Goal: Task Accomplishment & Management: Manage account settings

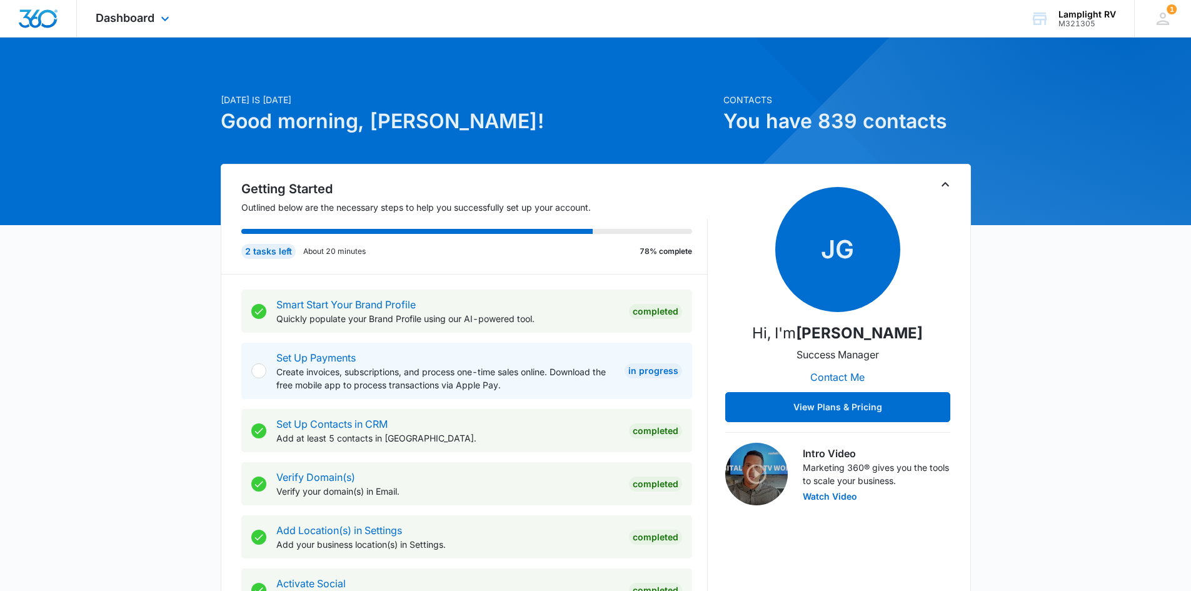
click at [143, 26] on div "Dashboard Apps Reputation Websites Forms CRM Email Social Payments POS Content …" at bounding box center [134, 18] width 114 height 37
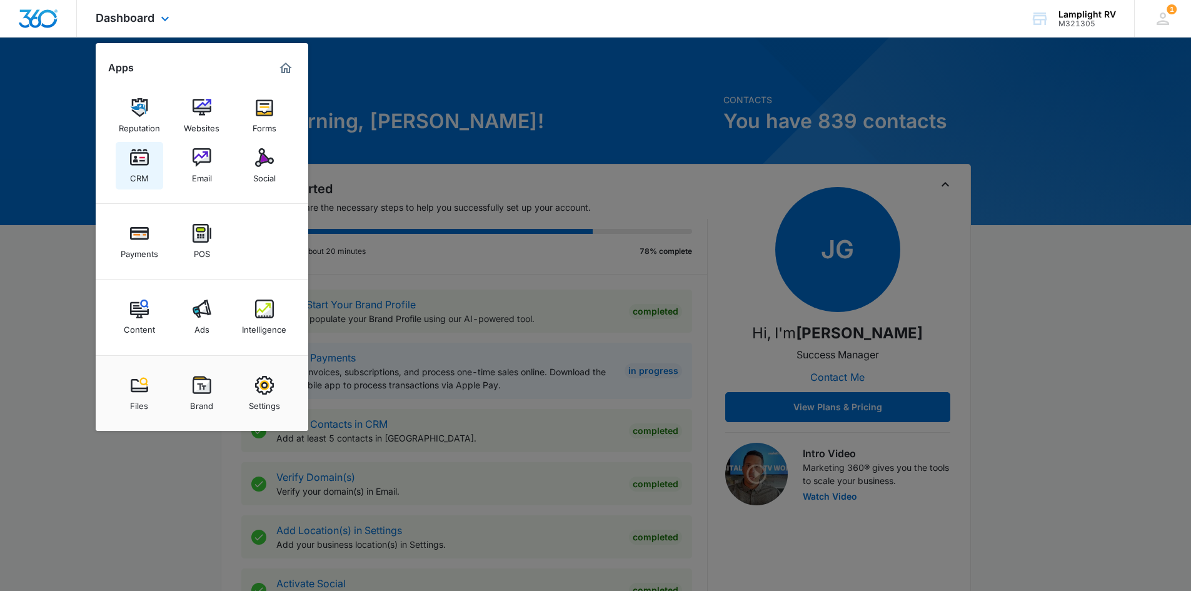
click at [148, 168] on div "CRM" at bounding box center [139, 175] width 19 height 16
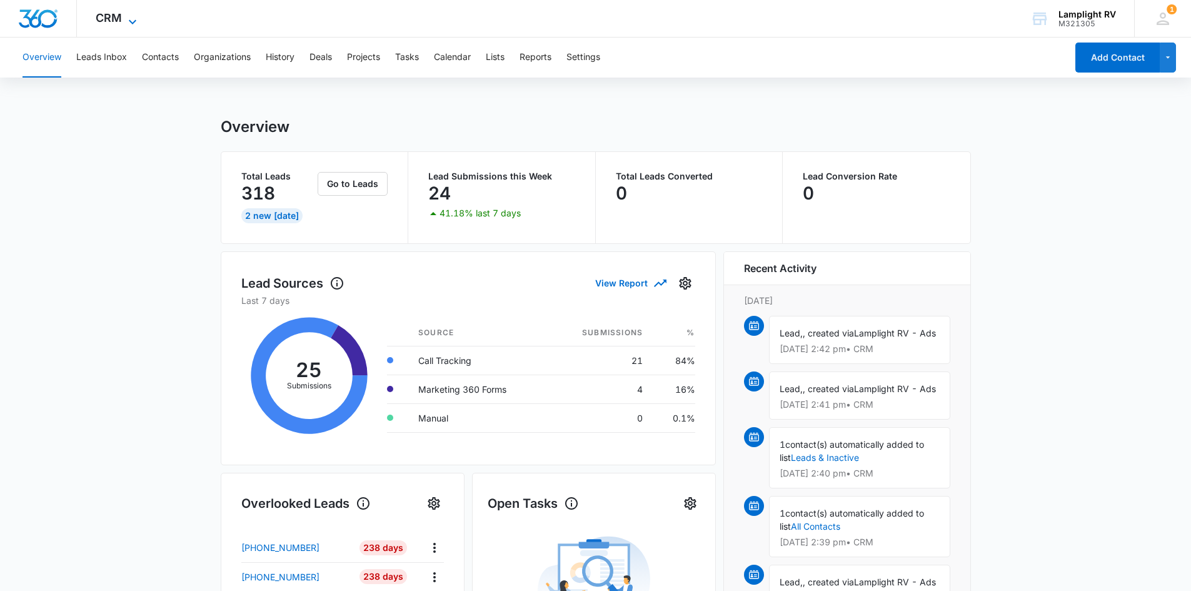
click at [115, 14] on span "CRM" at bounding box center [109, 17] width 26 height 13
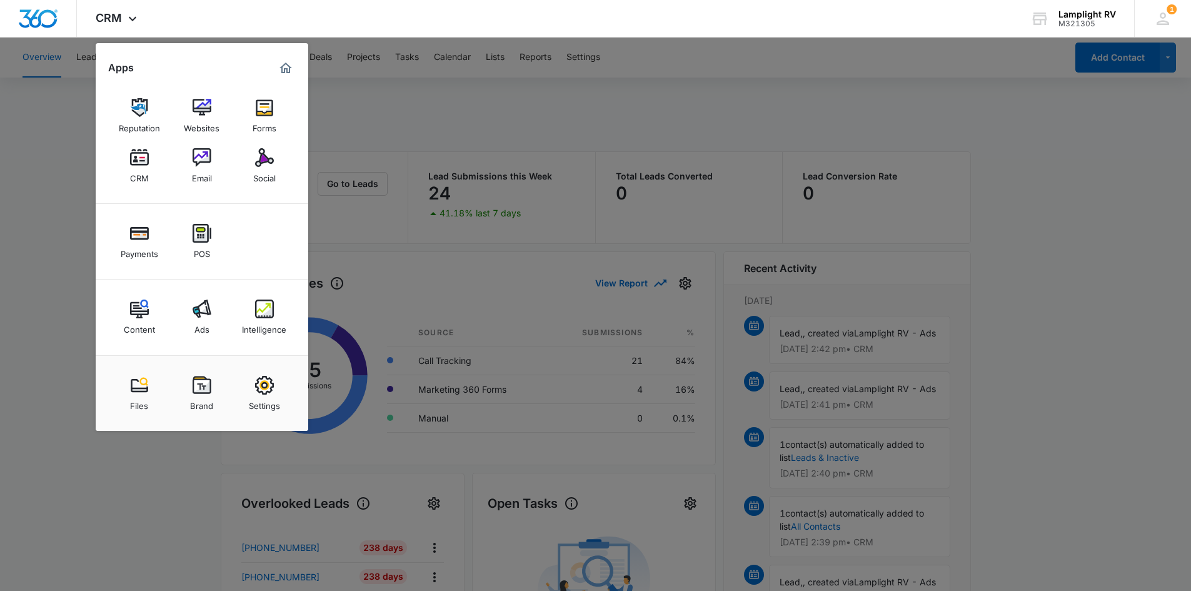
click at [418, 122] on div at bounding box center [595, 295] width 1191 height 591
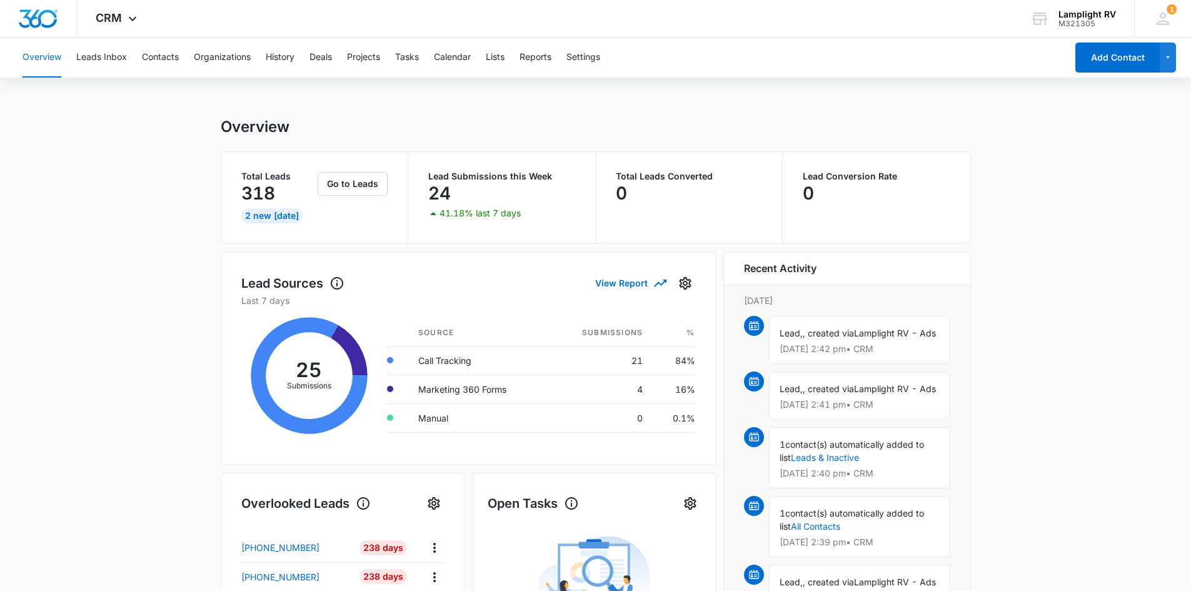
click at [50, 61] on button "Overview" at bounding box center [42, 58] width 39 height 40
click at [117, 13] on span "CRM" at bounding box center [109, 17] width 26 height 13
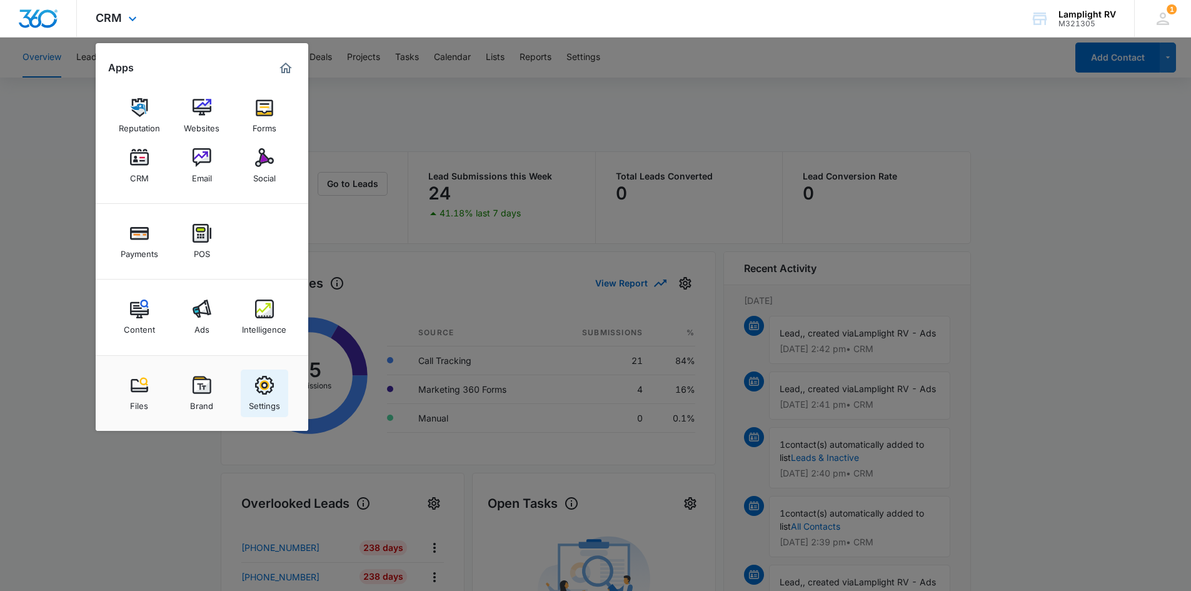
click at [263, 407] on div "Settings" at bounding box center [264, 402] width 31 height 16
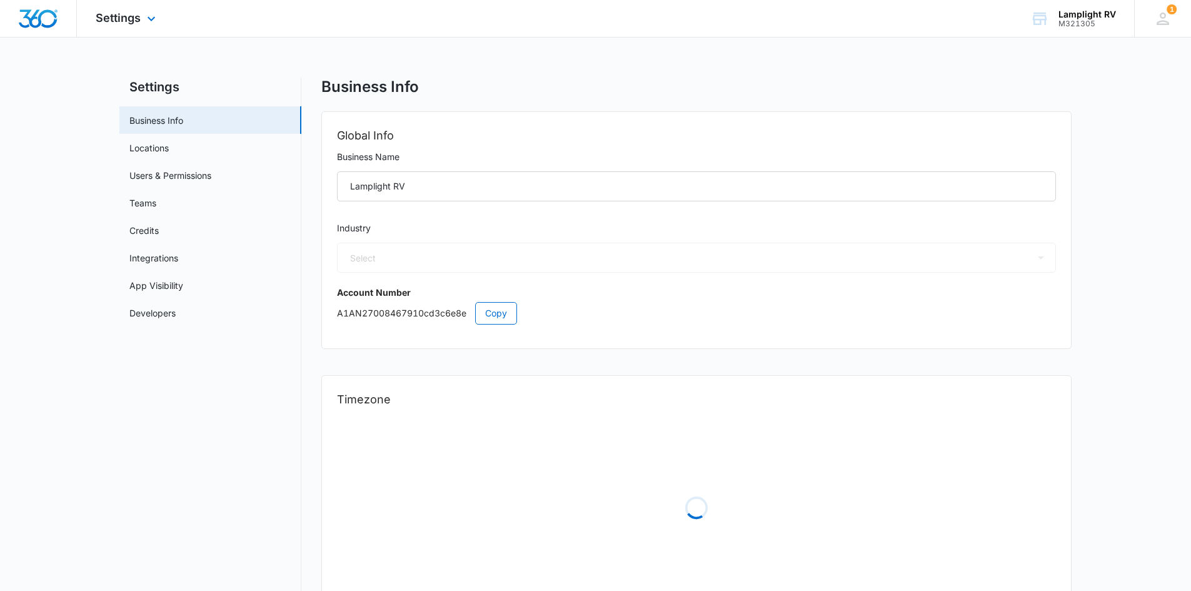
select select "35"
select select "US"
select select "America/[GEOGRAPHIC_DATA]"
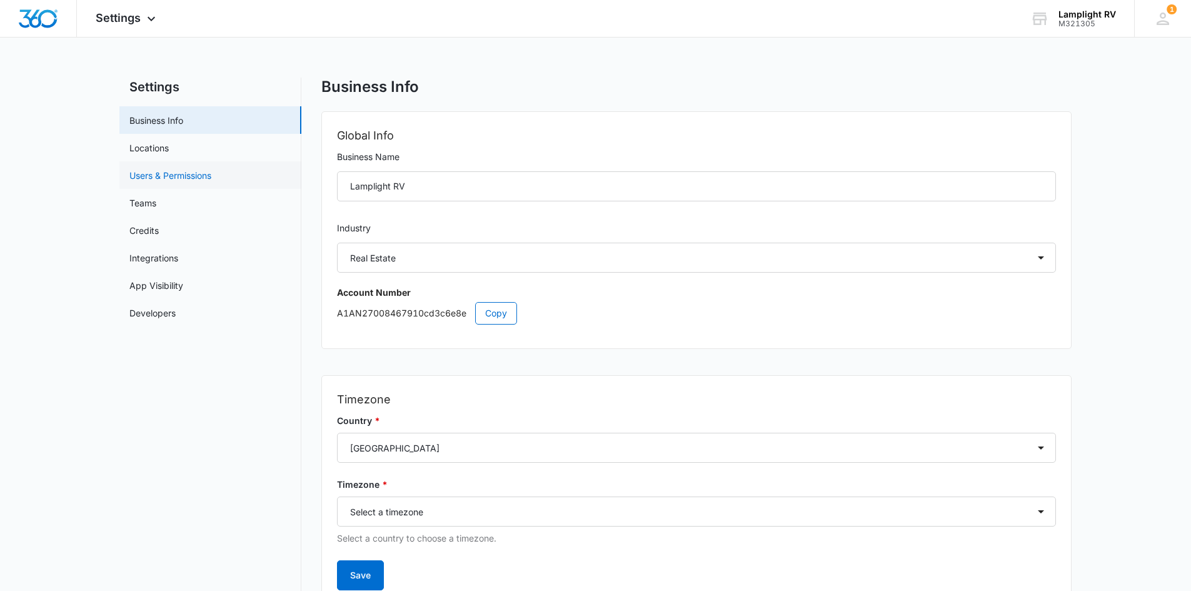
click at [199, 169] on link "Users & Permissions" at bounding box center [170, 175] width 82 height 13
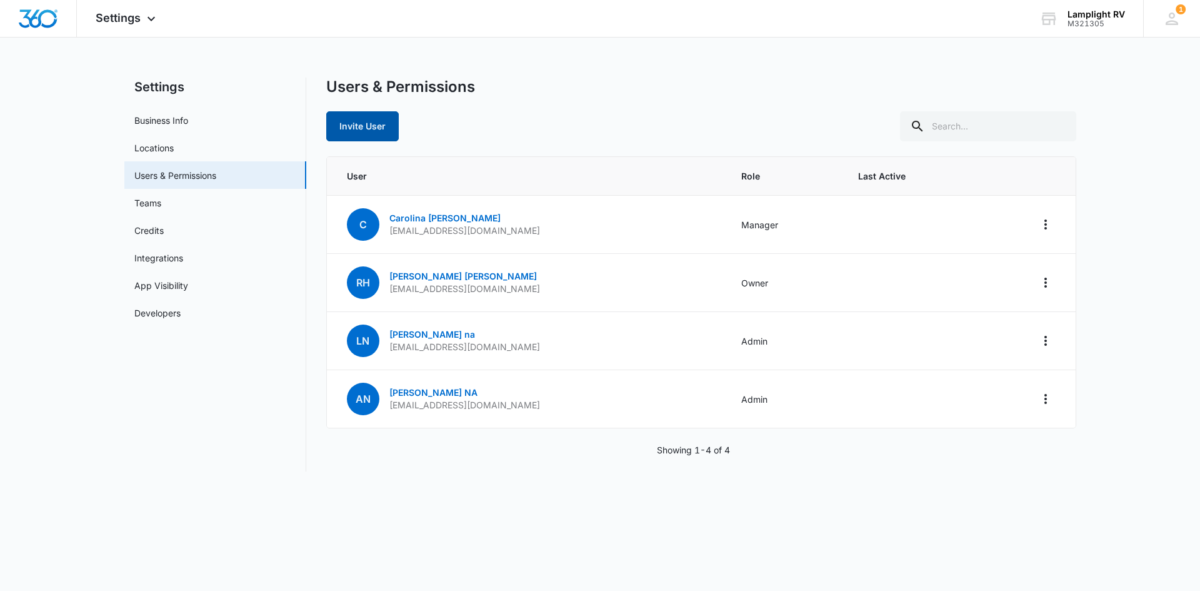
click at [379, 130] on button "Invite User" at bounding box center [362, 126] width 73 height 30
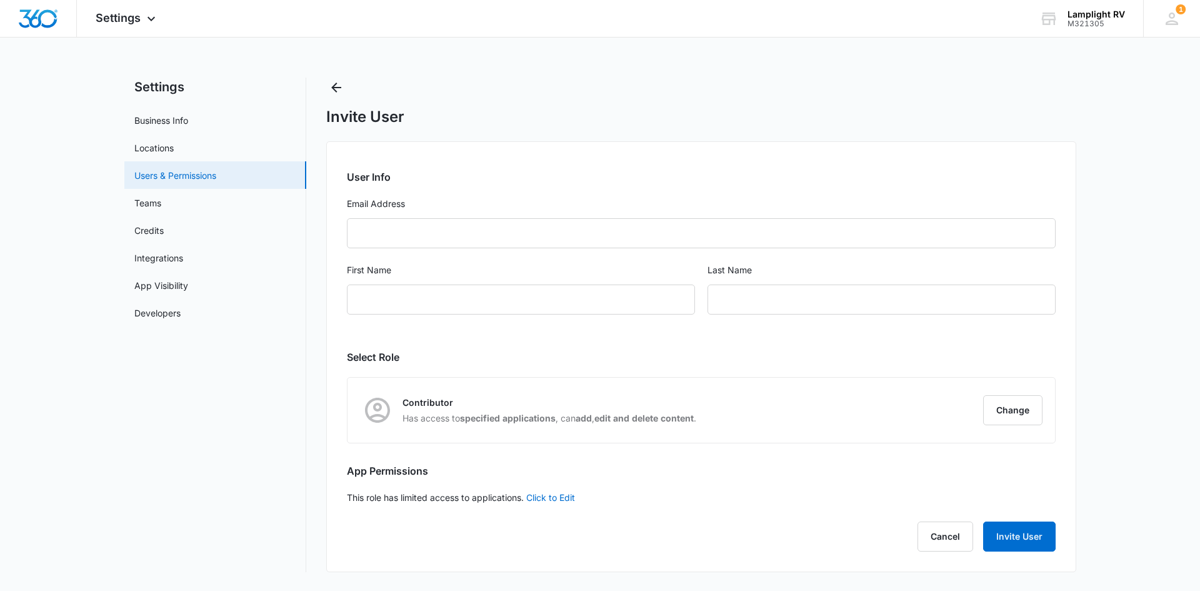
click at [216, 182] on link "Users & Permissions" at bounding box center [175, 175] width 82 height 13
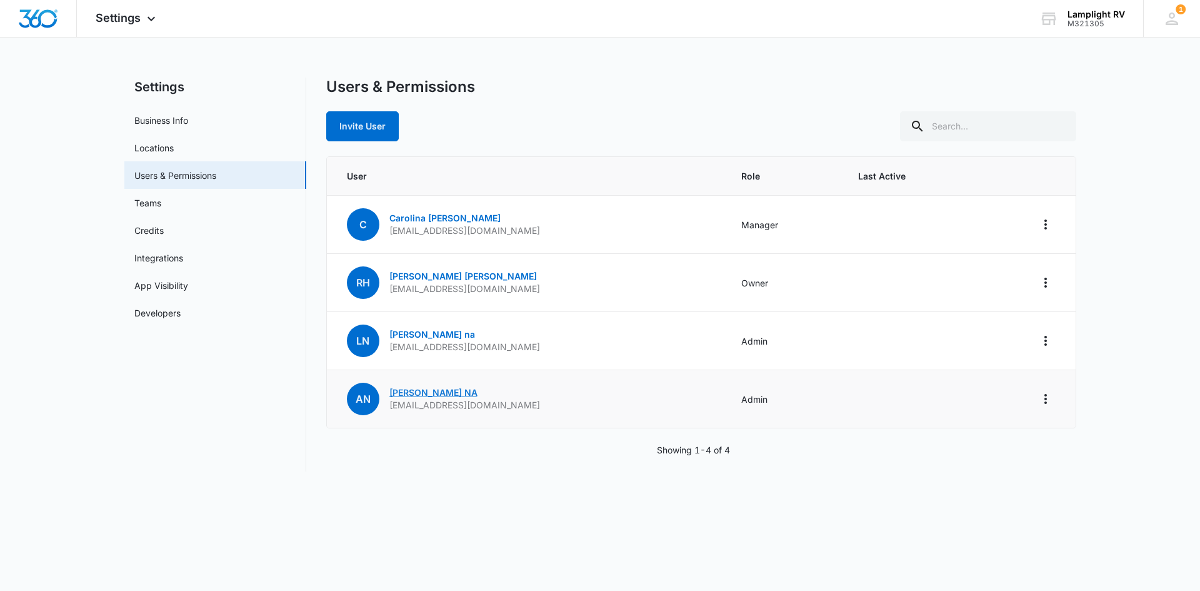
click at [425, 388] on link "[PERSON_NAME]" at bounding box center [433, 392] width 88 height 11
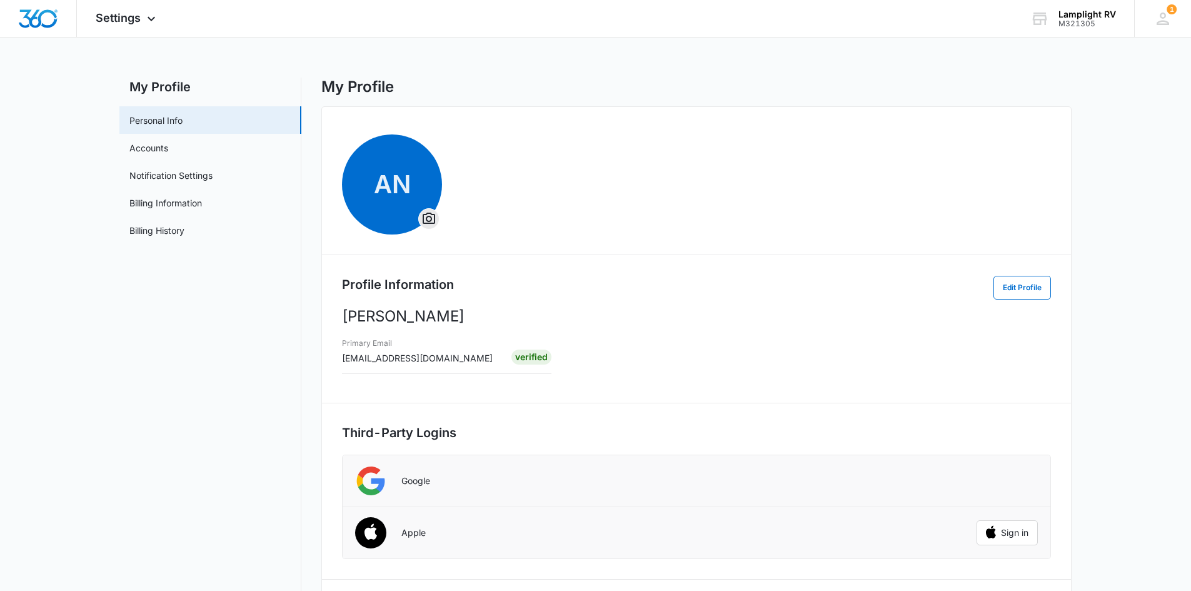
scroll to position [1, 0]
click at [158, 152] on link "Accounts" at bounding box center [148, 147] width 39 height 13
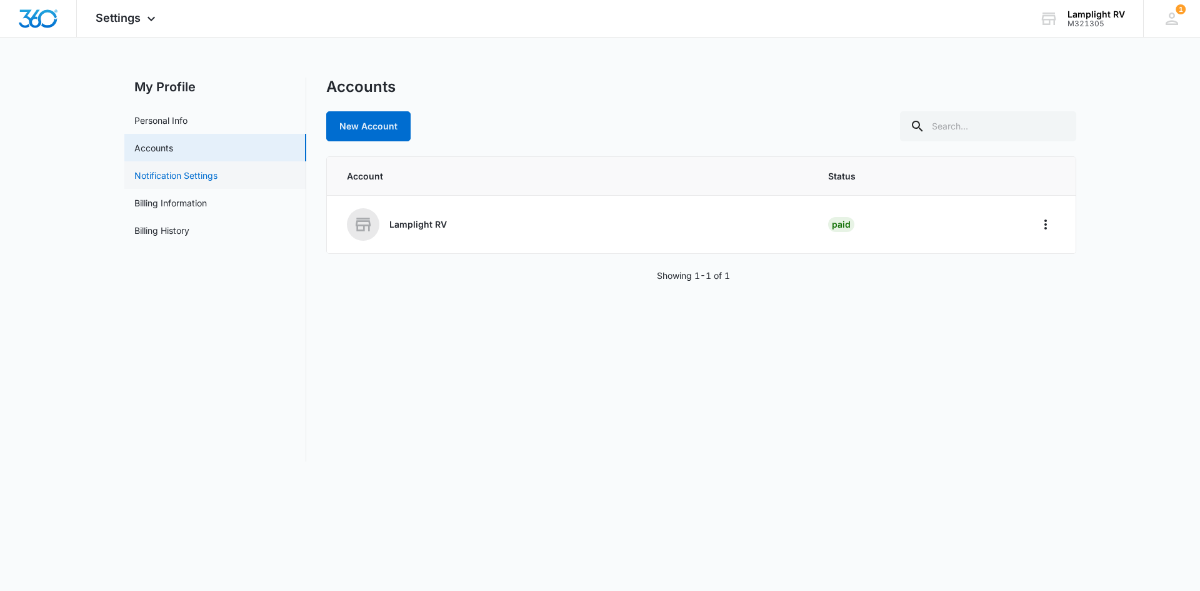
click at [218, 178] on link "Notification Settings" at bounding box center [175, 175] width 83 height 13
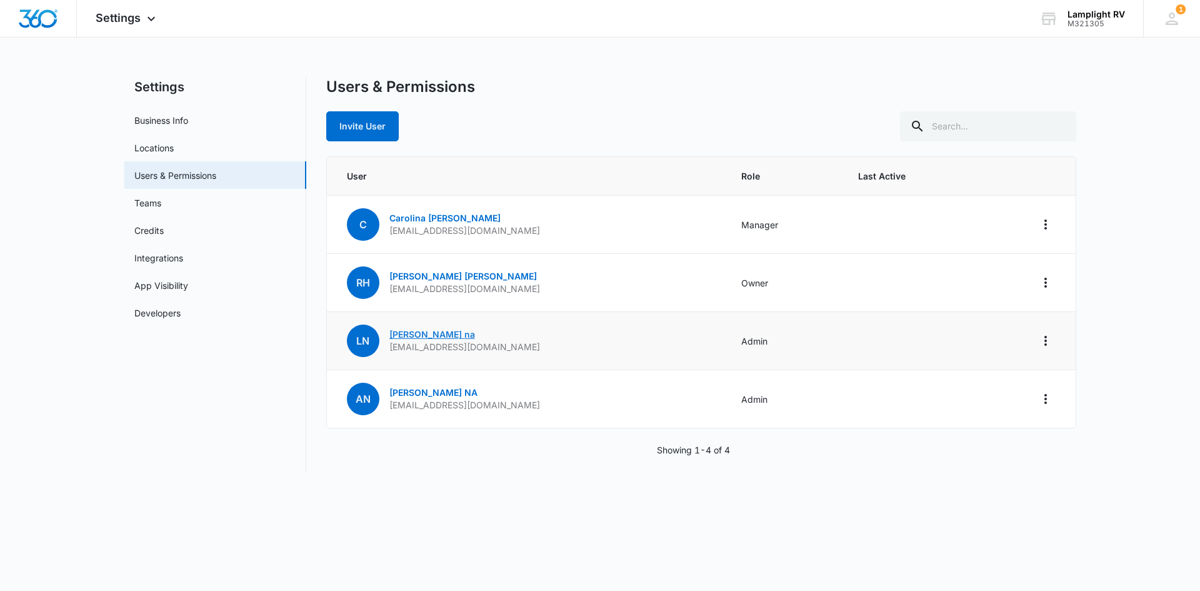
click at [394, 331] on link "[PERSON_NAME]" at bounding box center [432, 334] width 86 height 11
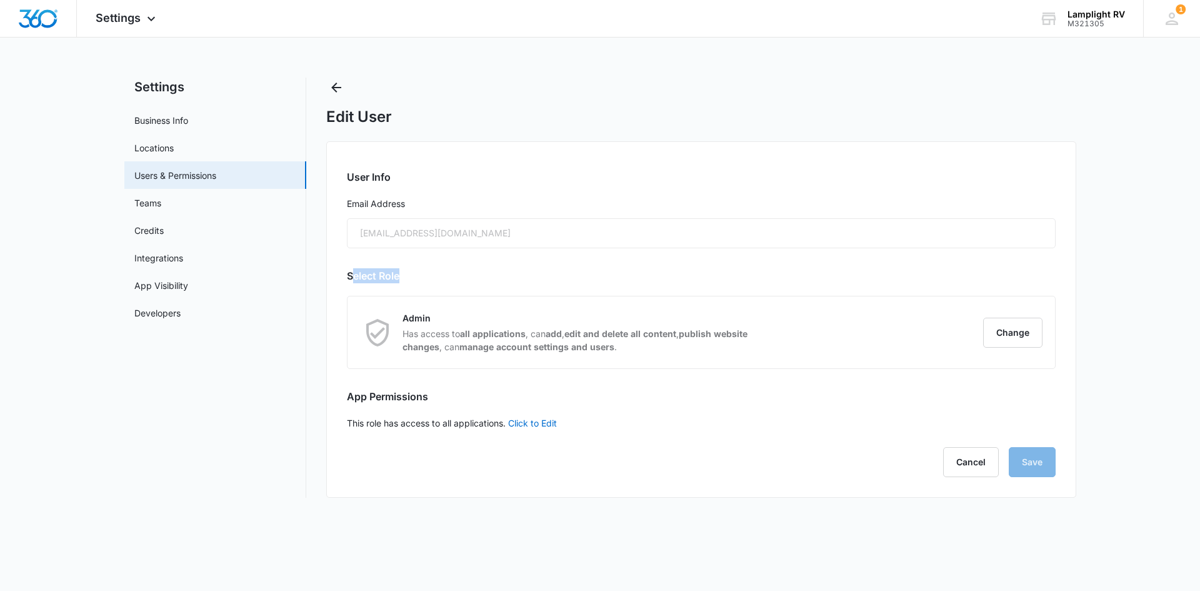
drag, startPoint x: 354, startPoint y: 273, endPoint x: 418, endPoint y: 279, distance: 64.6
click at [418, 279] on h2 "Select Role" at bounding box center [701, 275] width 709 height 15
click at [1008, 327] on button "Change" at bounding box center [1012, 333] width 59 height 30
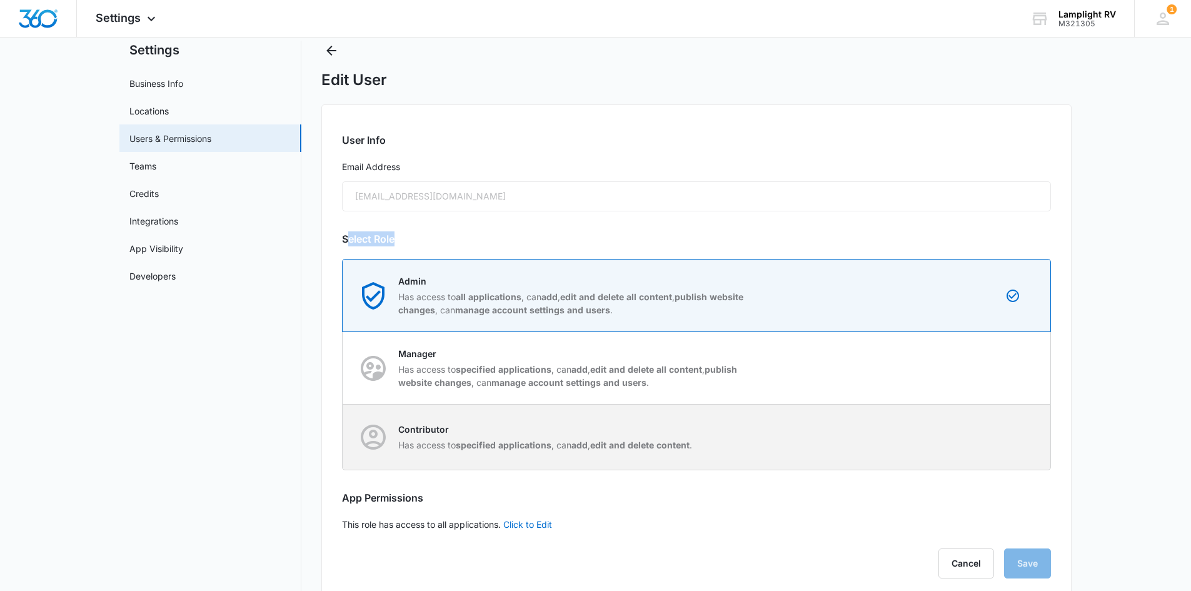
scroll to position [49, 0]
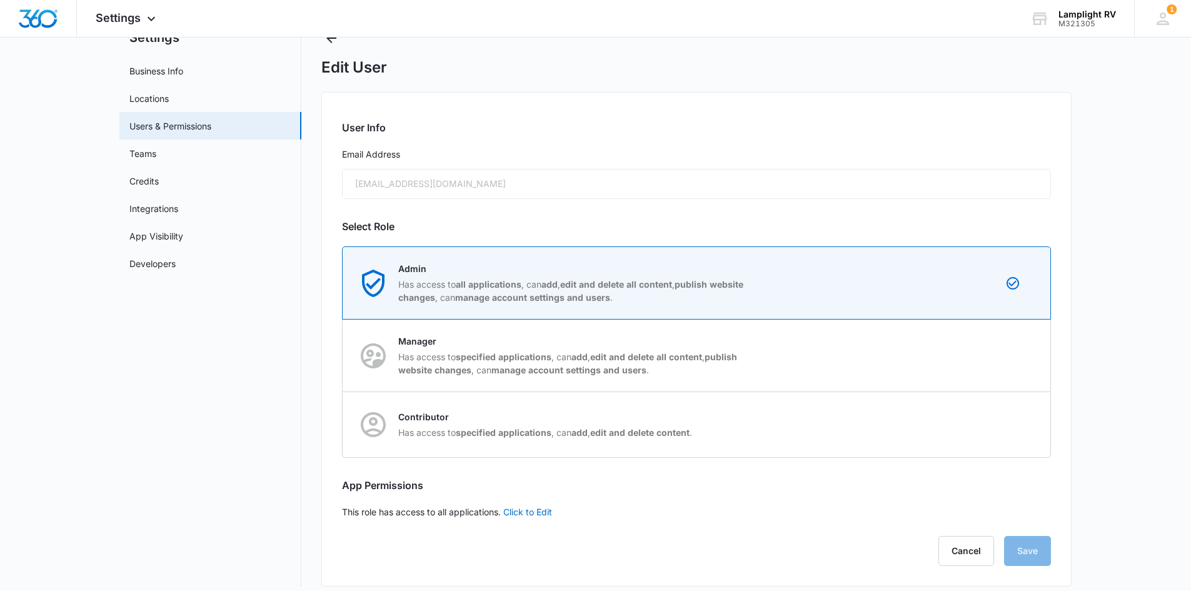
click at [626, 488] on h2 "App Permissions" at bounding box center [696, 485] width 709 height 15
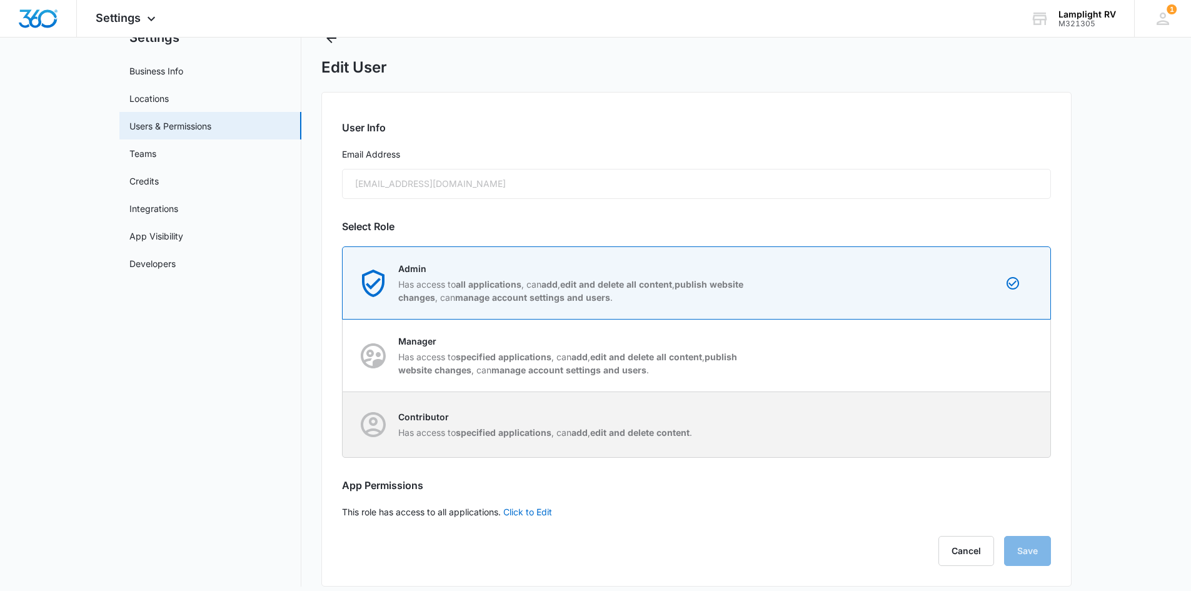
click at [568, 423] on p "Contributor" at bounding box center [545, 416] width 294 height 13
click at [343, 424] on input "Contributor Has access to specified applications , can add , edit and delete co…" at bounding box center [343, 424] width 1 height 1
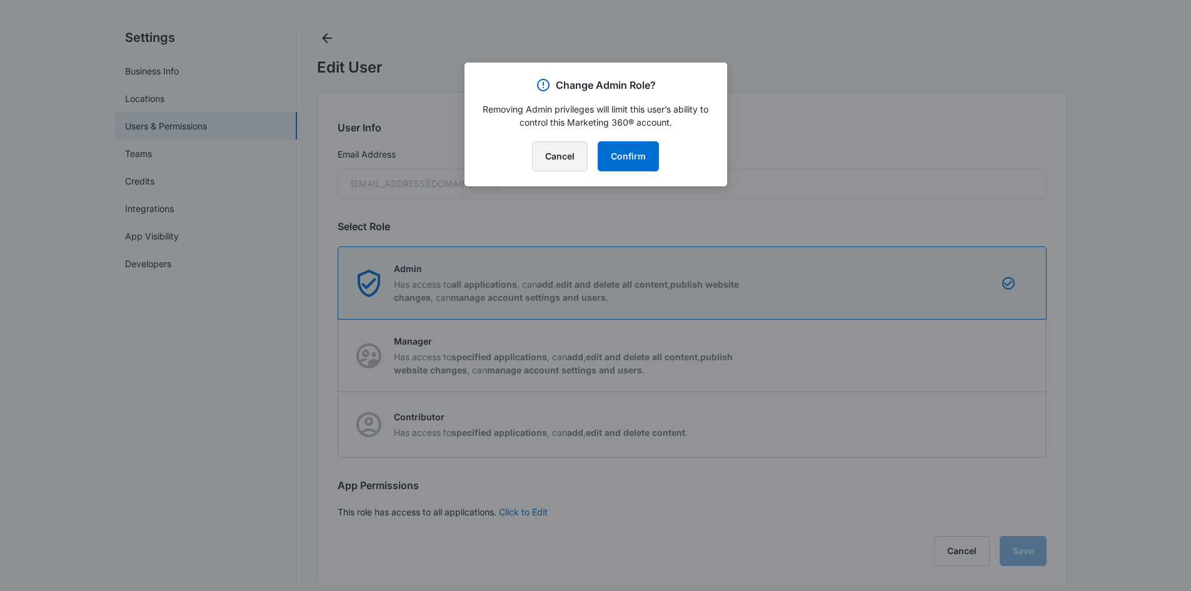
click at [580, 151] on button "Cancel" at bounding box center [560, 156] width 56 height 30
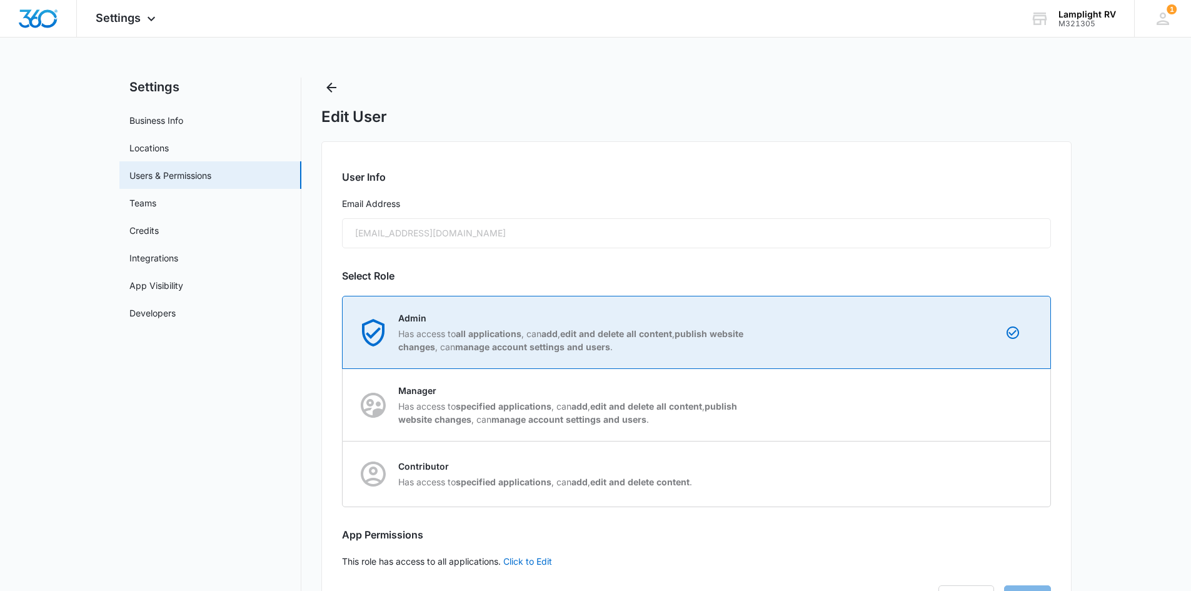
scroll to position [60, 0]
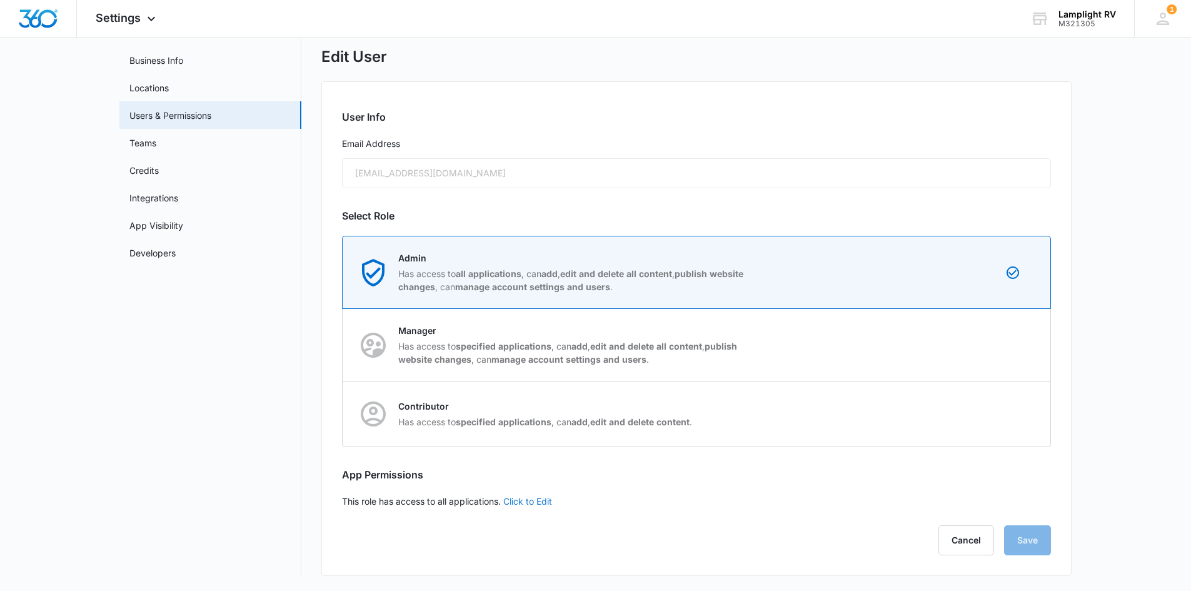
click at [536, 504] on link "Click to Edit" at bounding box center [527, 501] width 49 height 11
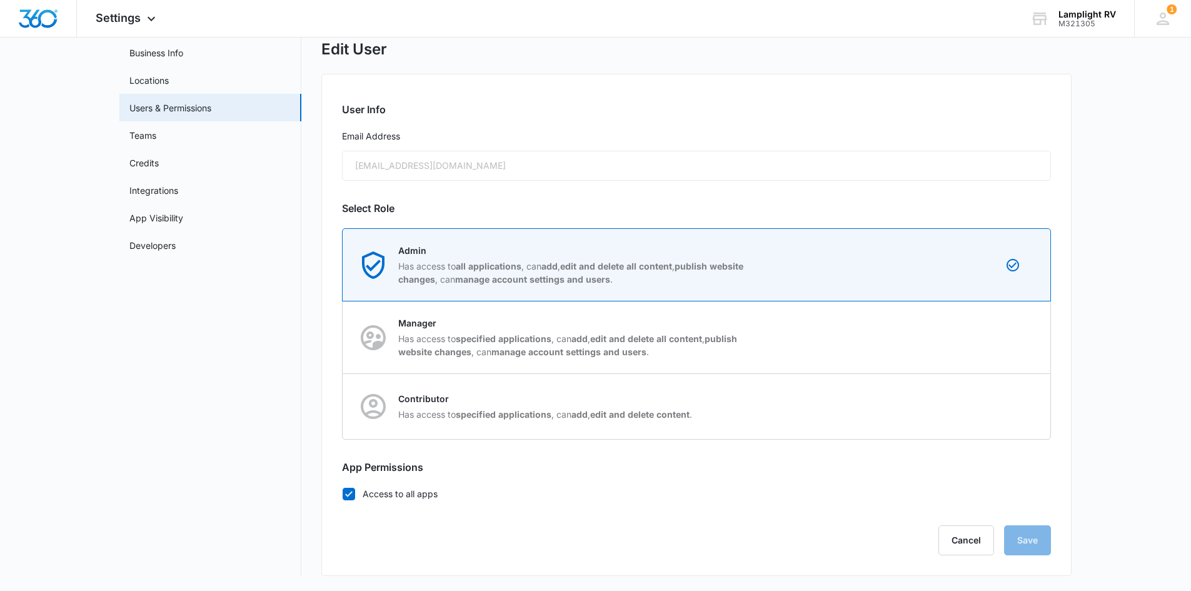
click at [348, 496] on icon at bounding box center [349, 494] width 8 height 6
click at [343, 494] on input "Access to all apps" at bounding box center [342, 493] width 1 height 1
checkbox input "false"
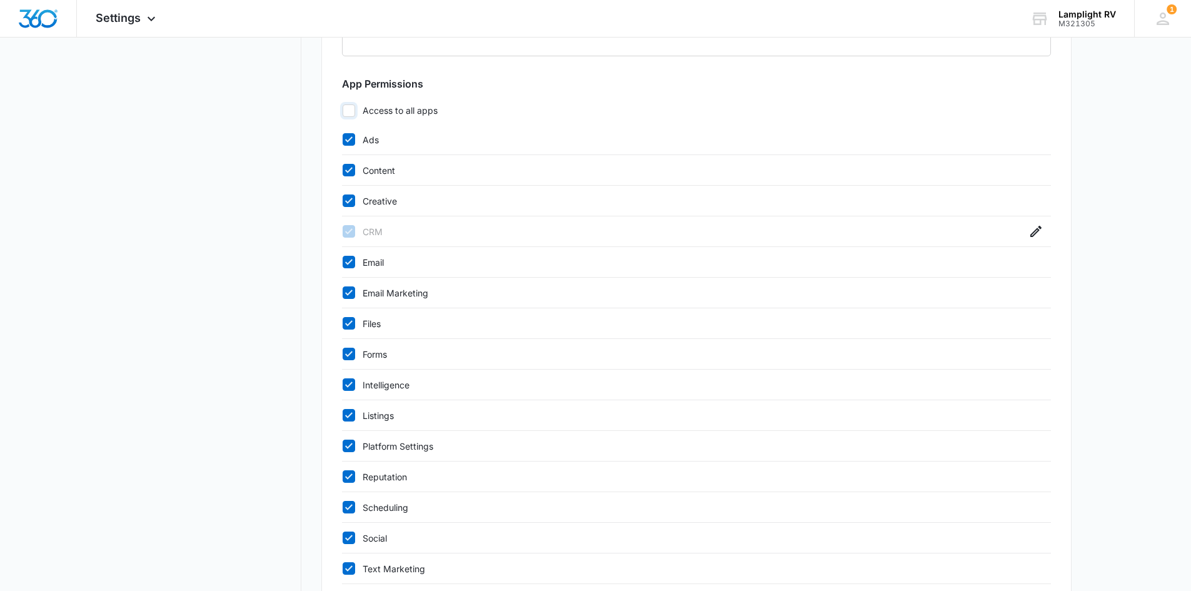
scroll to position [450, 0]
click at [1035, 231] on icon "button" at bounding box center [1035, 231] width 11 height 11
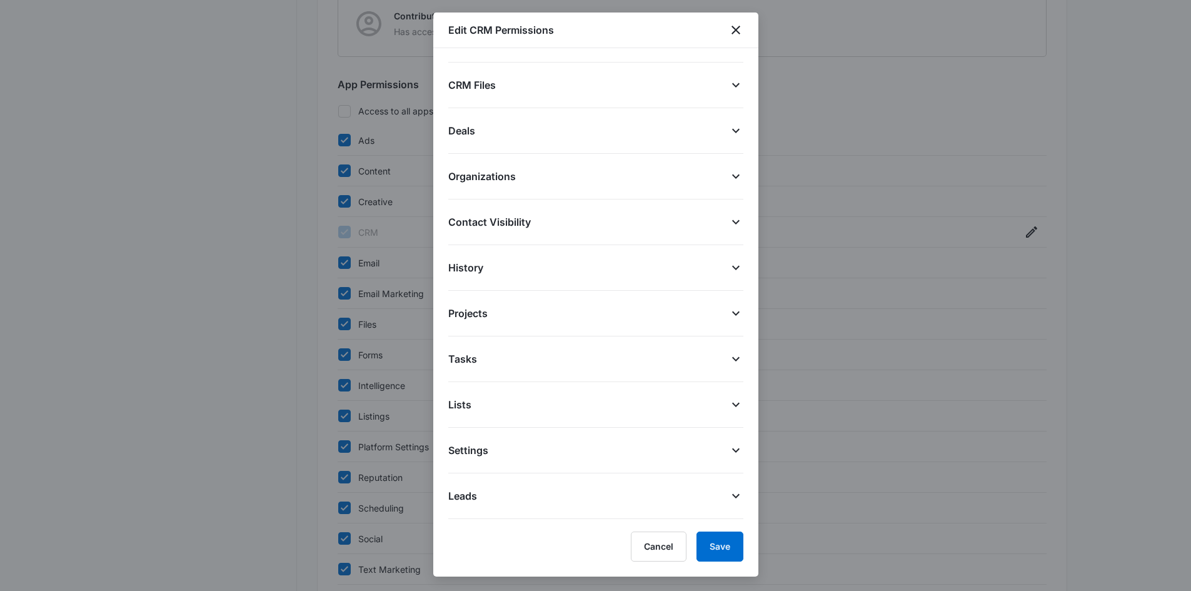
scroll to position [0, 0]
click at [731, 88] on icon at bounding box center [735, 86] width 15 height 15
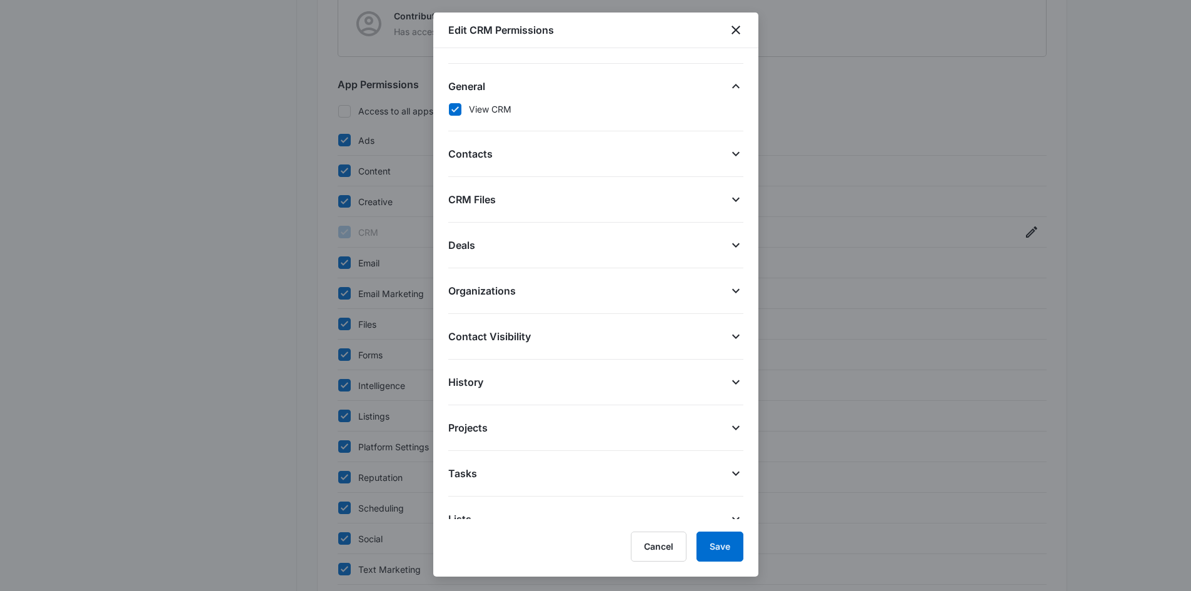
click at [731, 88] on icon at bounding box center [735, 86] width 15 height 15
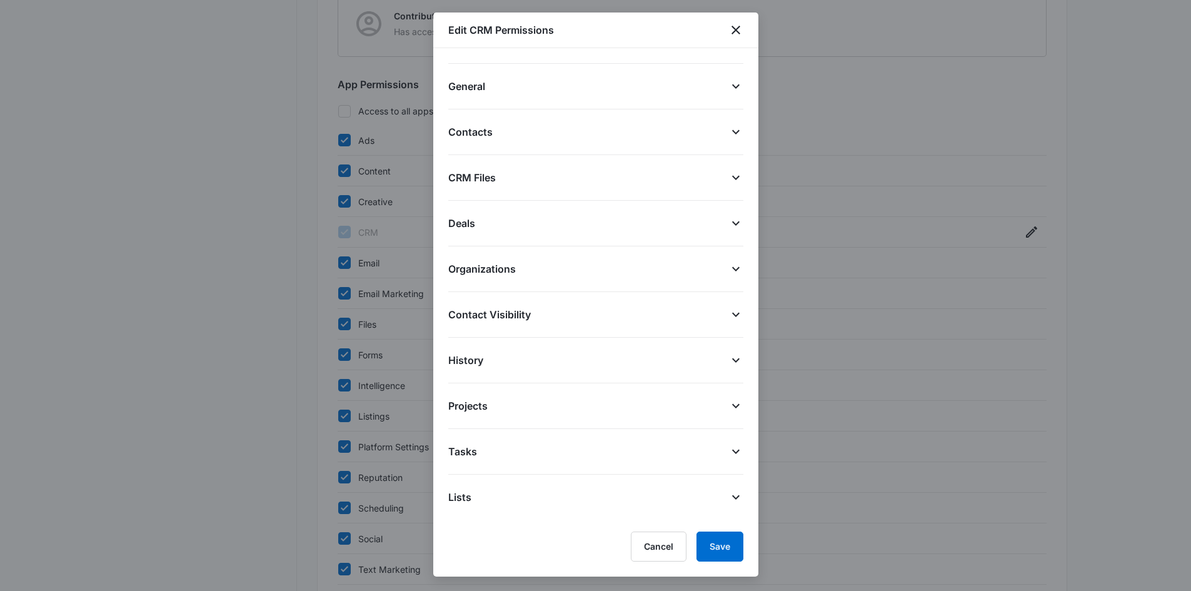
click at [731, 130] on icon at bounding box center [735, 131] width 15 height 15
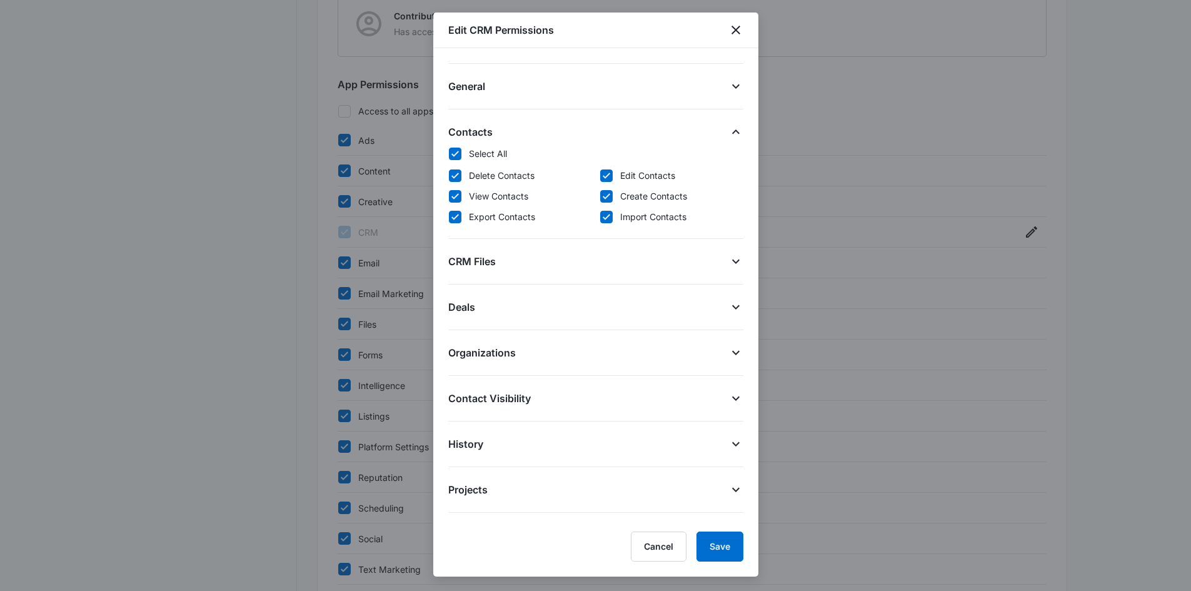
click at [730, 129] on icon at bounding box center [735, 131] width 15 height 15
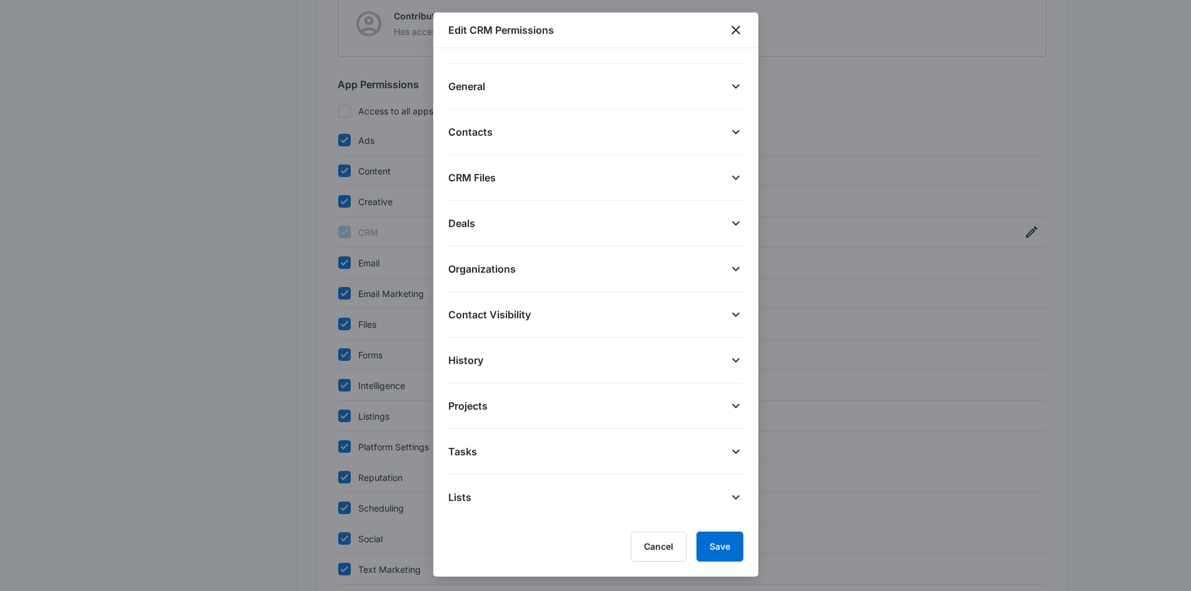
click at [728, 183] on icon at bounding box center [735, 177] width 15 height 15
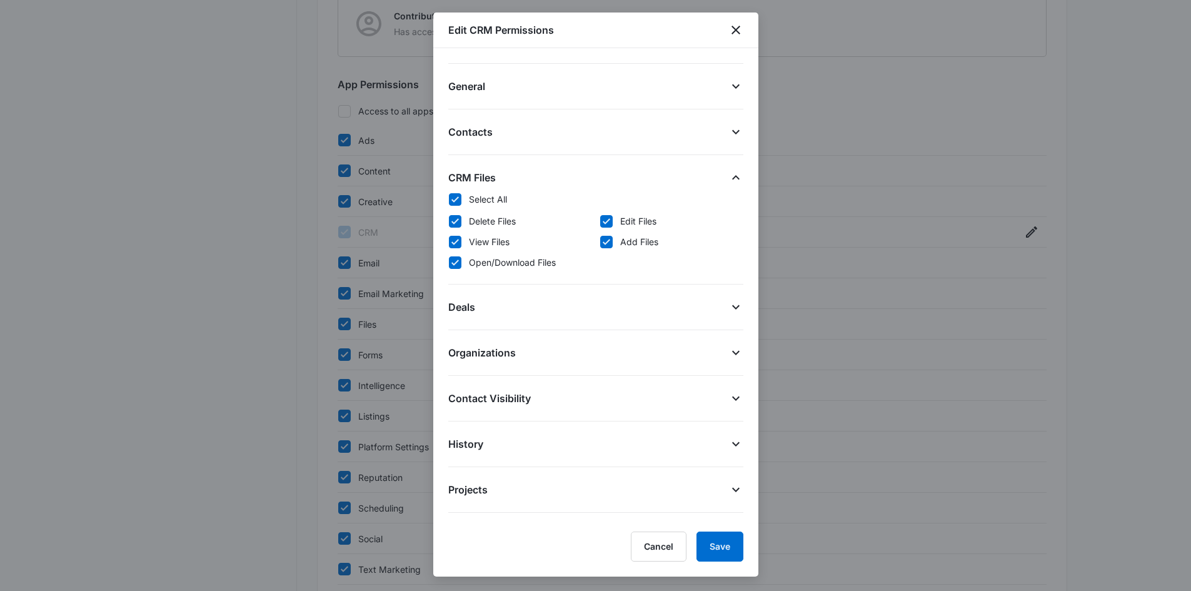
click at [728, 183] on icon at bounding box center [735, 177] width 15 height 15
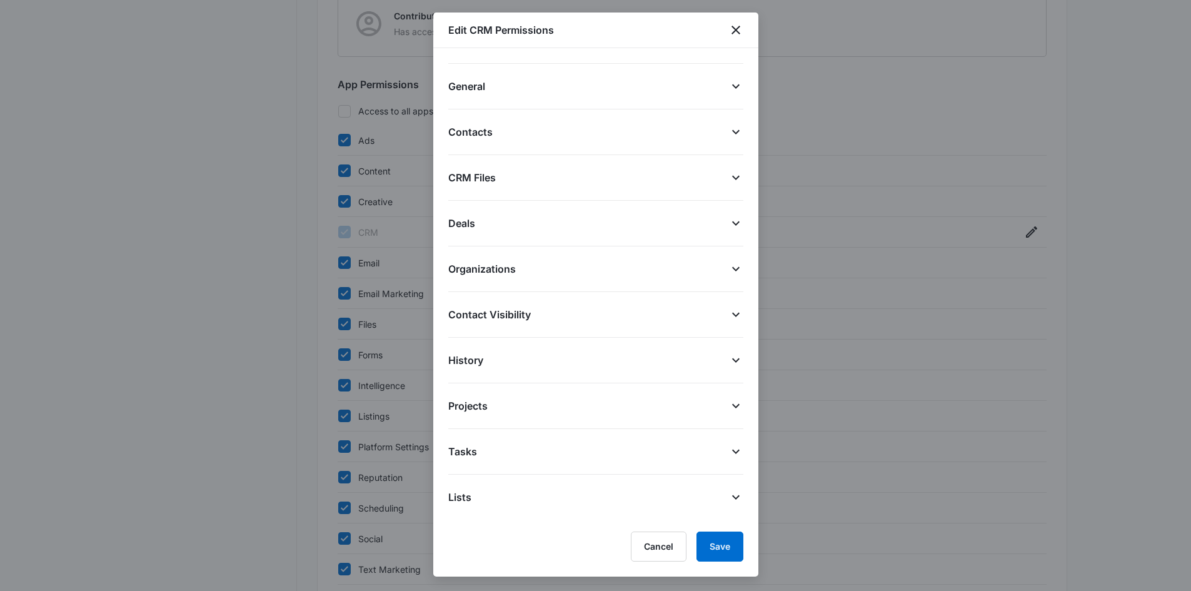
click at [728, 224] on icon at bounding box center [735, 223] width 15 height 15
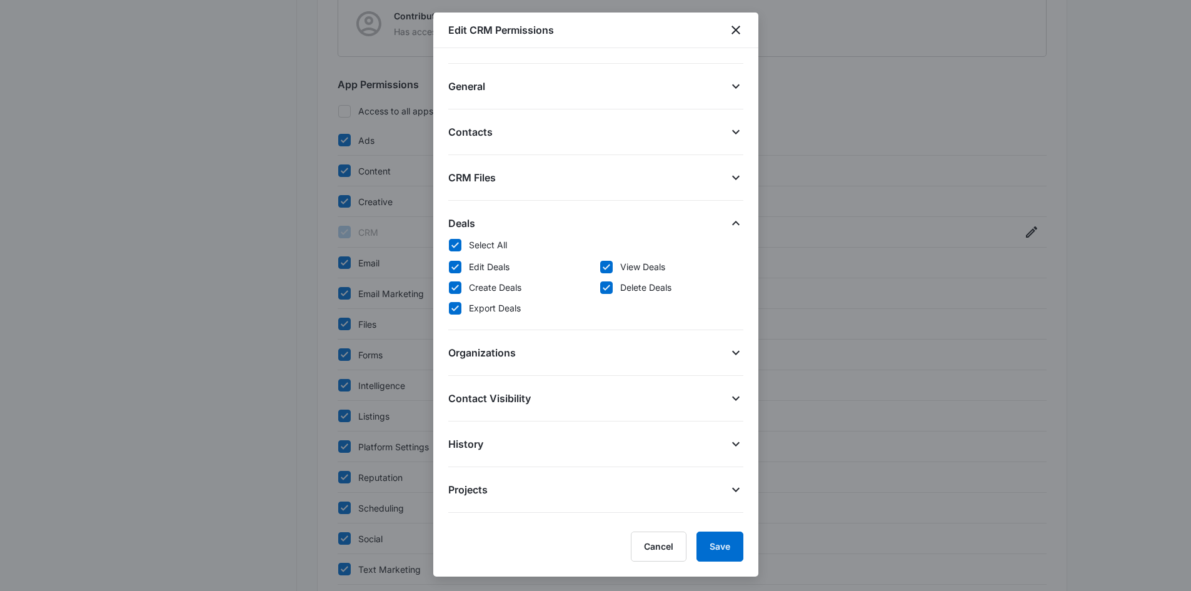
click at [728, 224] on icon at bounding box center [735, 223] width 15 height 15
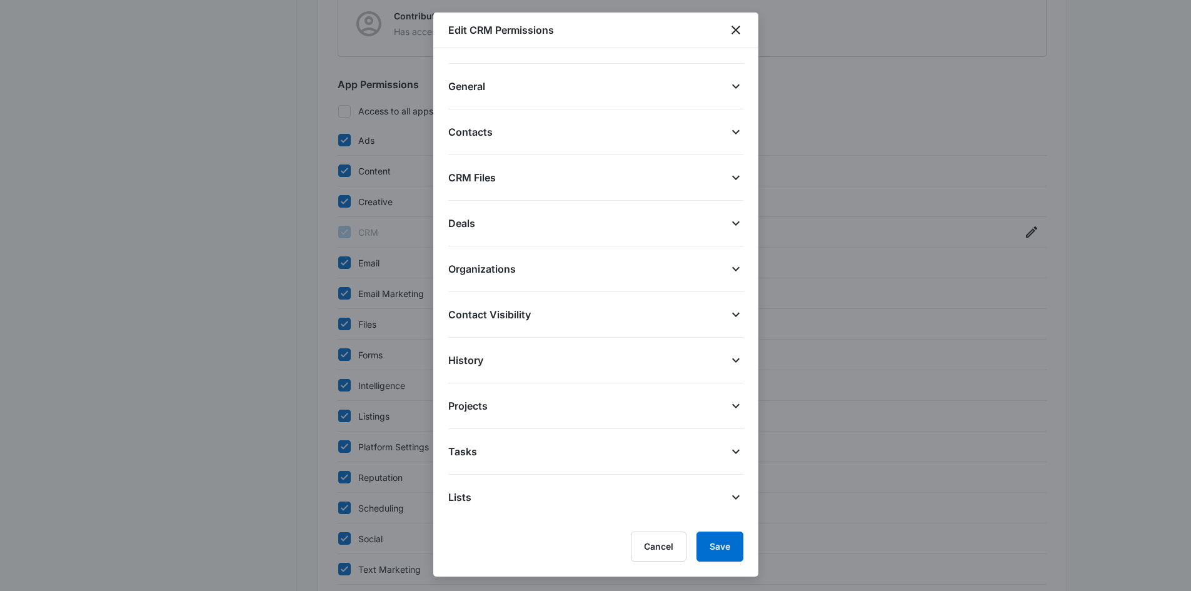
click at [728, 266] on icon at bounding box center [735, 268] width 15 height 15
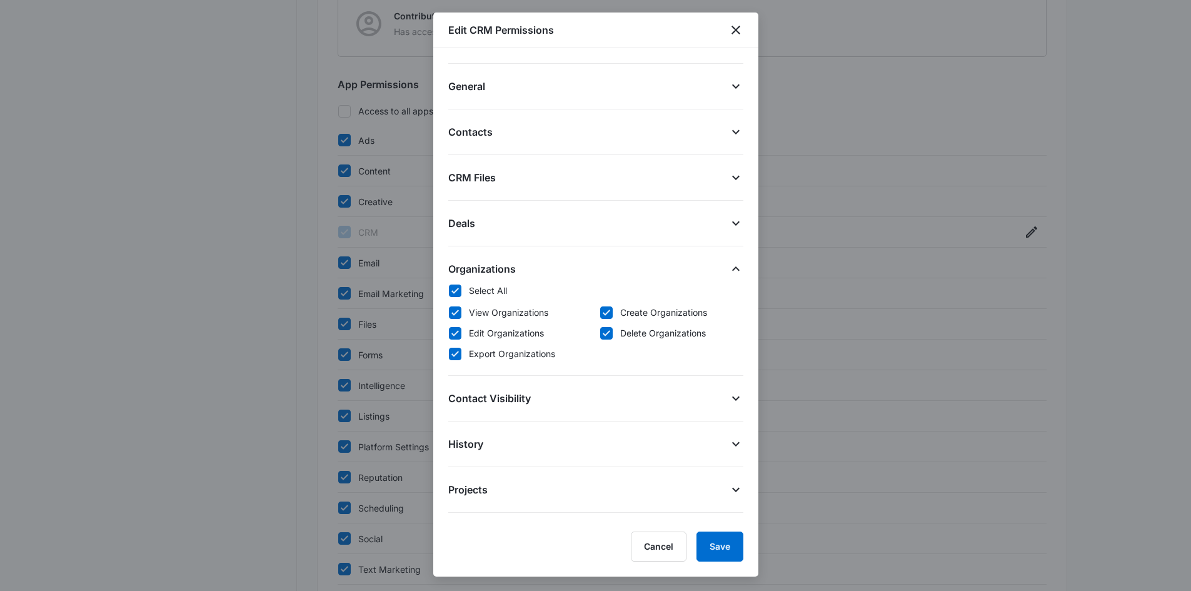
click at [728, 266] on icon at bounding box center [735, 268] width 15 height 15
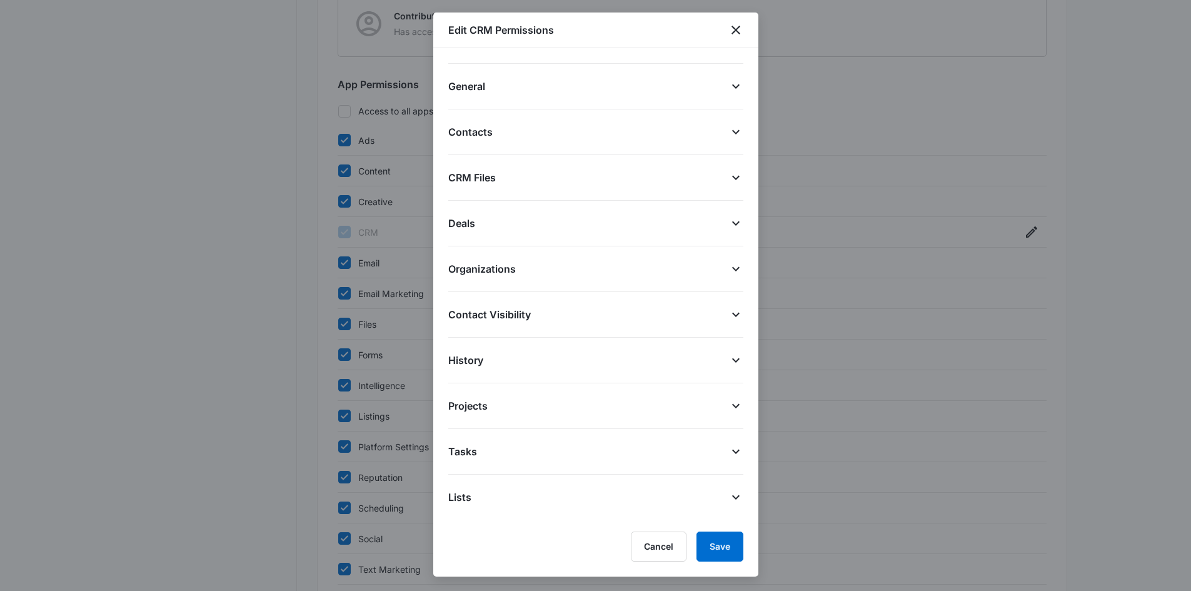
click at [728, 319] on icon at bounding box center [735, 314] width 15 height 15
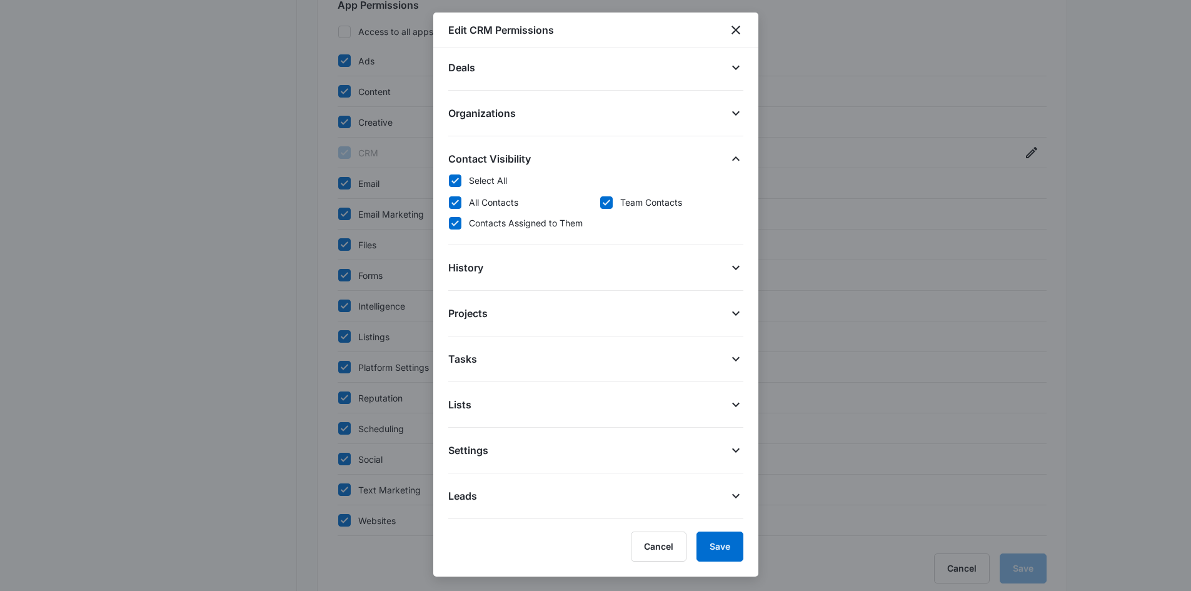
scroll to position [558, 0]
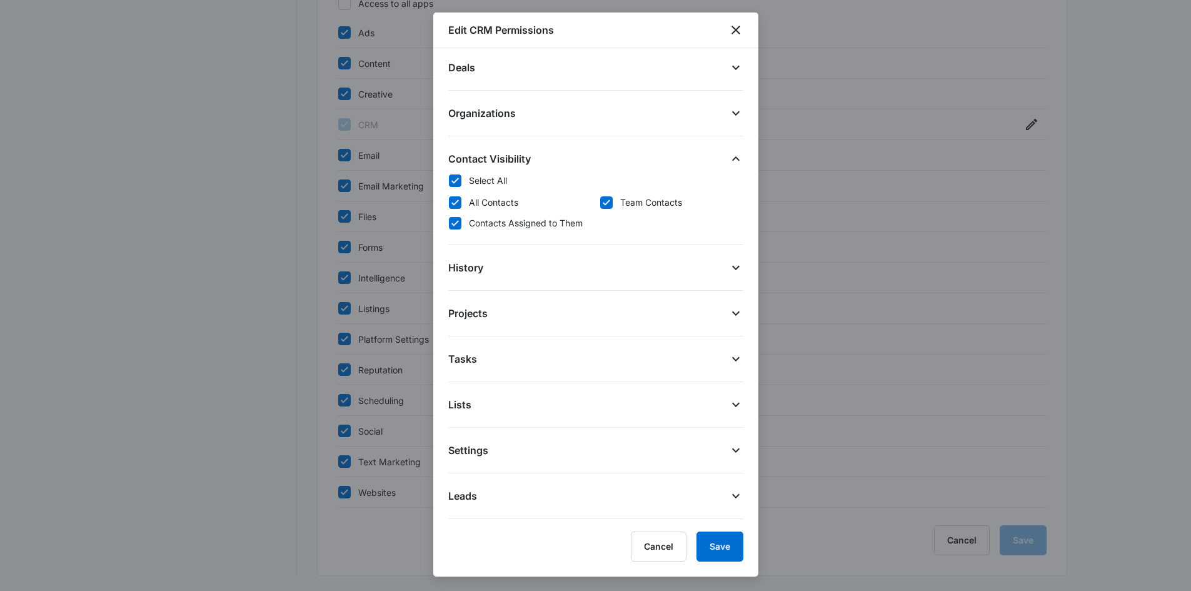
click at [731, 493] on icon at bounding box center [735, 495] width 15 height 15
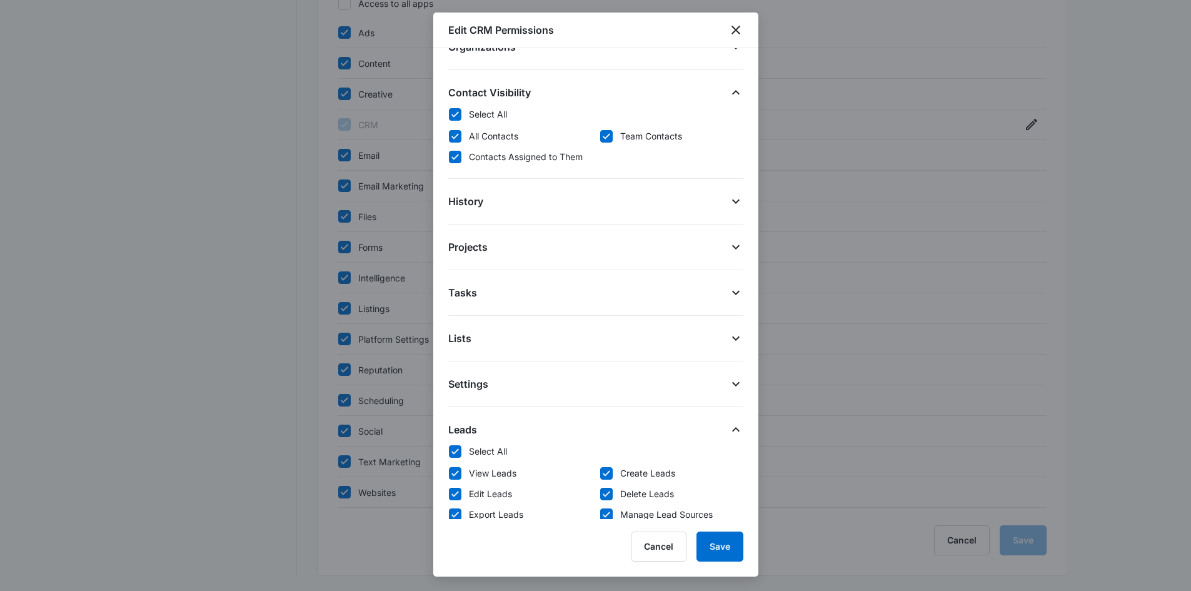
scroll to position [239, 0]
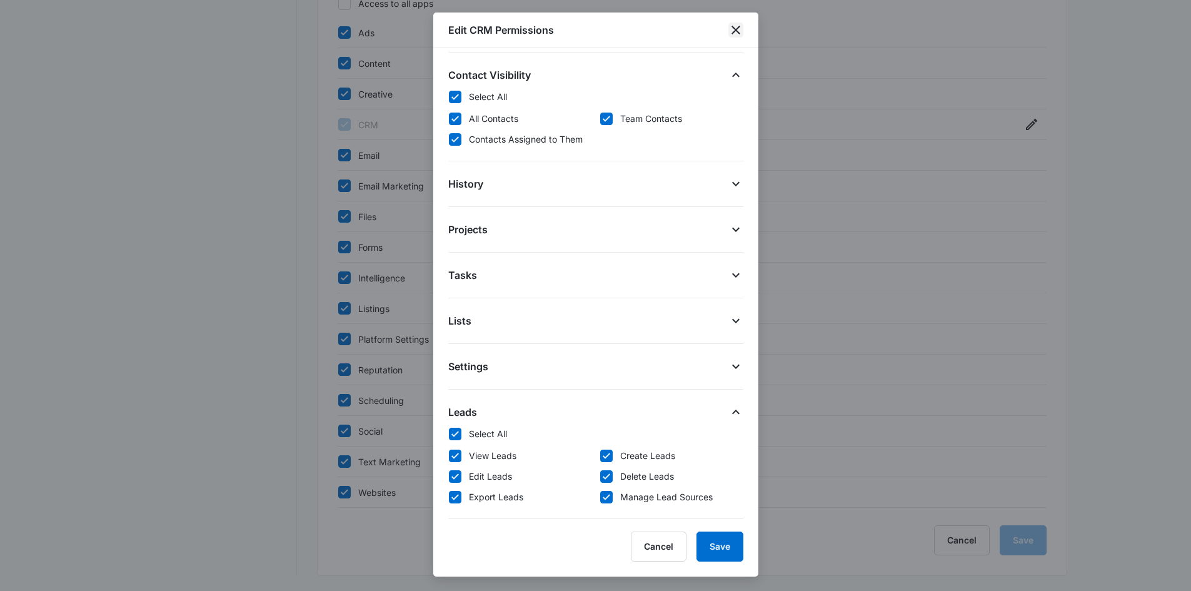
click at [735, 32] on icon "close" at bounding box center [735, 30] width 15 height 15
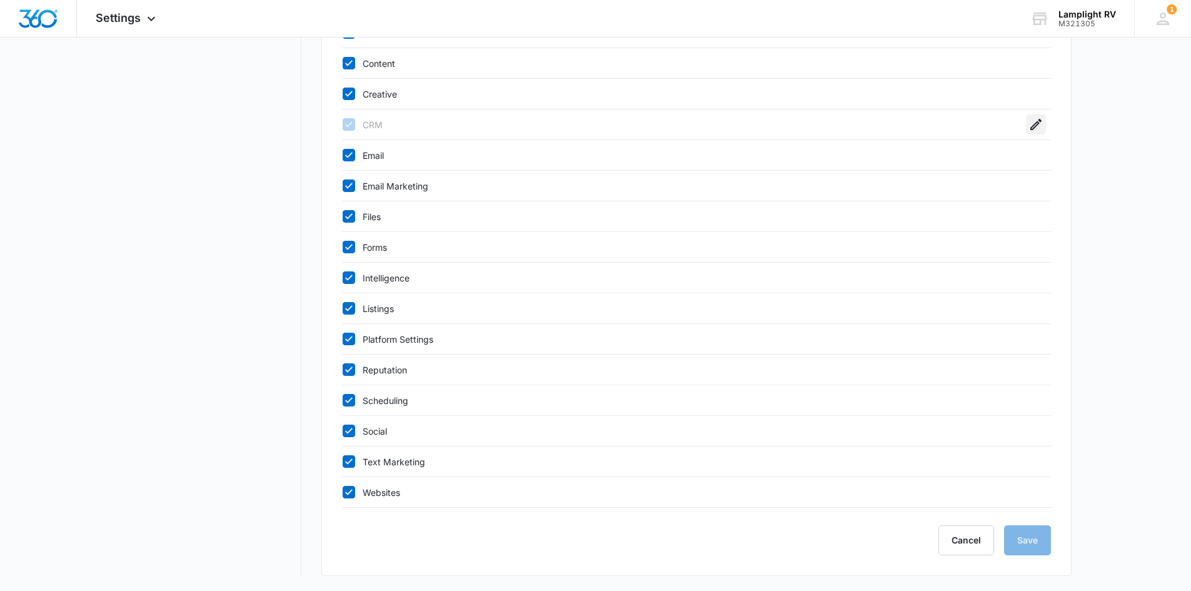
scroll to position [0, 0]
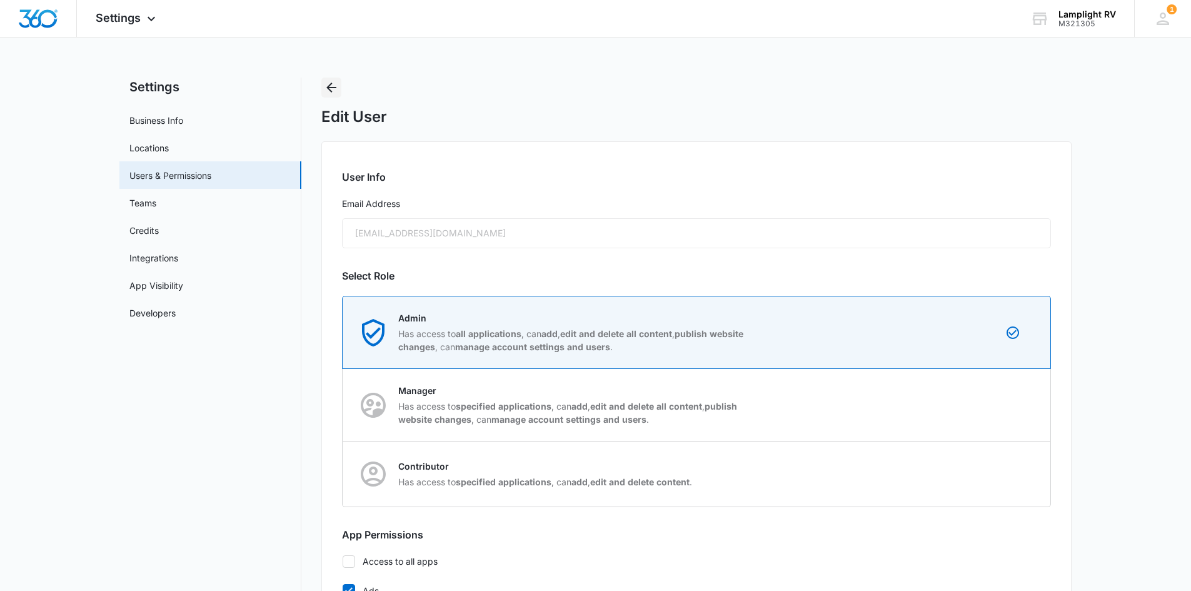
click at [333, 84] on icon "Back" at bounding box center [331, 87] width 15 height 15
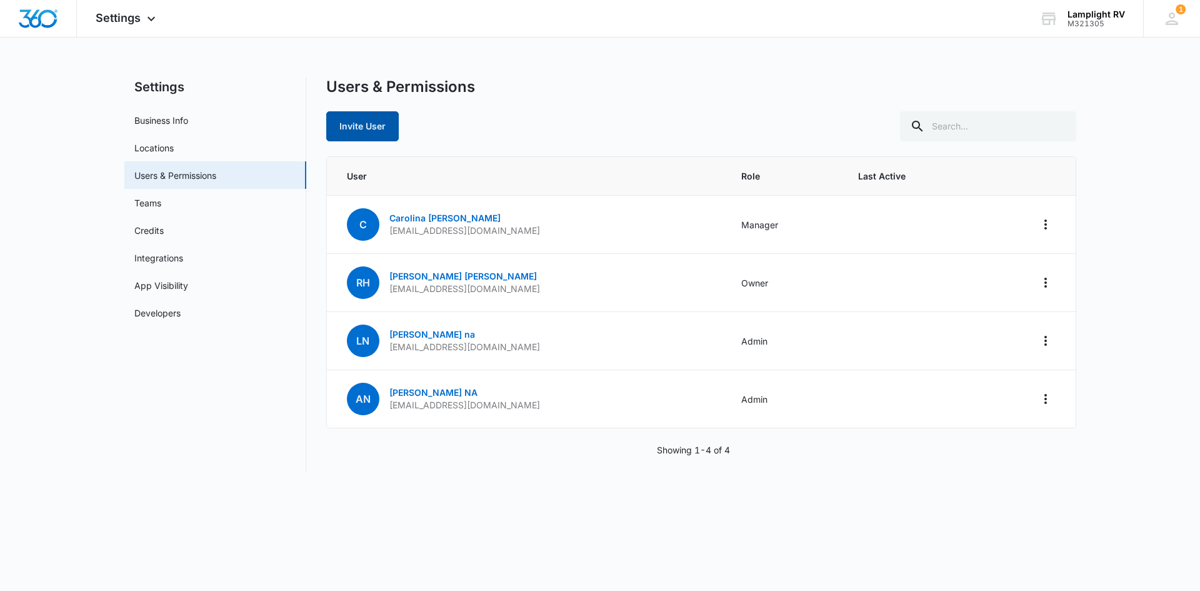
click at [367, 116] on button "Invite User" at bounding box center [362, 126] width 73 height 30
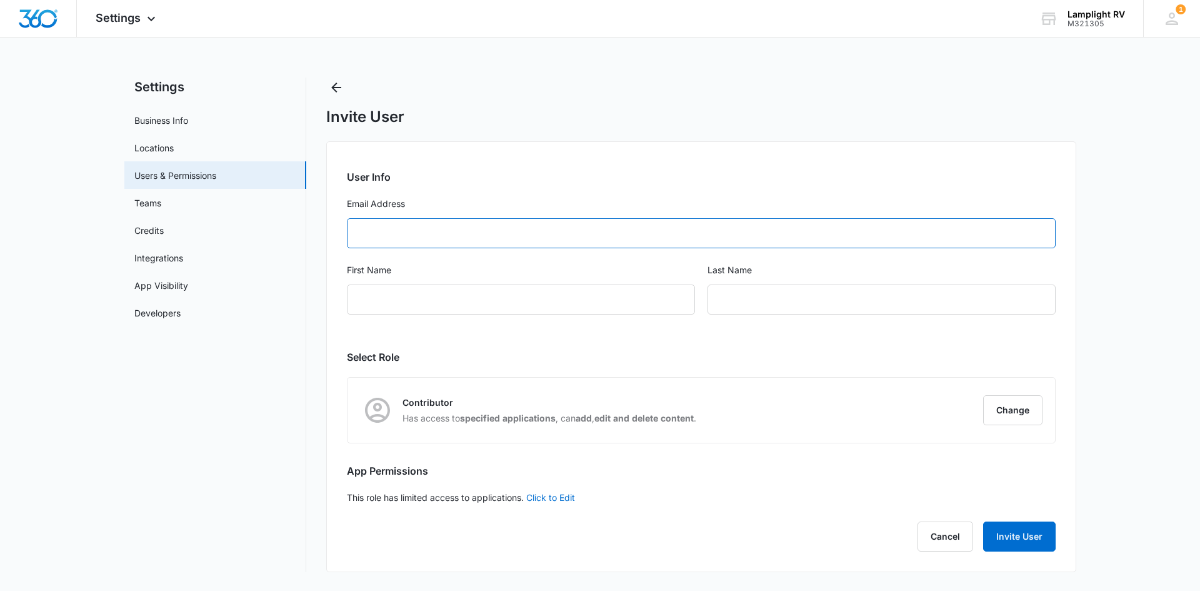
click at [566, 243] on input "Email Address" at bounding box center [701, 233] width 709 height 30
paste input "[PERSON_NAME][EMAIL_ADDRESS][DOMAIN_NAME]"
type input "[PERSON_NAME][EMAIL_ADDRESS][DOMAIN_NAME]"
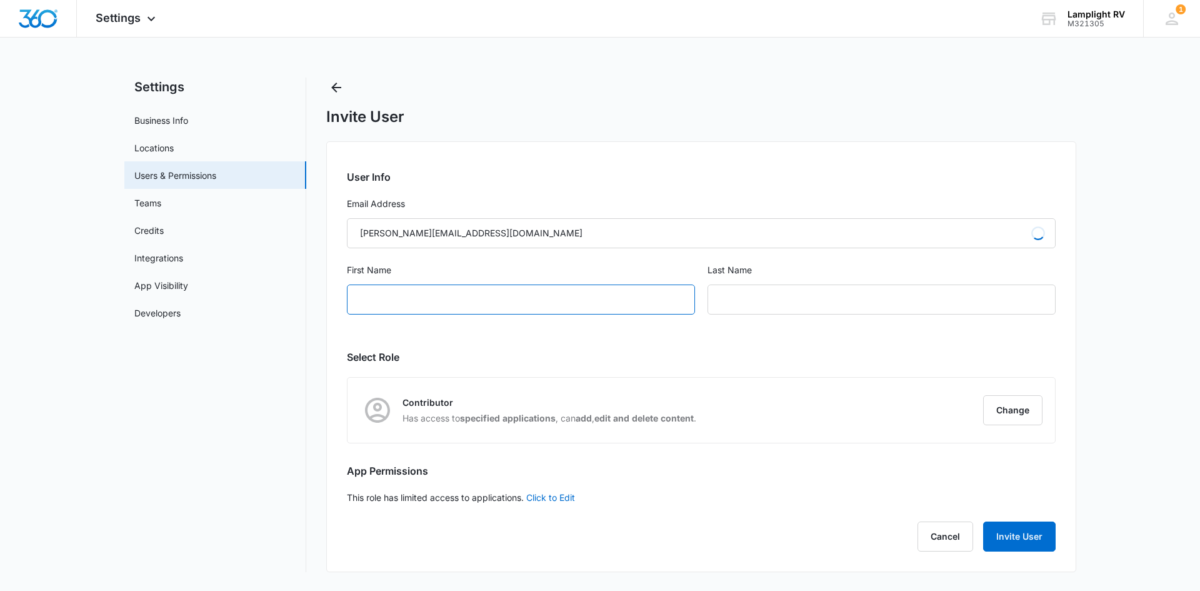
click at [489, 302] on input "First Name" at bounding box center [521, 299] width 348 height 30
type input "test"
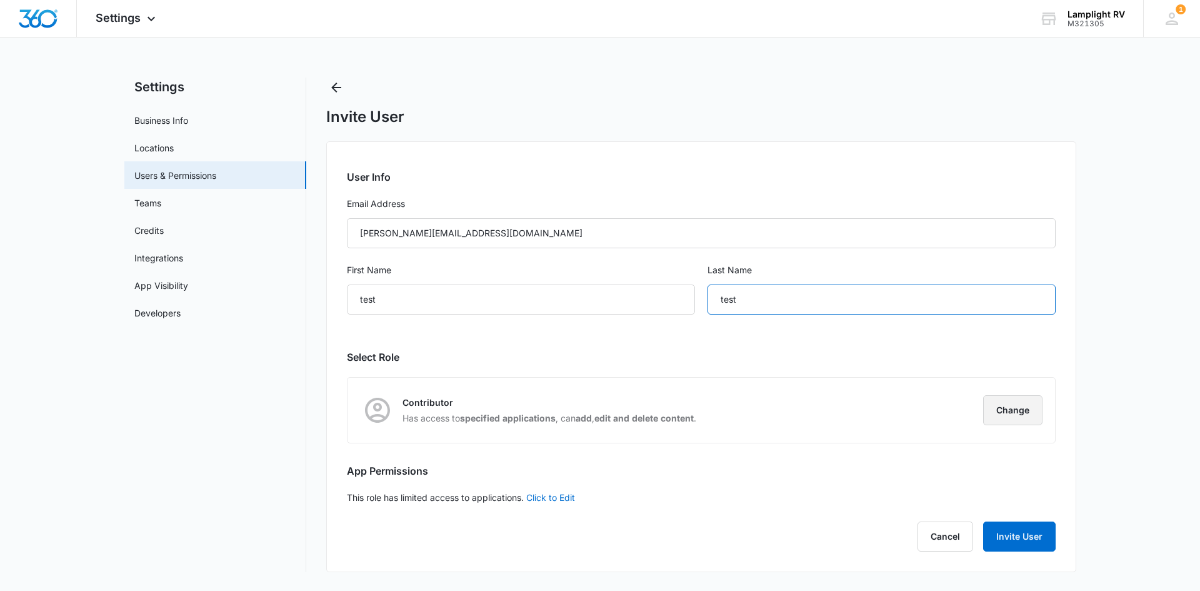
type input "test"
click at [1001, 418] on button "Change" at bounding box center [1012, 410] width 59 height 30
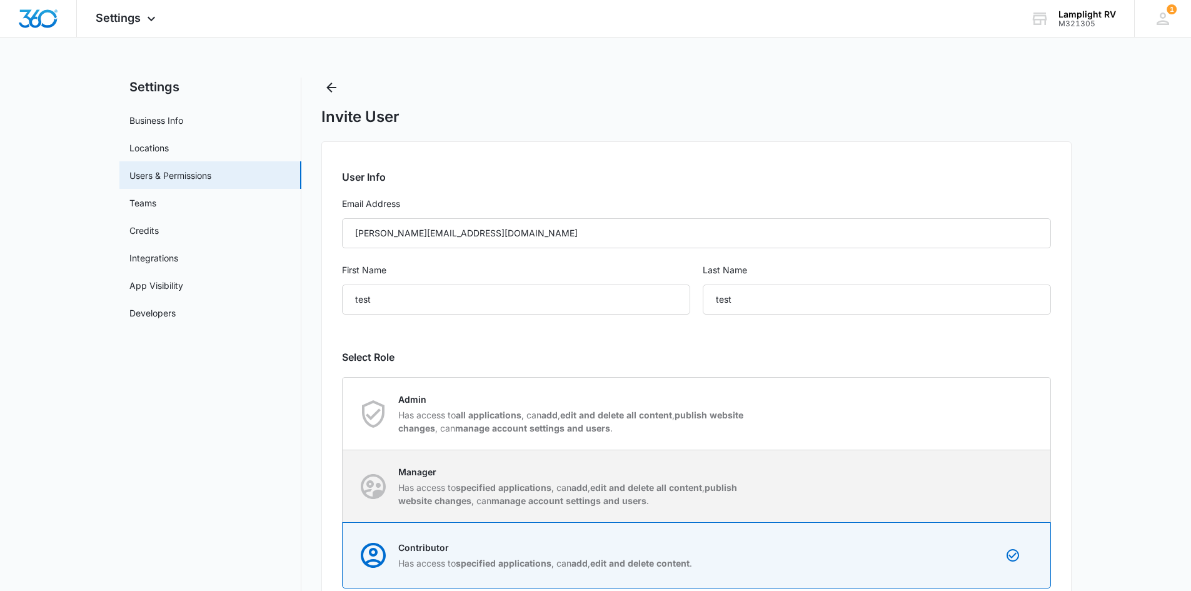
scroll to position [141, 0]
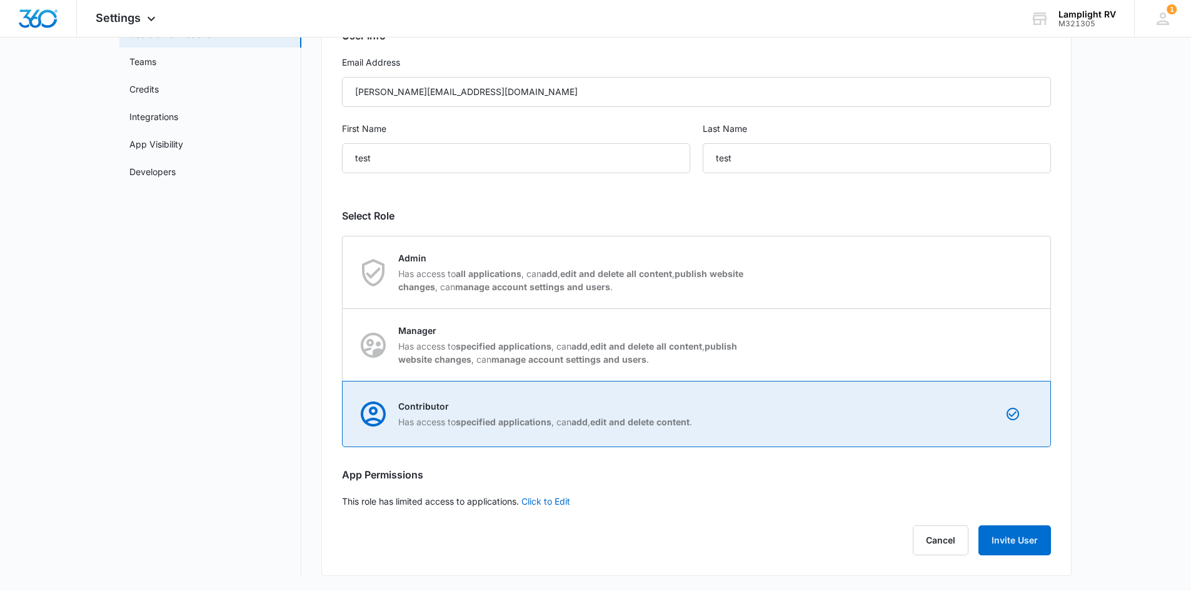
click at [551, 429] on div "Contributor Has access to specified applications , can add , edit and delete co…" at bounding box center [524, 413] width 336 height 35
click at [343, 414] on input "Contributor Has access to specified applications , can add , edit and delete co…" at bounding box center [343, 414] width 1 height 1
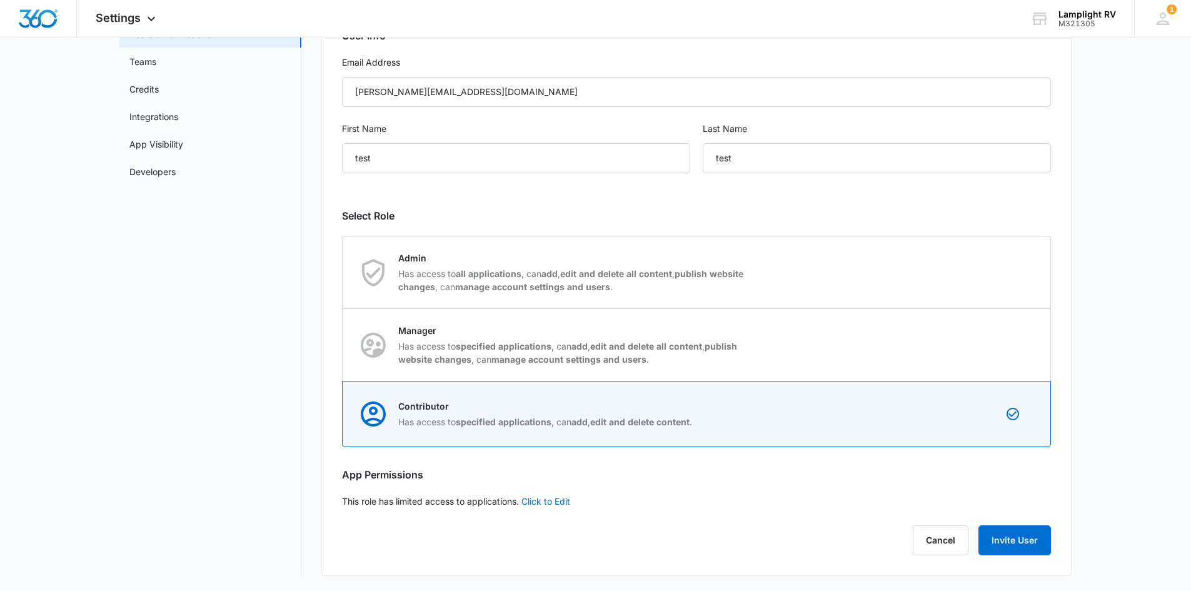
click at [783, 491] on div "User Info Email Address [PERSON_NAME][EMAIL_ADDRESS][DOMAIN_NAME] First Name te…" at bounding box center [696, 288] width 750 height 576
click at [536, 499] on link "Click to Edit" at bounding box center [545, 501] width 49 height 11
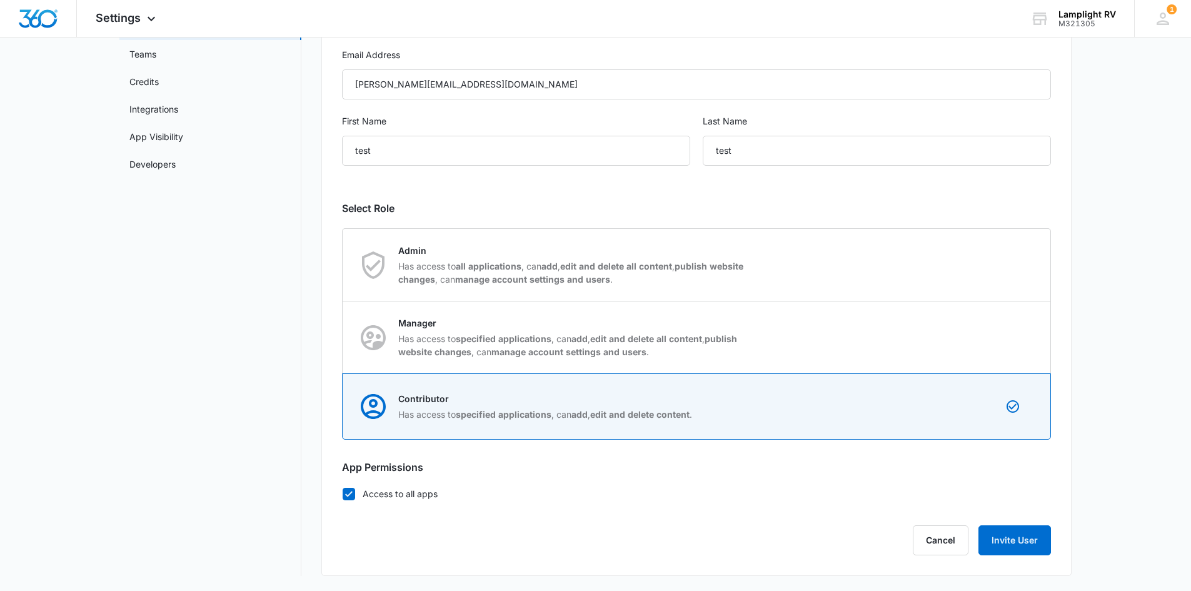
click at [368, 497] on label "Access to all apps" at bounding box center [696, 493] width 709 height 13
click at [343, 494] on input "Access to all apps" at bounding box center [342, 493] width 1 height 1
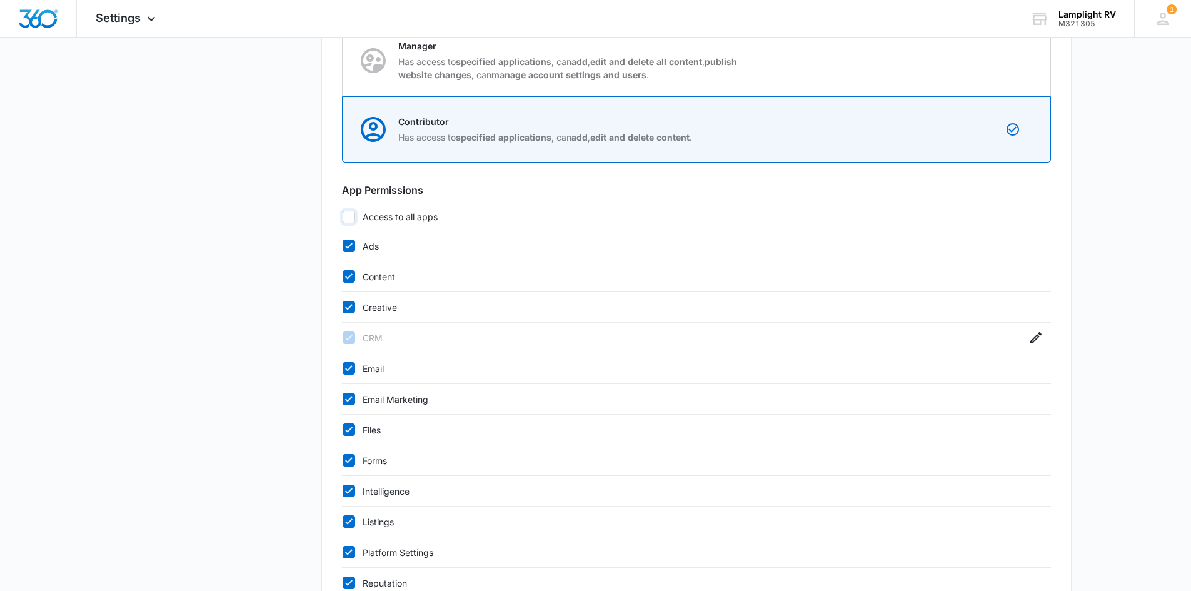
scroll to position [427, 0]
click at [352, 215] on icon at bounding box center [348, 215] width 11 height 11
click at [343, 215] on input "Access to all apps" at bounding box center [342, 215] width 1 height 1
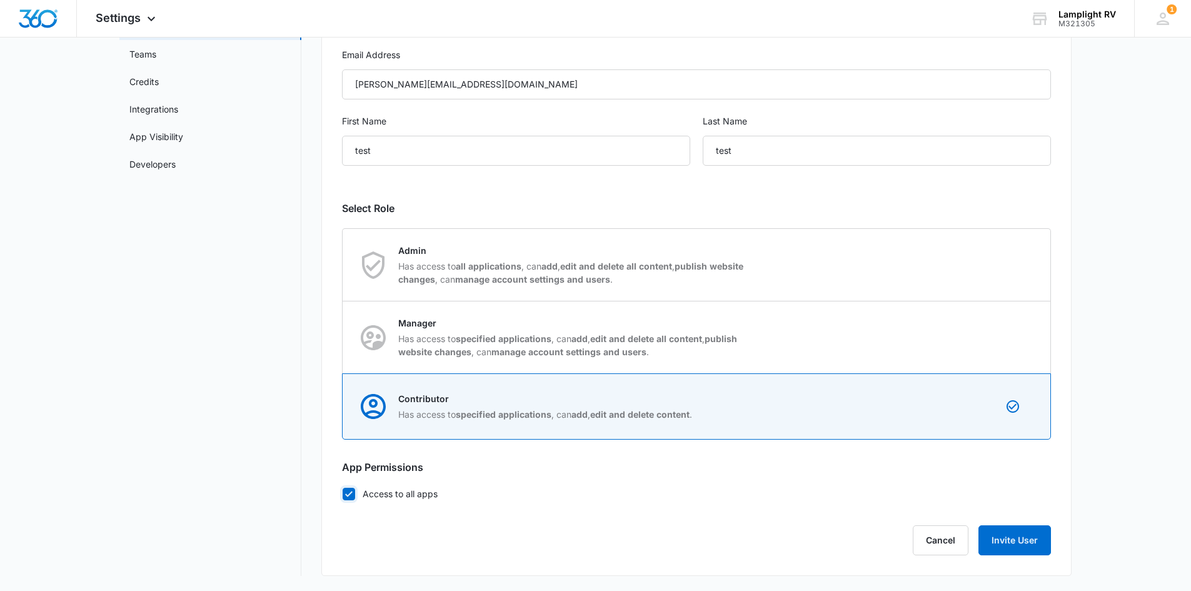
scroll to position [149, 0]
click at [352, 215] on div "User Info Email Address [PERSON_NAME][EMAIL_ADDRESS][DOMAIN_NAME] First Name te…" at bounding box center [696, 283] width 750 height 583
click at [349, 496] on icon at bounding box center [348, 493] width 11 height 11
click at [343, 494] on input "Access to all apps" at bounding box center [342, 493] width 1 height 1
checkbox input "false"
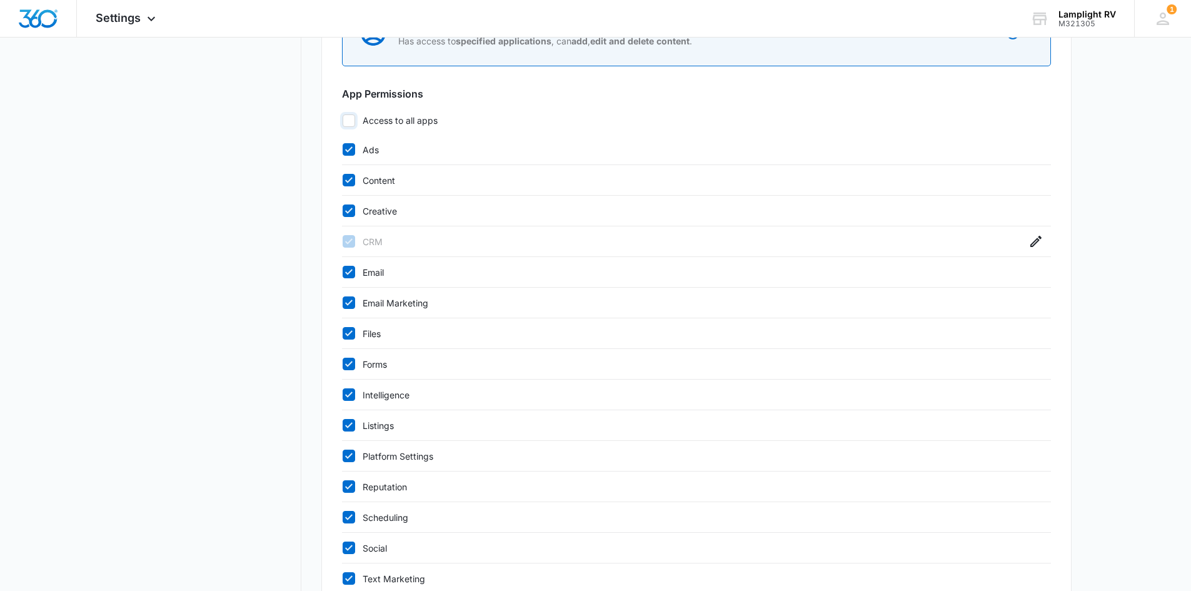
scroll to position [530, 0]
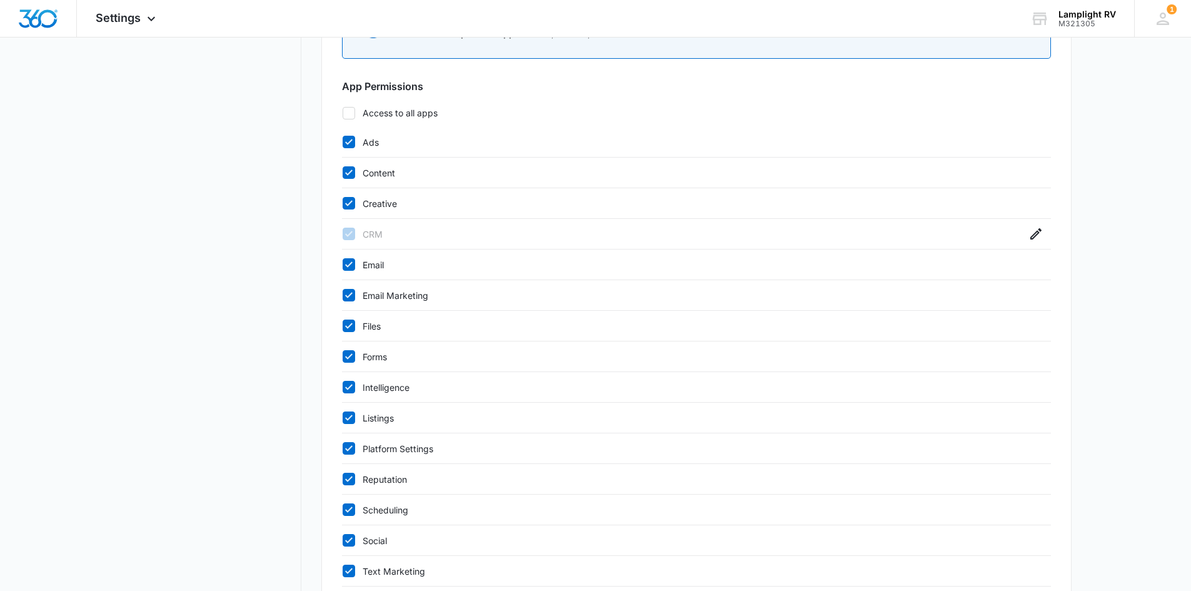
click at [350, 143] on icon at bounding box center [348, 141] width 11 height 11
click at [343, 143] on input "Ads" at bounding box center [342, 142] width 1 height 1
checkbox input "false"
click at [350, 168] on icon at bounding box center [348, 172] width 11 height 11
click at [343, 173] on input "Content" at bounding box center [342, 173] width 1 height 1
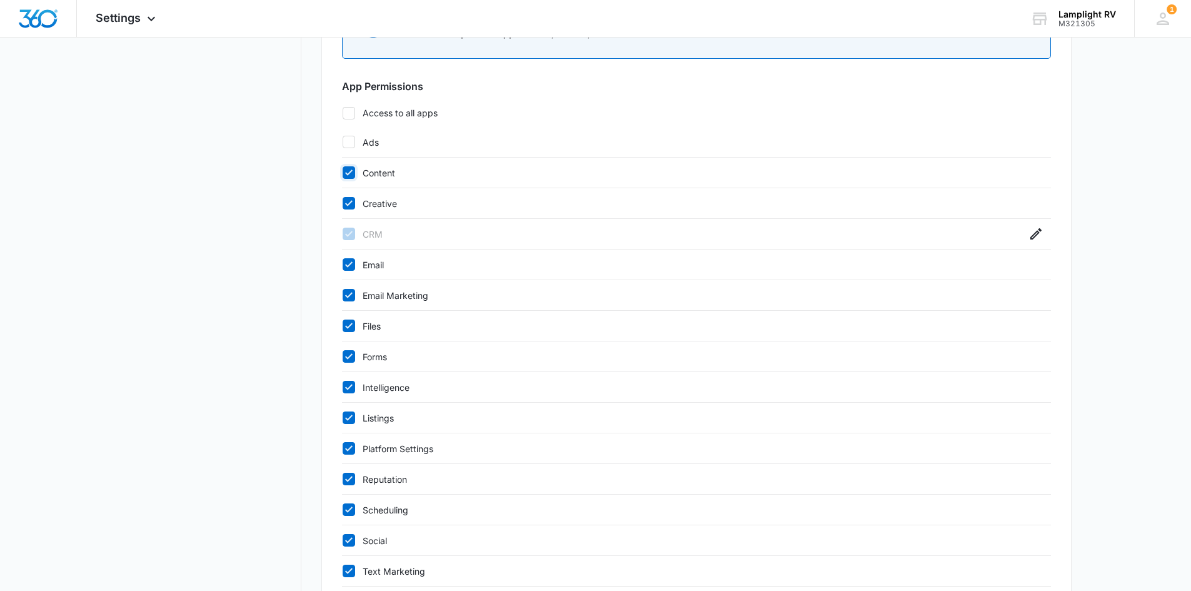
checkbox input "false"
click at [352, 198] on icon at bounding box center [348, 203] width 11 height 11
click at [343, 203] on input "Creative" at bounding box center [342, 203] width 1 height 1
checkbox input "false"
click at [346, 260] on icon at bounding box center [348, 264] width 11 height 11
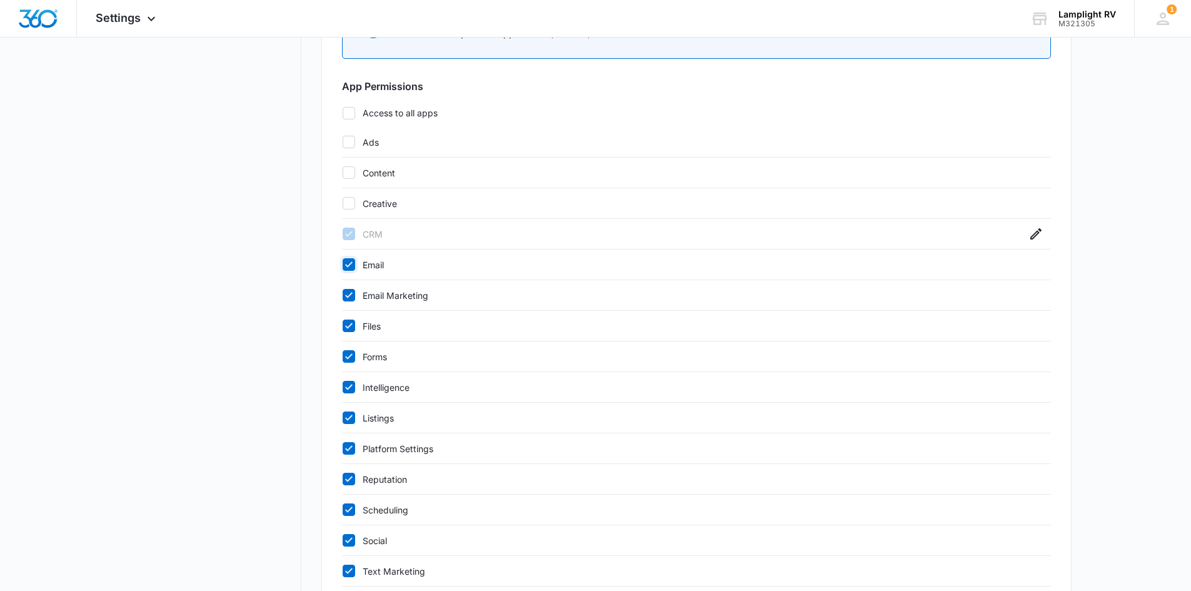
click at [343, 264] on input "Email" at bounding box center [342, 264] width 1 height 1
checkbox input "false"
click at [348, 300] on icon at bounding box center [348, 294] width 11 height 11
click at [343, 296] on input "Email Marketing" at bounding box center [342, 295] width 1 height 1
checkbox input "false"
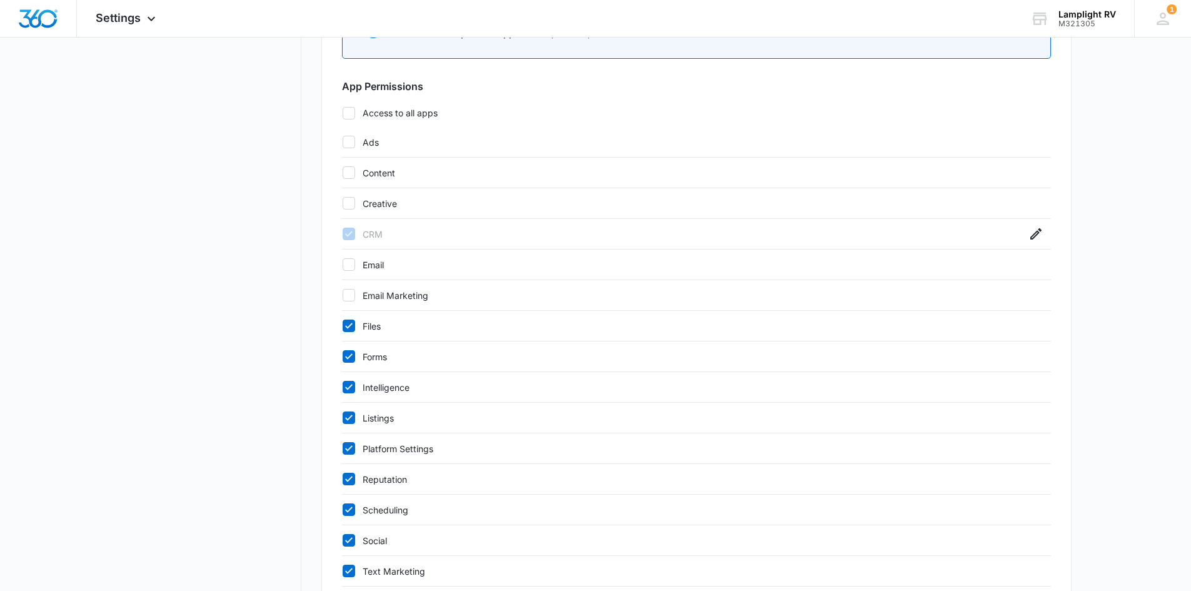
click at [347, 339] on div "Files" at bounding box center [696, 326] width 709 height 31
click at [346, 324] on icon at bounding box center [348, 325] width 11 height 11
click at [343, 326] on input "Files" at bounding box center [342, 326] width 1 height 1
checkbox input "false"
click at [352, 358] on icon at bounding box center [348, 356] width 11 height 11
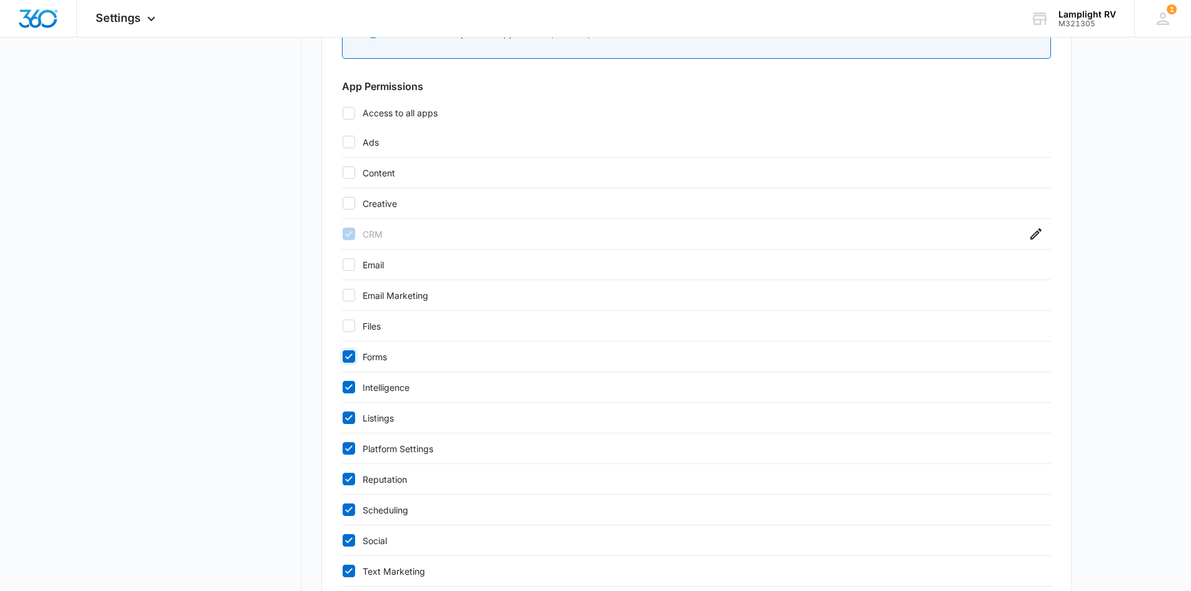
click at [343, 357] on input "Forms" at bounding box center [342, 356] width 1 height 1
checkbox input "false"
click at [348, 383] on icon at bounding box center [348, 386] width 11 height 11
click at [343, 387] on input "Intelligence" at bounding box center [342, 387] width 1 height 1
checkbox input "false"
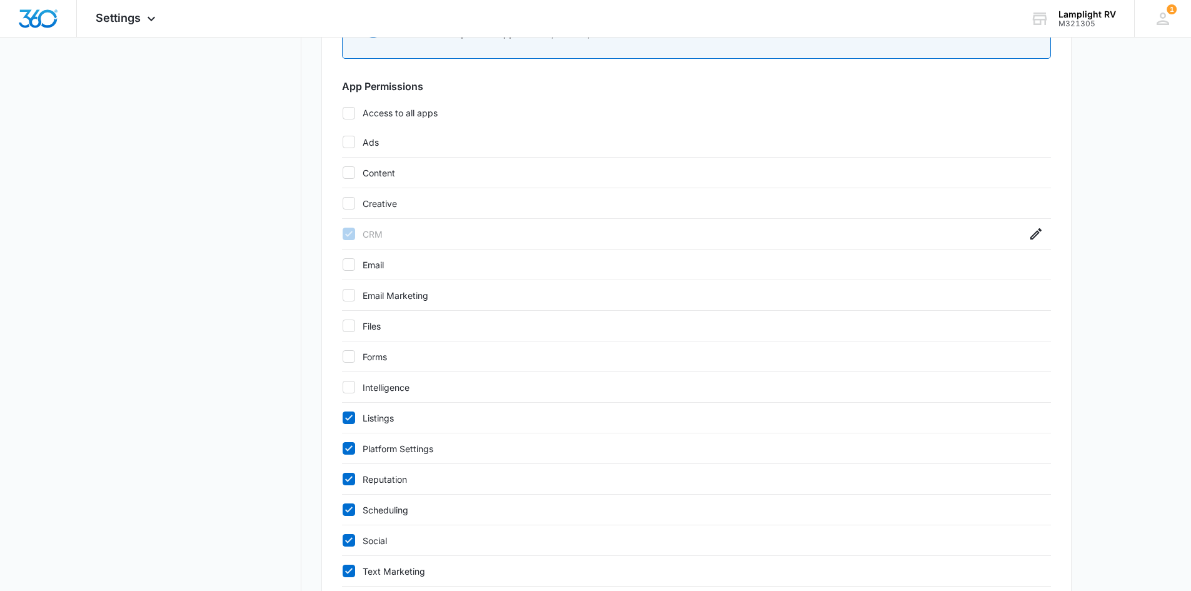
click at [349, 417] on icon at bounding box center [349, 417] width 8 height 6
click at [343, 418] on input "Listings" at bounding box center [342, 418] width 1 height 1
checkbox input "false"
click at [349, 453] on icon at bounding box center [348, 448] width 11 height 11
click at [343, 449] on input "Platform Settings" at bounding box center [342, 448] width 1 height 1
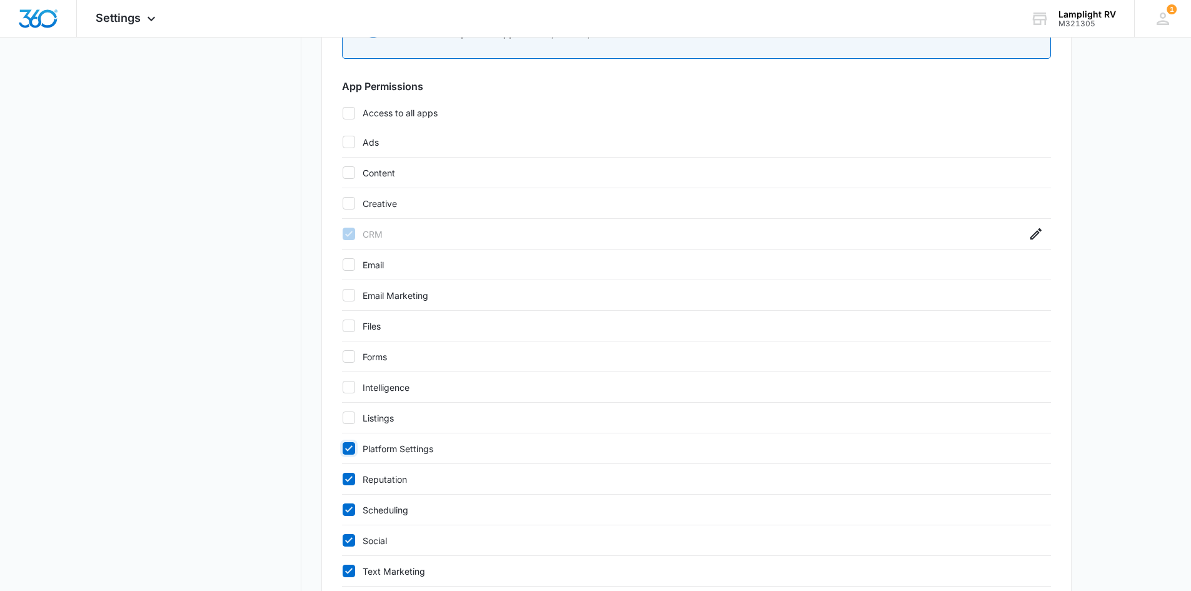
checkbox input "false"
click at [348, 486] on div "Reputation" at bounding box center [696, 479] width 709 height 31
click at [347, 482] on icon at bounding box center [348, 478] width 11 height 11
click at [343, 479] on input "Reputation" at bounding box center [342, 479] width 1 height 1
checkbox input "false"
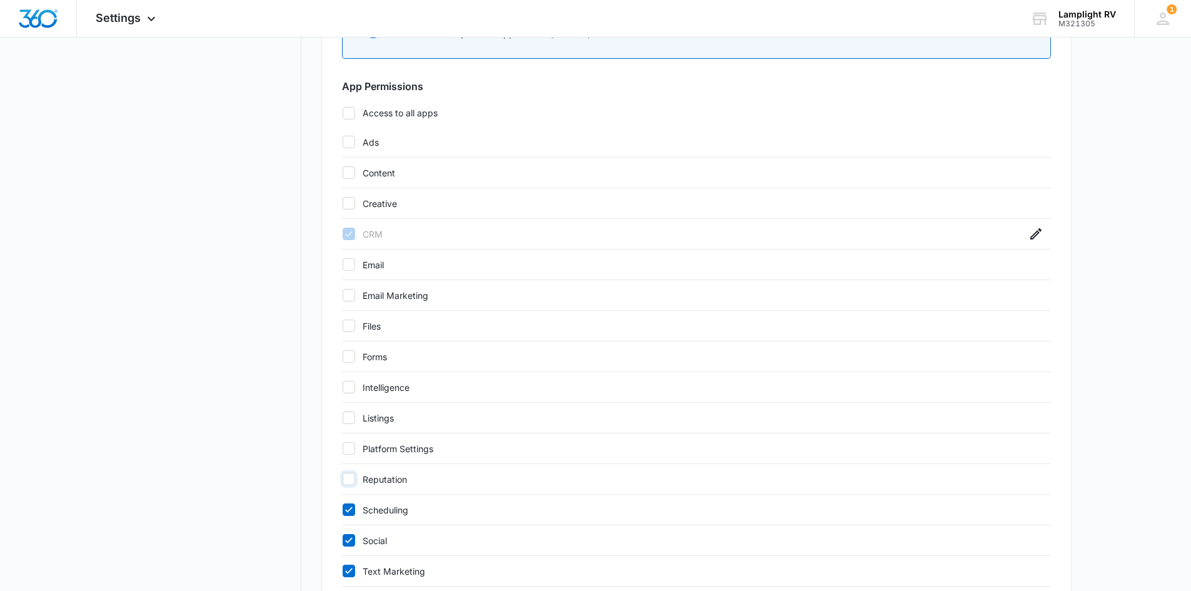
scroll to position [639, 0]
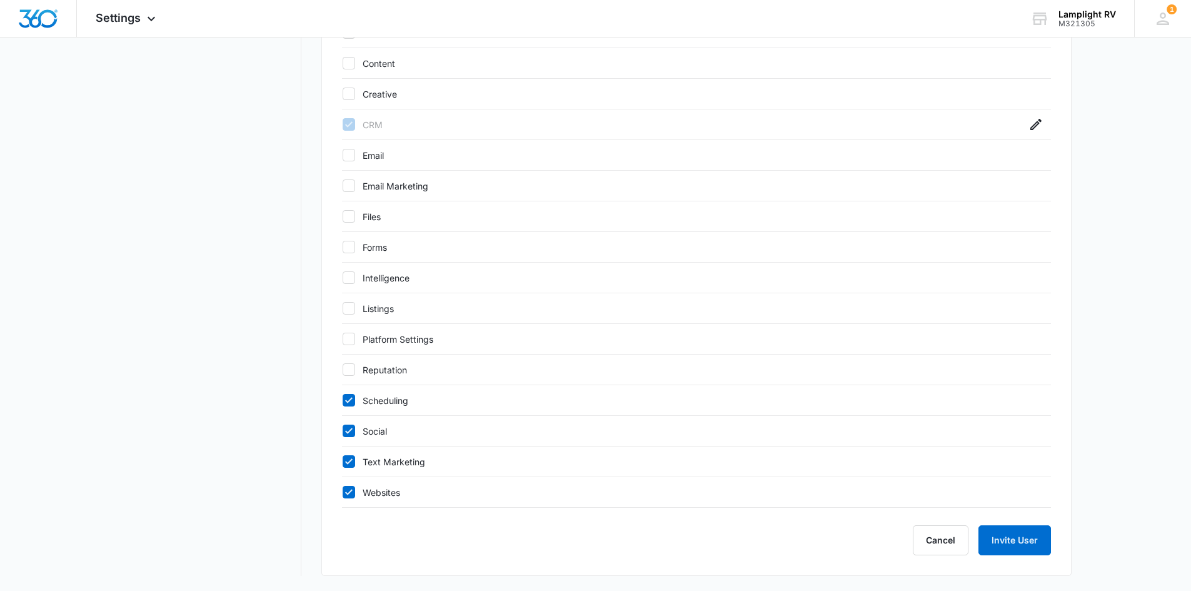
click at [347, 493] on icon at bounding box center [349, 492] width 8 height 6
click at [343, 493] on input "Websites" at bounding box center [342, 492] width 1 height 1
checkbox input "false"
click at [348, 465] on icon at bounding box center [348, 461] width 11 height 11
click at [343, 462] on input "Text Marketing" at bounding box center [342, 461] width 1 height 1
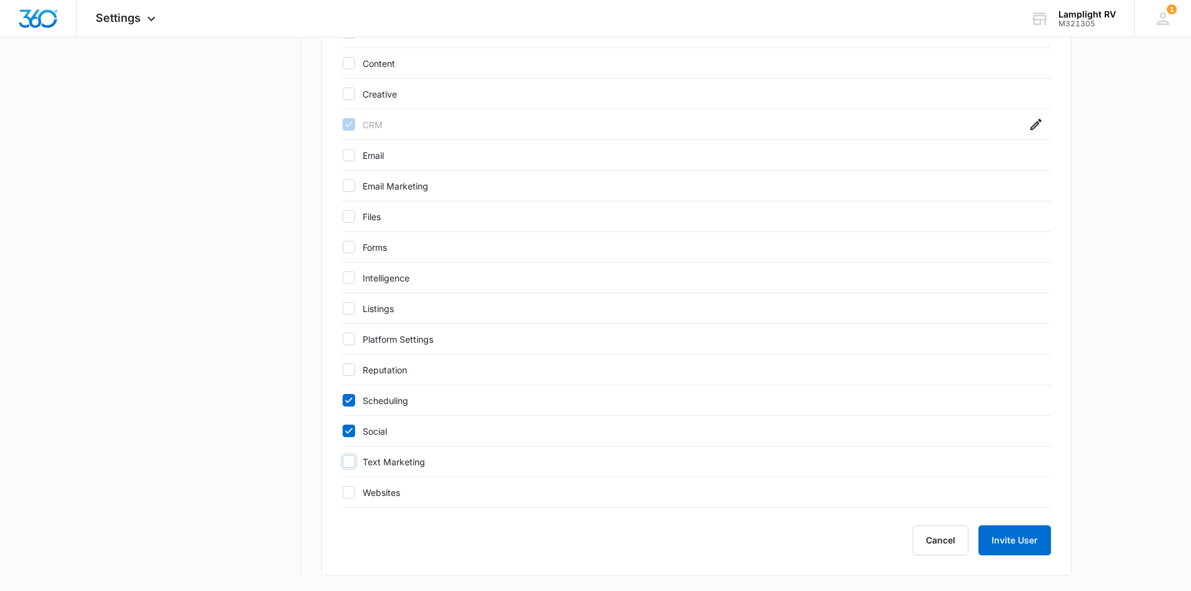
checkbox input "false"
click at [349, 428] on icon at bounding box center [348, 430] width 11 height 11
click at [343, 431] on input "Social" at bounding box center [342, 431] width 1 height 1
checkbox input "false"
click at [349, 393] on div "Scheduling" at bounding box center [696, 400] width 709 height 31
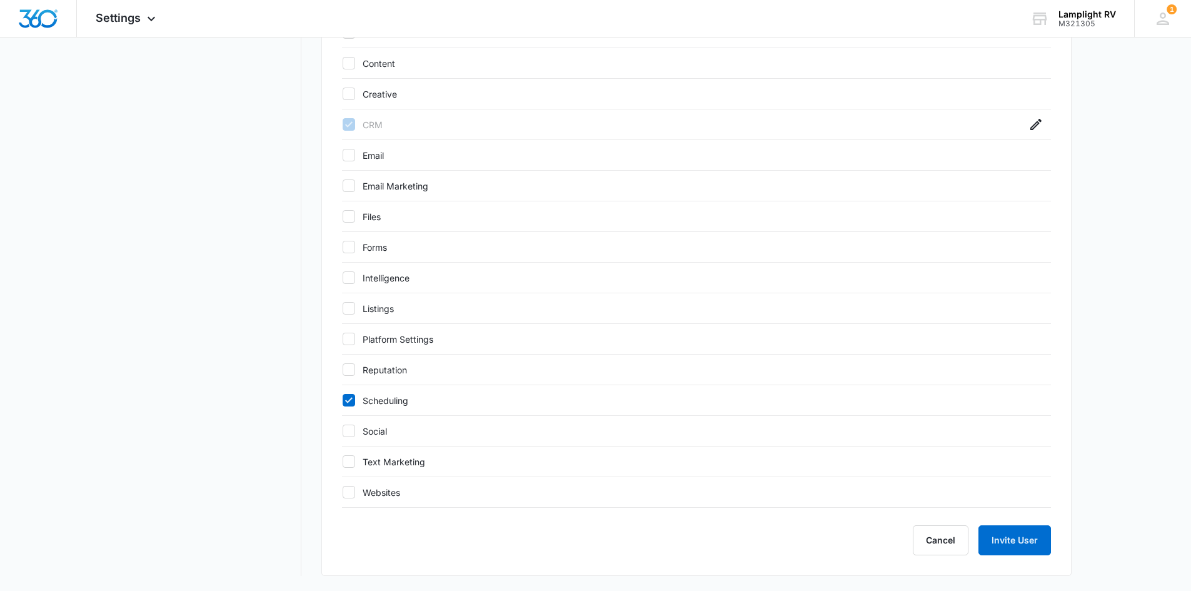
click at [351, 395] on icon at bounding box center [348, 399] width 11 height 11
click at [343, 400] on input "Scheduling" at bounding box center [342, 400] width 1 height 1
checkbox input "false"
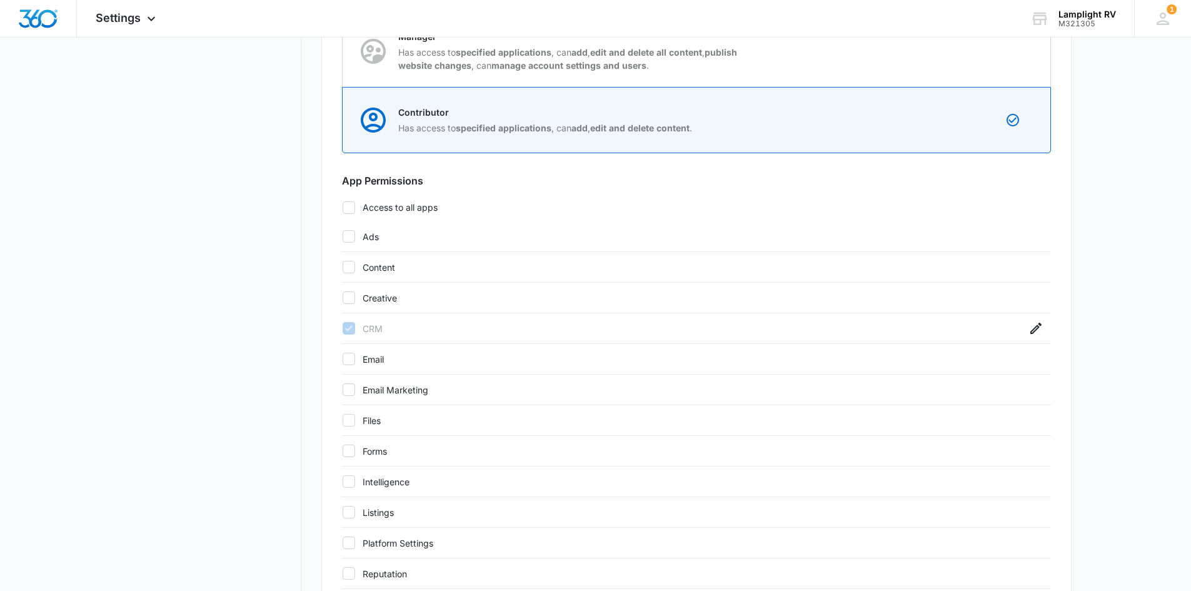
scroll to position [425, 0]
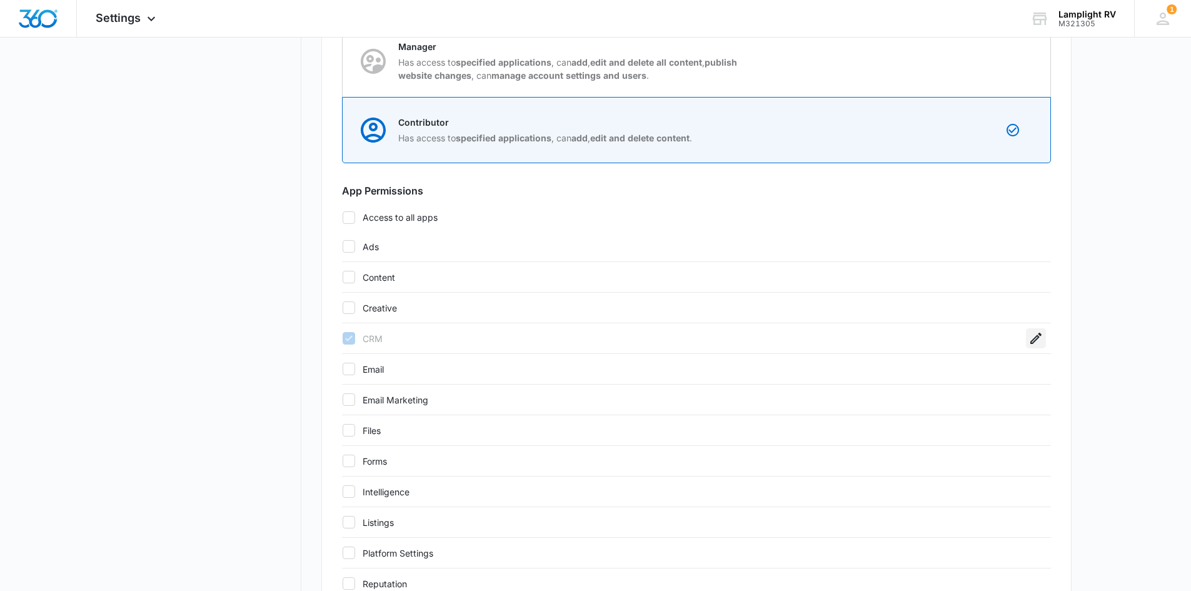
click at [1032, 341] on icon "button" at bounding box center [1035, 338] width 11 height 11
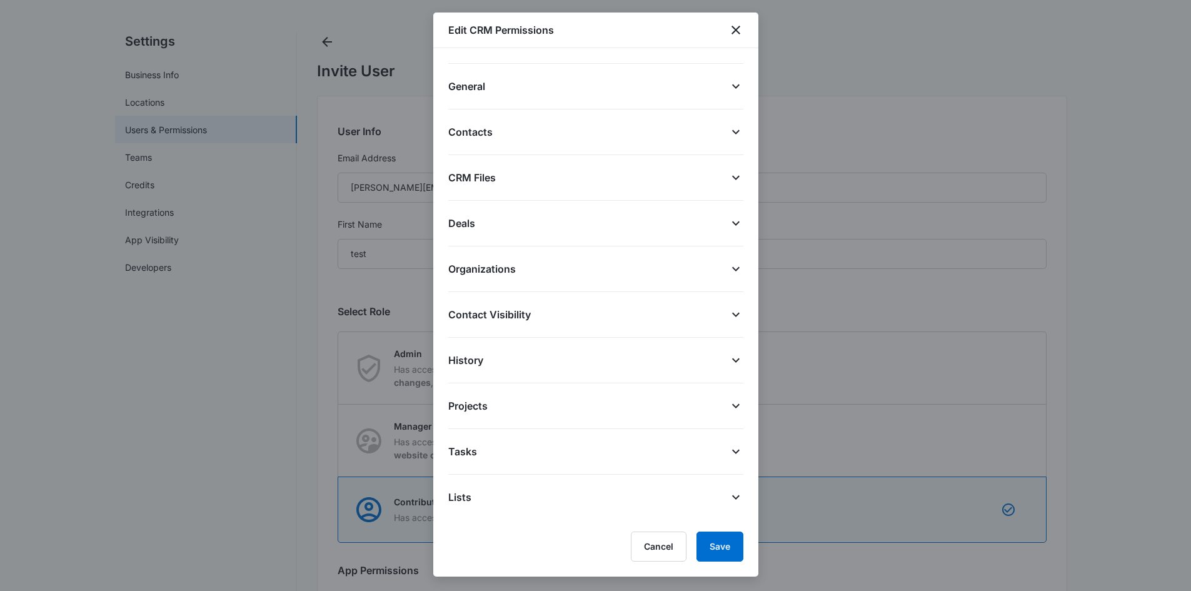
scroll to position [45, 0]
click at [728, 89] on icon at bounding box center [735, 86] width 15 height 15
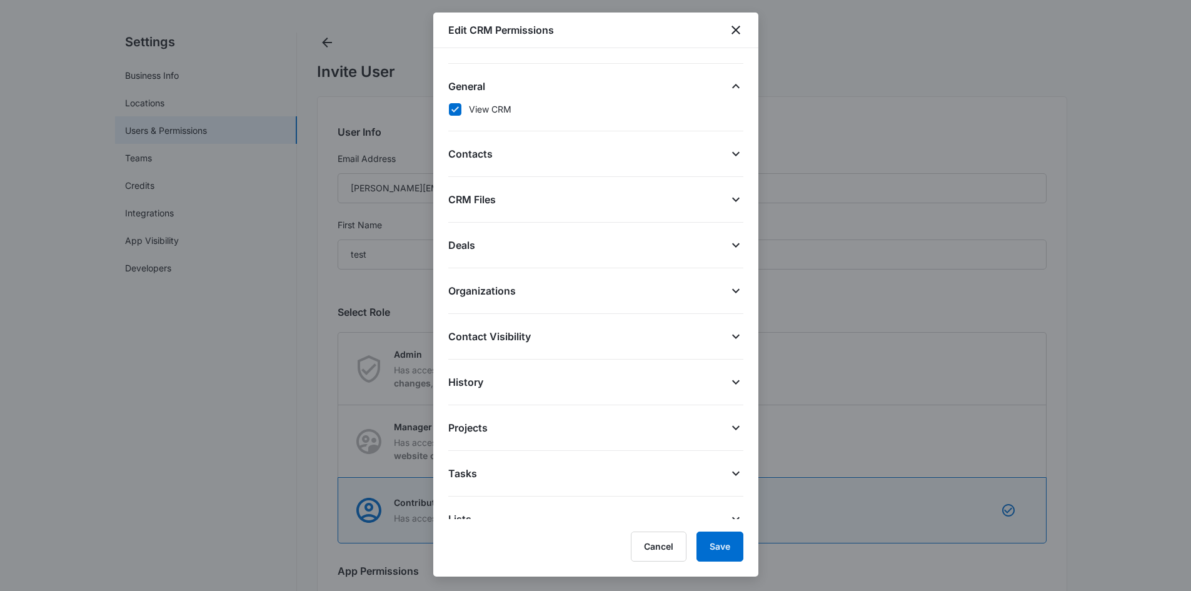
click at [483, 146] on button "Contacts" at bounding box center [595, 146] width 295 height 30
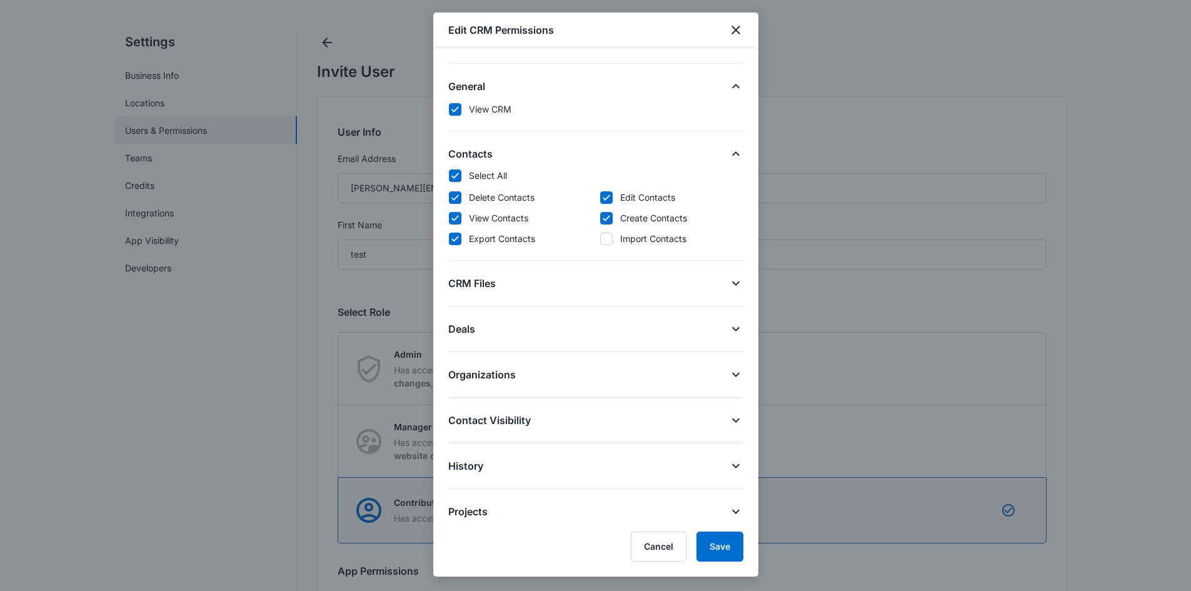
click at [456, 171] on icon at bounding box center [454, 175] width 11 height 11
click at [449, 175] on input "Select All" at bounding box center [448, 175] width 1 height 1
checkbox input "false"
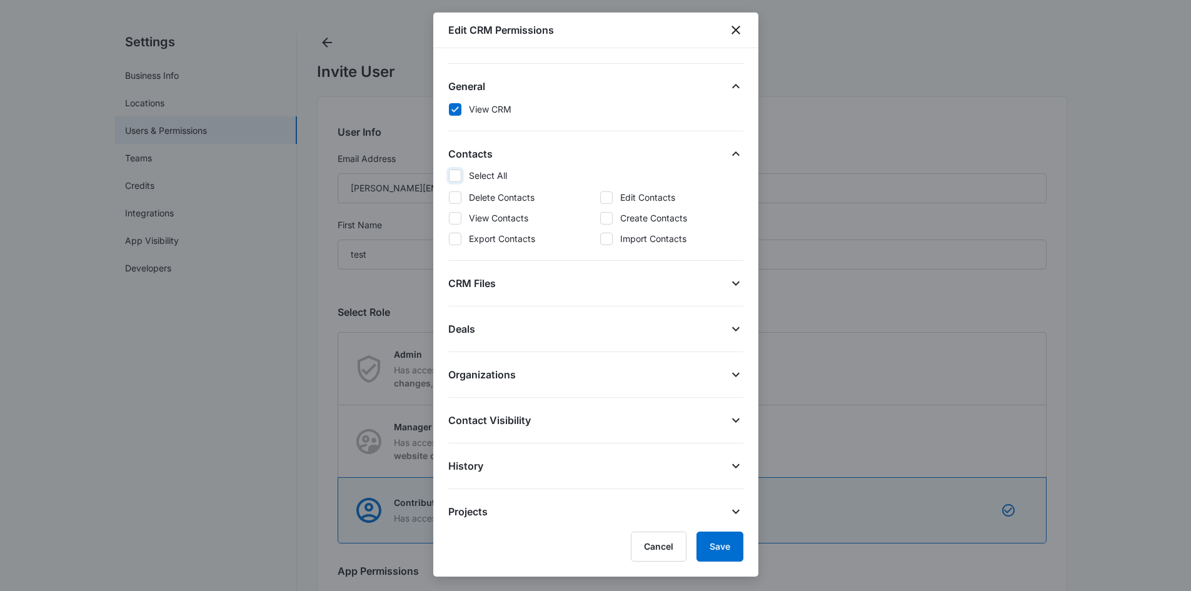
checkbox input "false"
click at [555, 279] on button "CRM Files" at bounding box center [595, 276] width 295 height 30
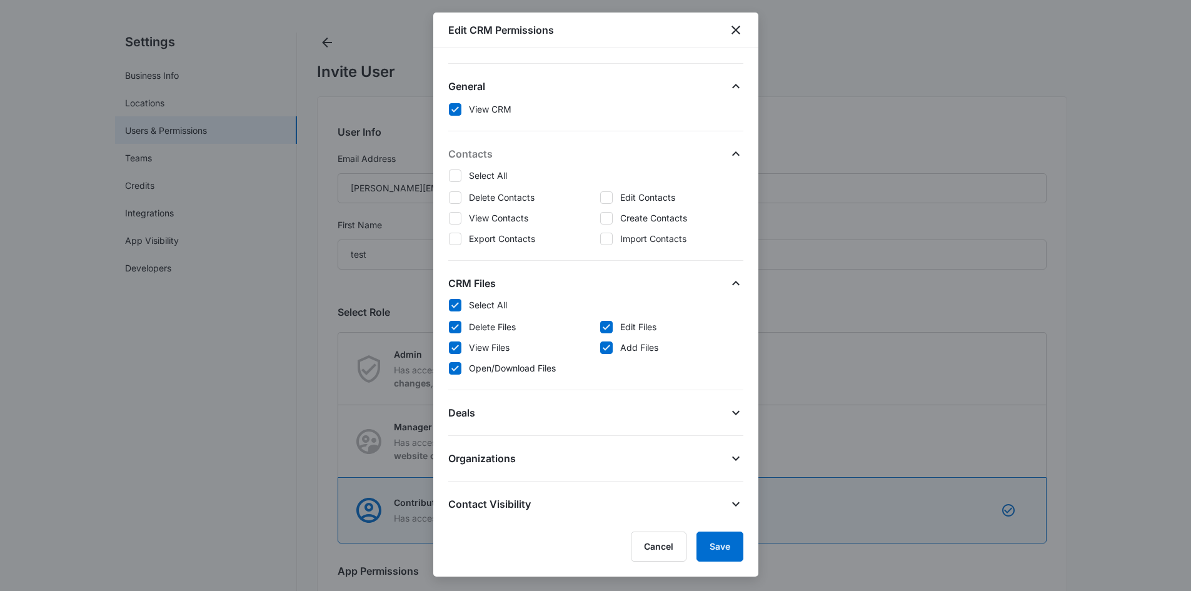
click at [459, 304] on icon at bounding box center [454, 304] width 11 height 11
click at [449, 304] on input "Select All" at bounding box center [448, 304] width 1 height 1
checkbox input "false"
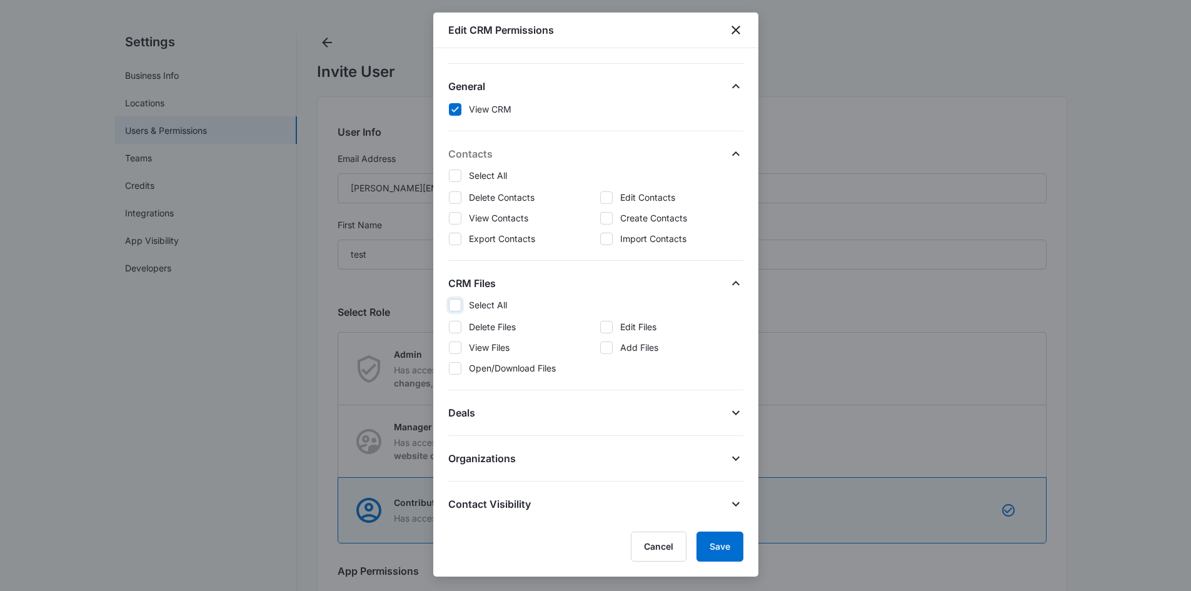
checkbox input "false"
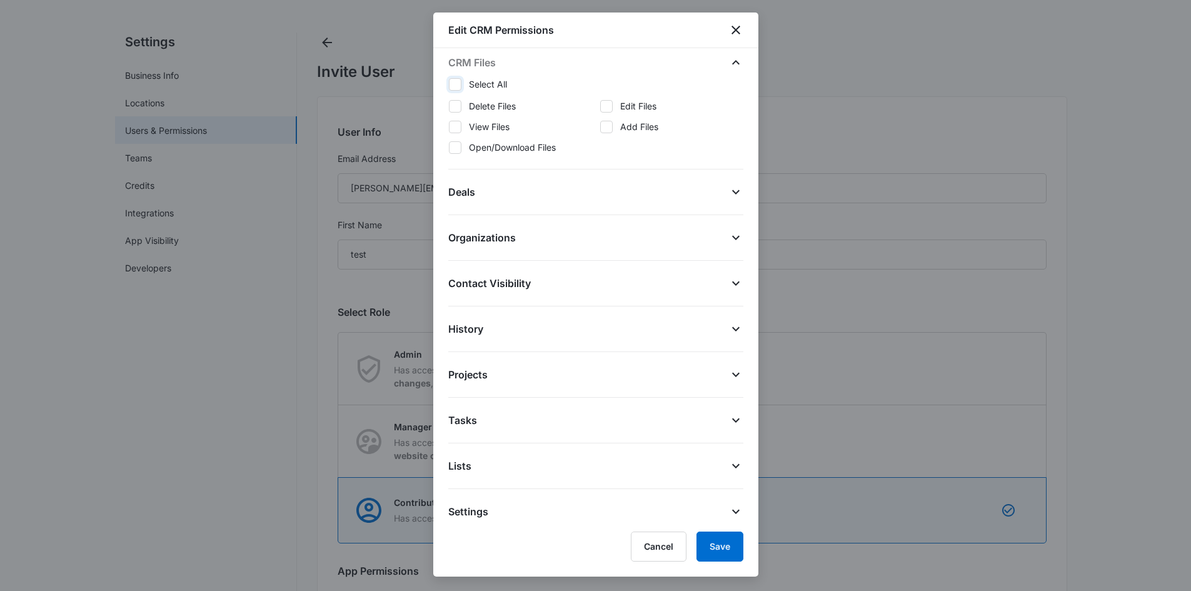
scroll to position [226, 0]
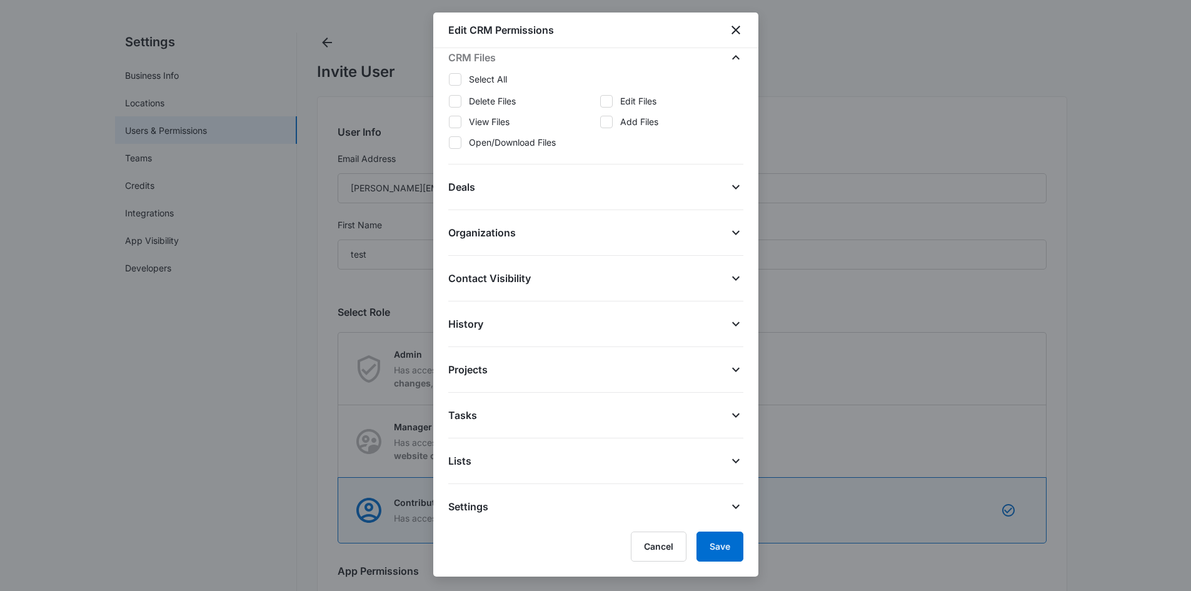
click at [531, 176] on button "Deals" at bounding box center [595, 179] width 295 height 30
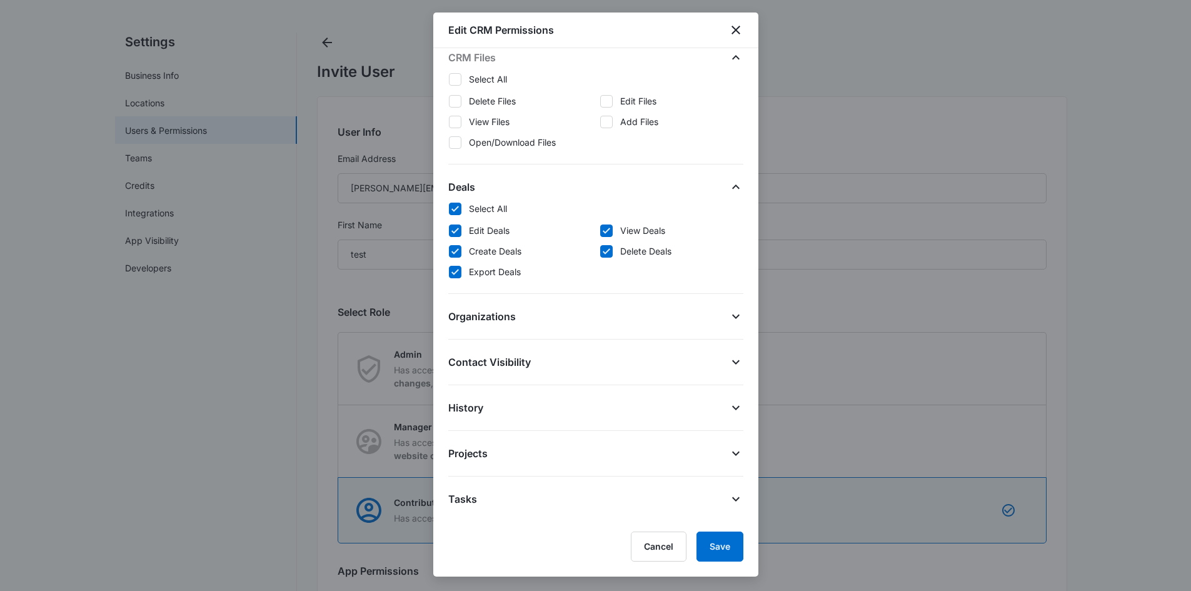
click at [461, 204] on label "Select All" at bounding box center [595, 208] width 295 height 13
click at [449, 208] on input "Select All" at bounding box center [448, 208] width 1 height 1
checkbox input "false"
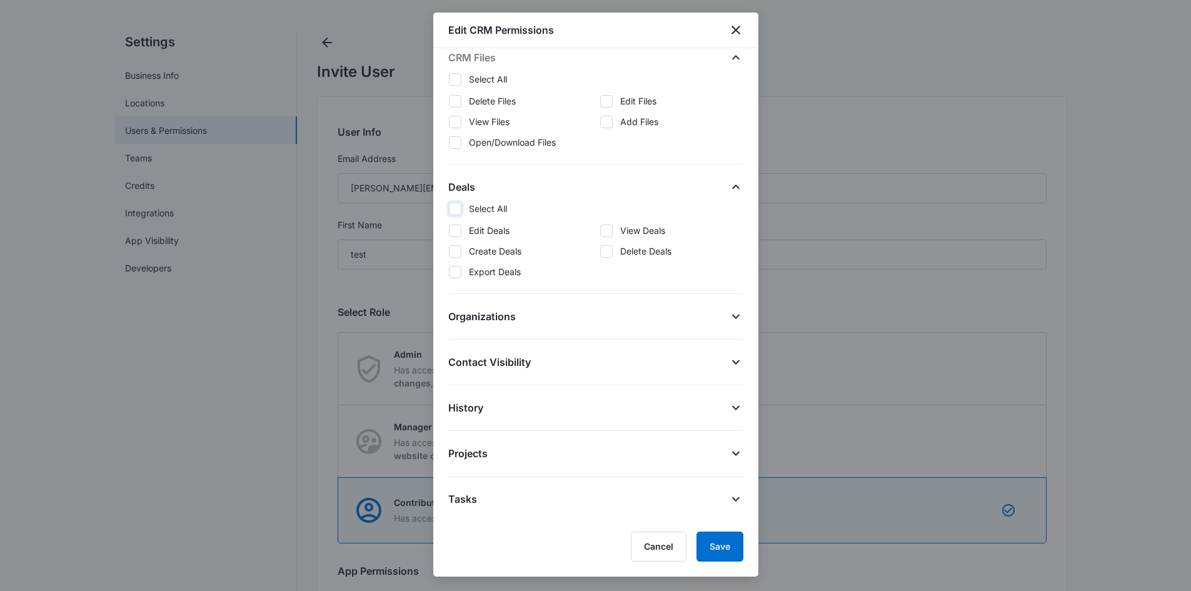
checkbox input "false"
click at [492, 311] on span "Organizations" at bounding box center [482, 316] width 68 height 15
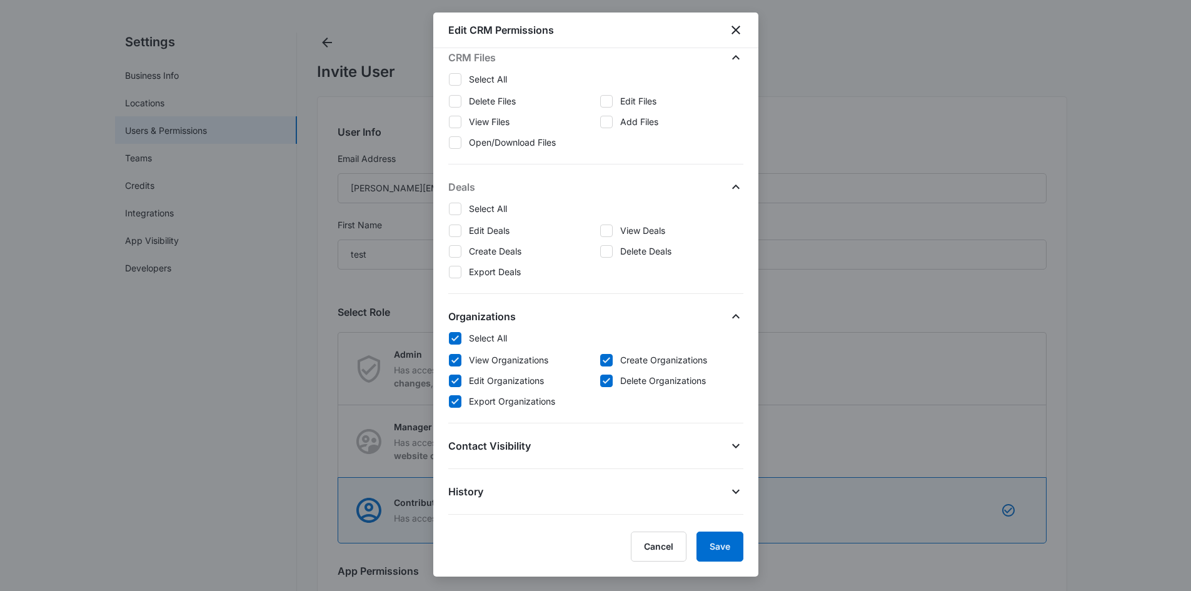
click at [463, 336] on label "Select All" at bounding box center [595, 337] width 295 height 13
click at [449, 338] on input "Select All" at bounding box center [448, 338] width 1 height 1
checkbox input "false"
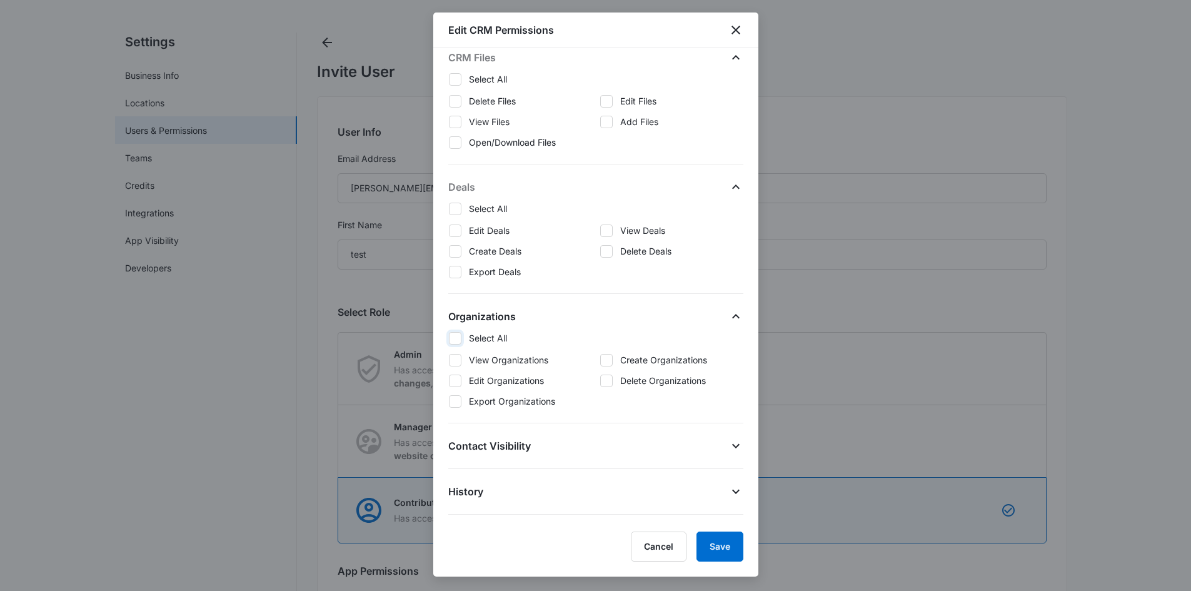
checkbox input "false"
click at [478, 439] on span "Contact Visibility" at bounding box center [489, 445] width 83 height 15
click at [457, 466] on icon at bounding box center [455, 467] width 8 height 6
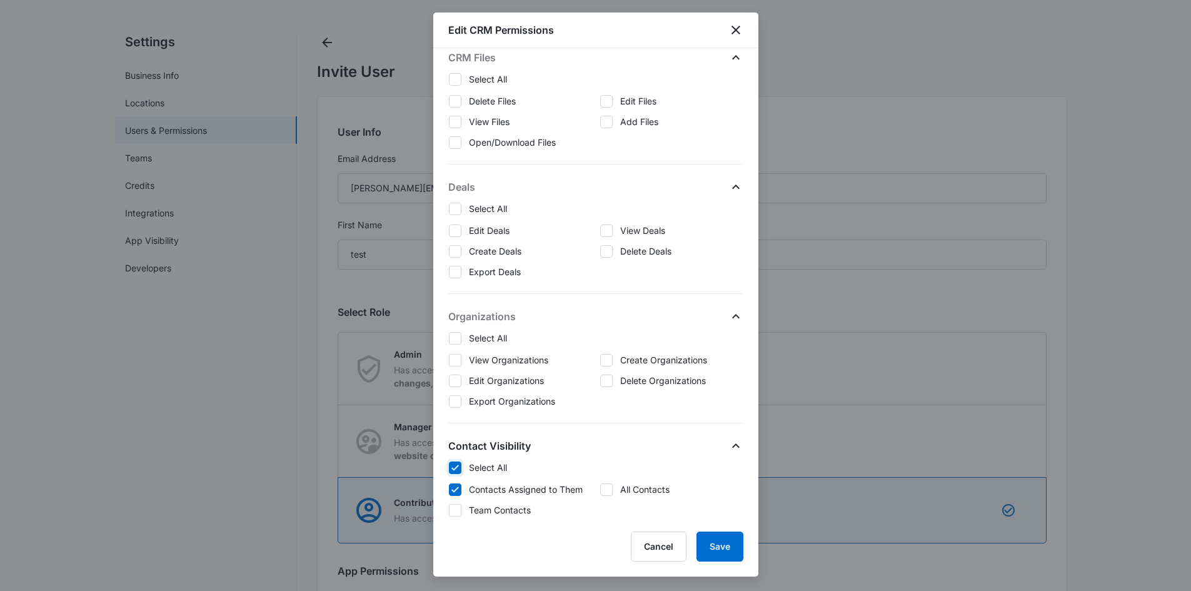
click at [449, 467] on input "Select All" at bounding box center [448, 467] width 1 height 1
checkbox input "false"
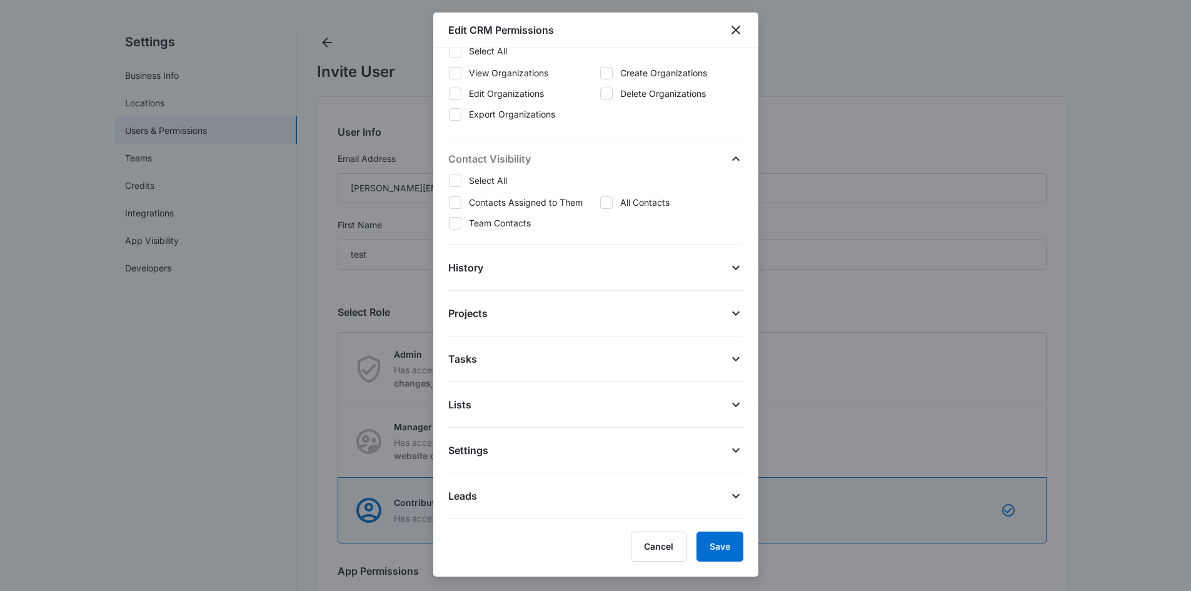
click at [500, 276] on div "History Select All View History Create History Edit History Export History" at bounding box center [595, 268] width 295 height 46
click at [473, 272] on span "History" at bounding box center [465, 267] width 35 height 15
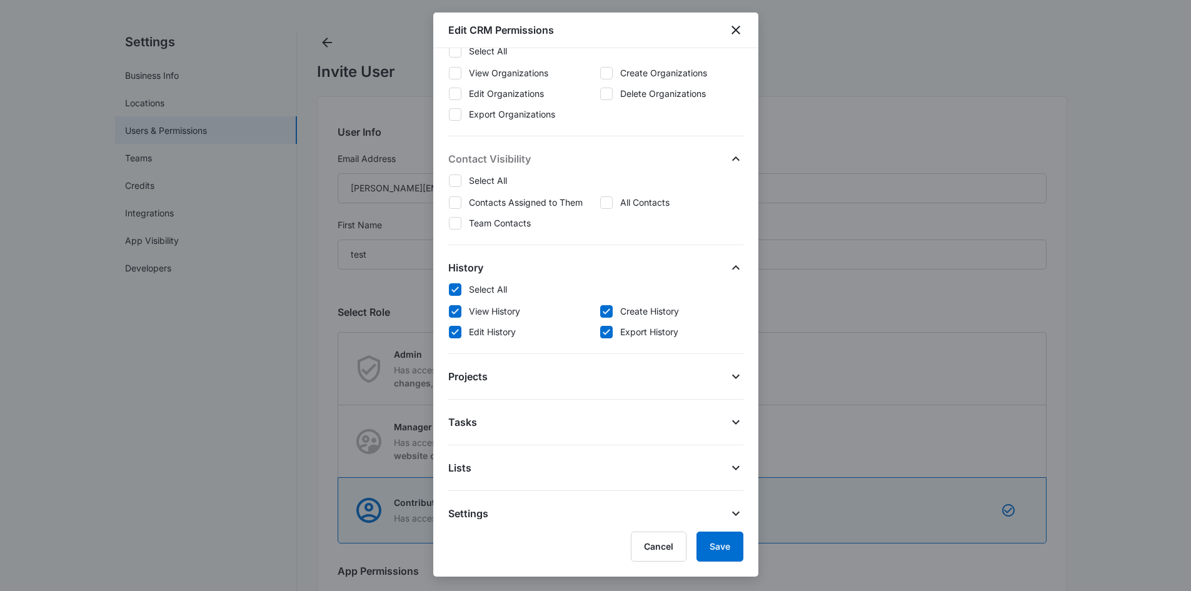
click at [457, 284] on icon at bounding box center [454, 289] width 11 height 11
click at [449, 289] on input "Select All" at bounding box center [448, 289] width 1 height 1
checkbox input "false"
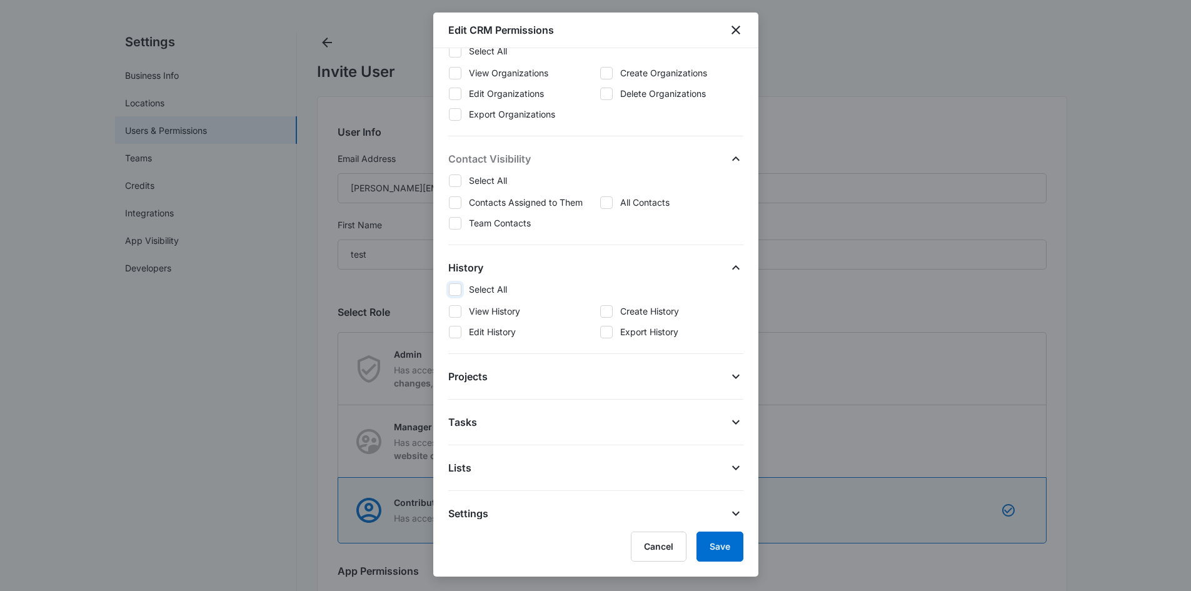
checkbox input "false"
click at [473, 374] on span "Projects" at bounding box center [467, 376] width 39 height 15
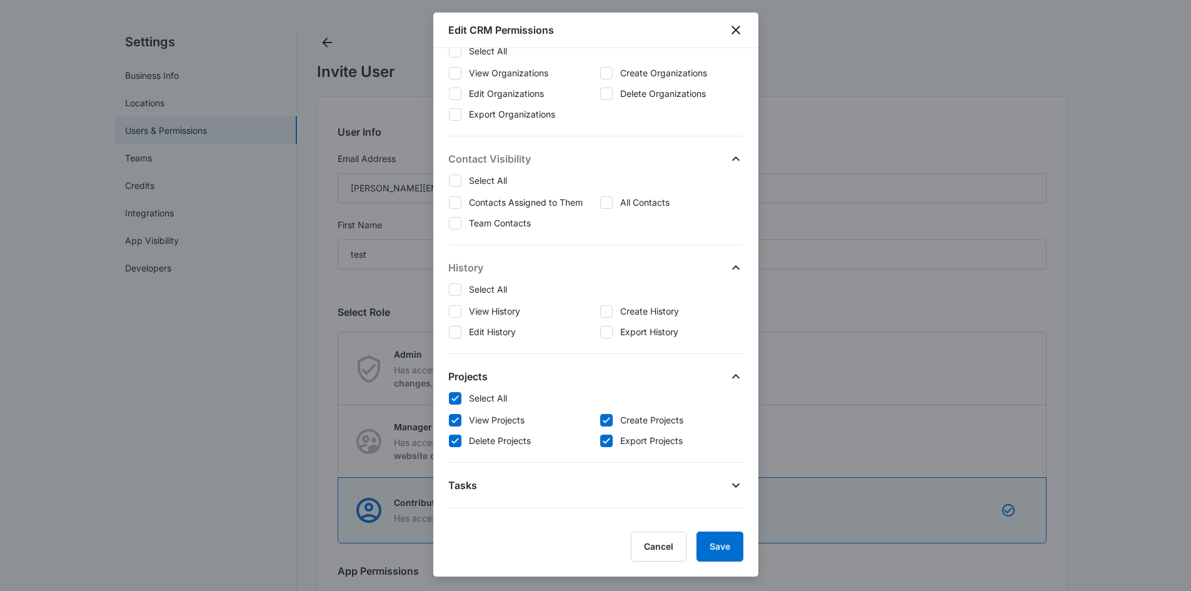
click at [456, 399] on icon at bounding box center [454, 398] width 11 height 11
click at [449, 398] on input "Select All" at bounding box center [448, 398] width 1 height 1
checkbox input "false"
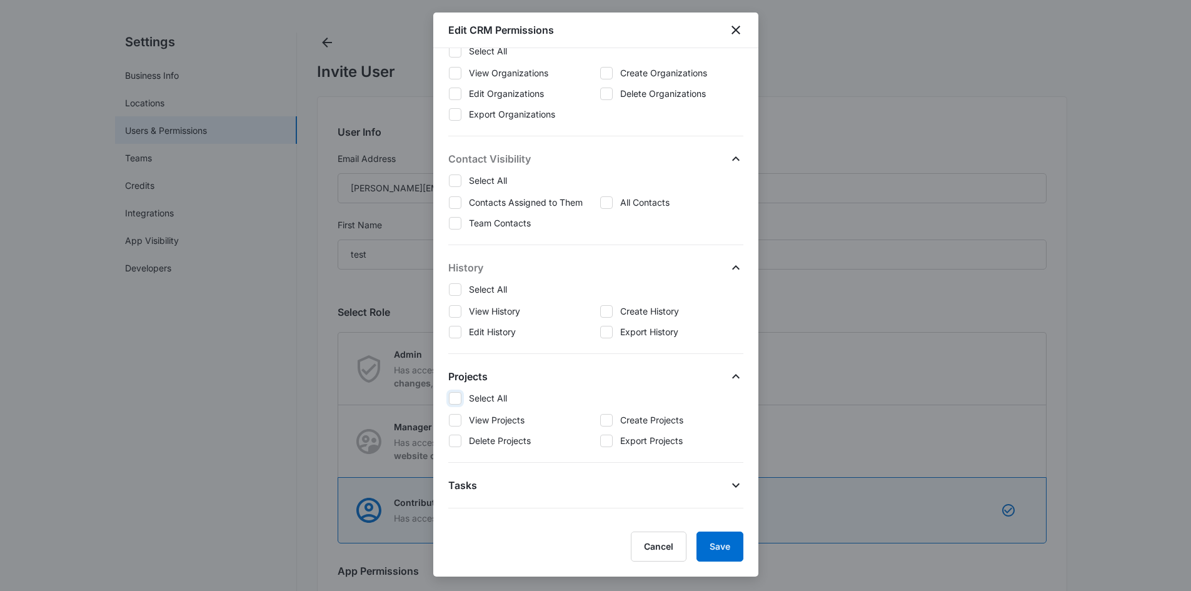
checkbox input "false"
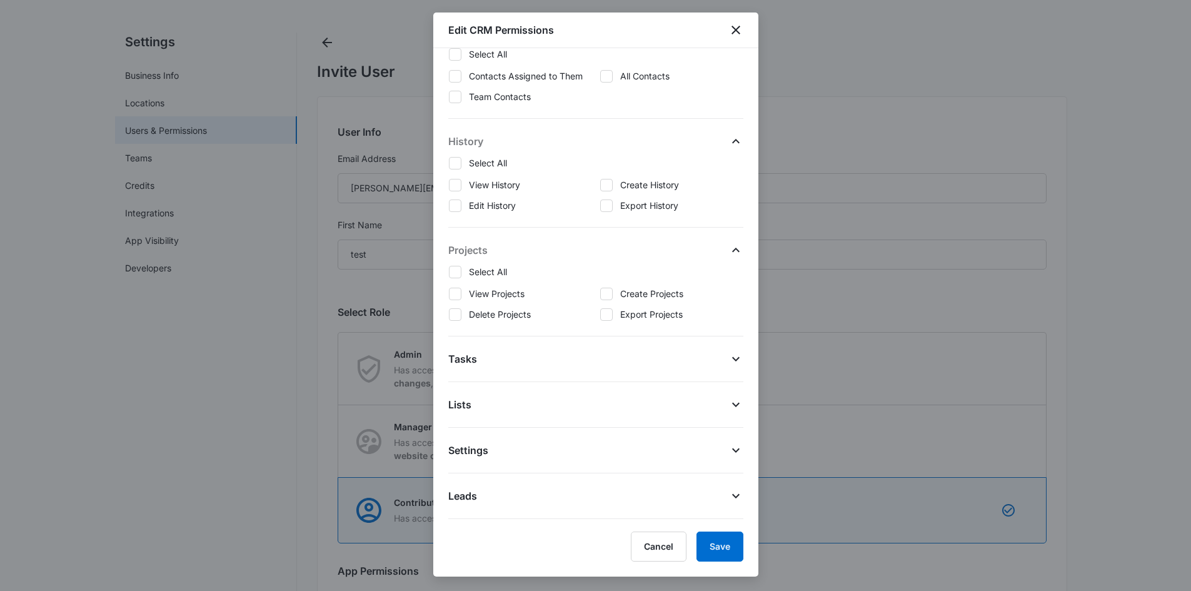
click at [483, 360] on button "Tasks" at bounding box center [595, 351] width 295 height 30
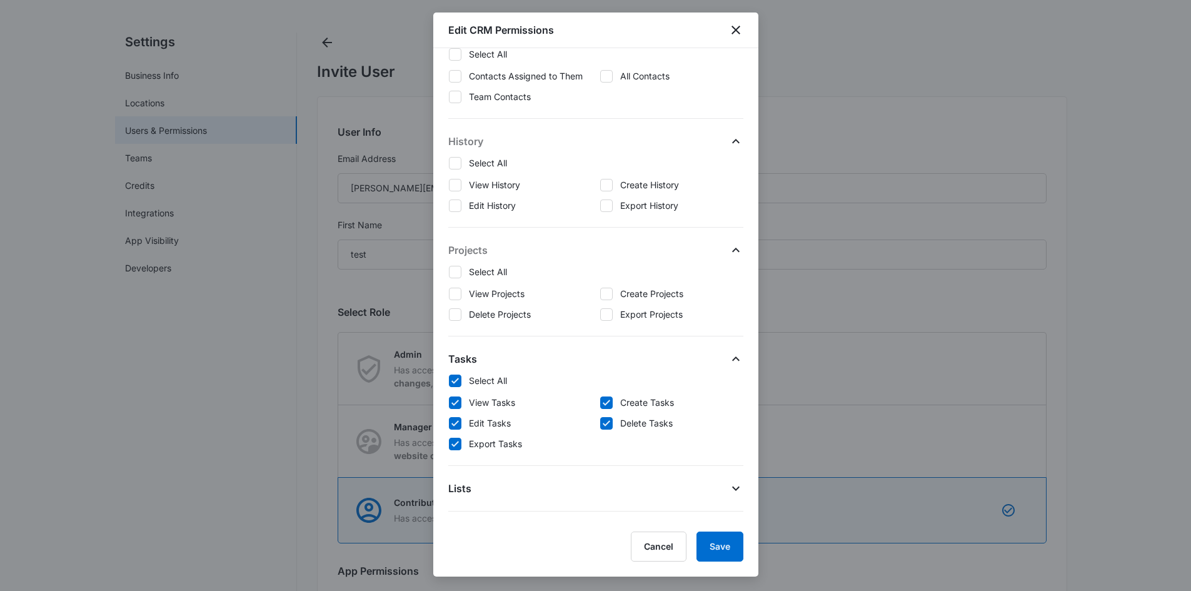
click at [459, 376] on icon at bounding box center [454, 380] width 11 height 11
click at [449, 380] on input "Select All" at bounding box center [448, 380] width 1 height 1
checkbox input "false"
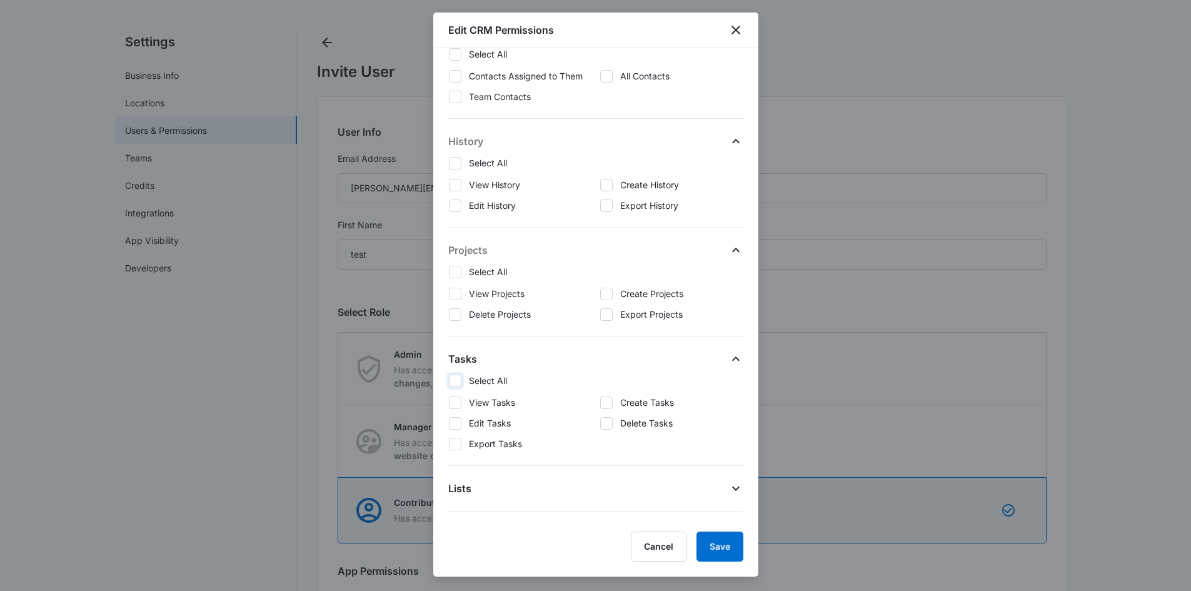
checkbox input "false"
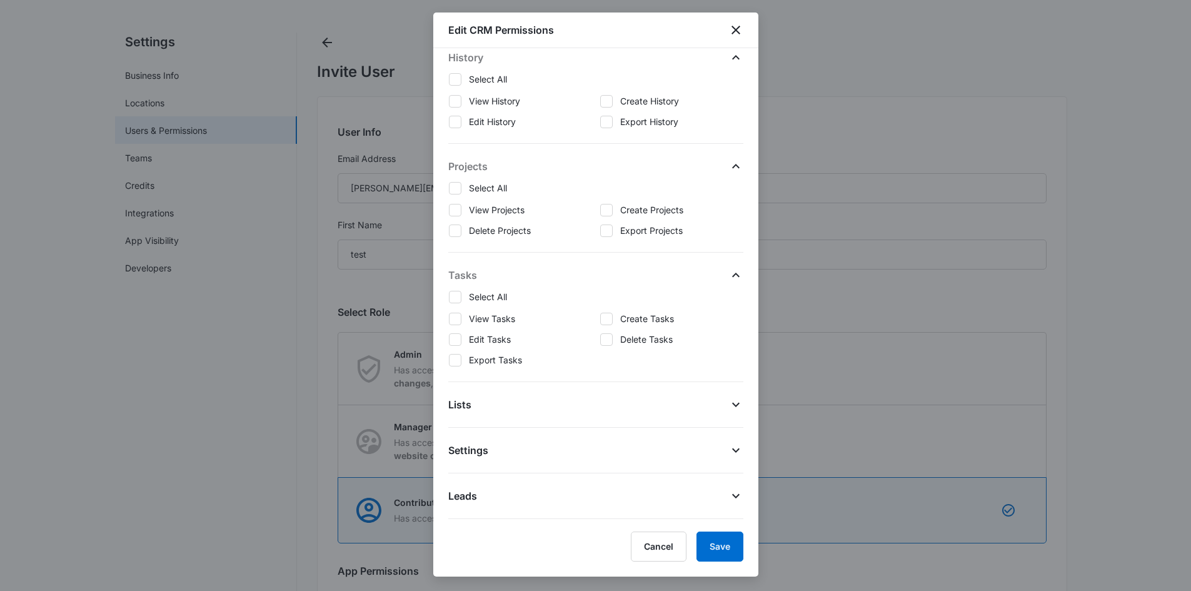
click at [484, 410] on button "Lists" at bounding box center [595, 397] width 295 height 30
click at [458, 431] on icon at bounding box center [454, 426] width 11 height 11
click at [449, 426] on input "Select All" at bounding box center [448, 426] width 1 height 1
checkbox input "false"
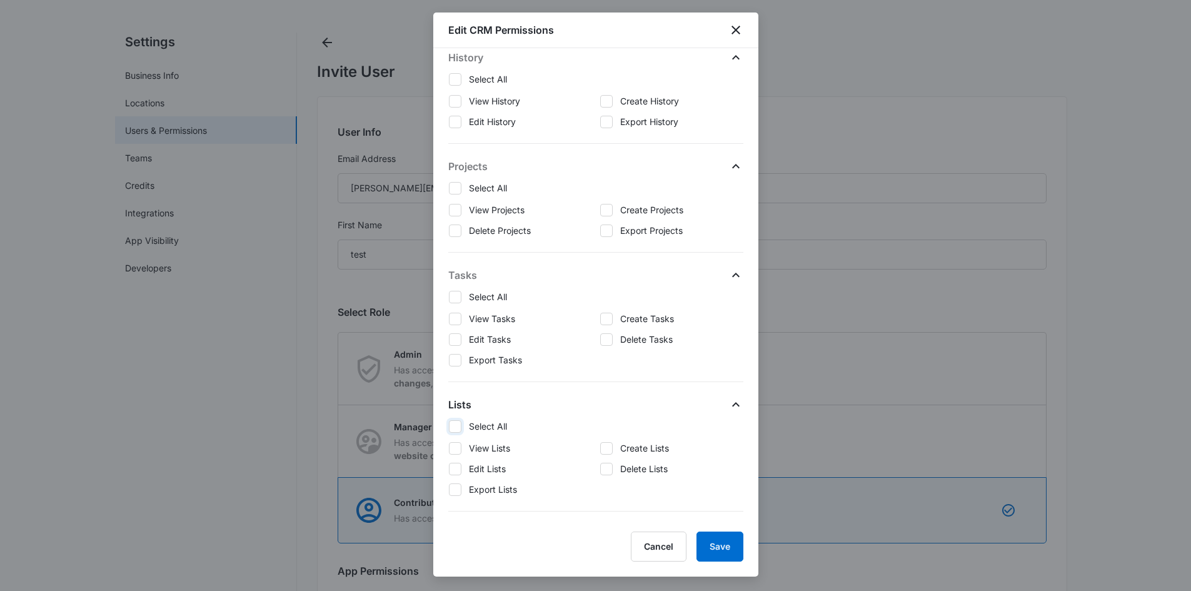
checkbox input "false"
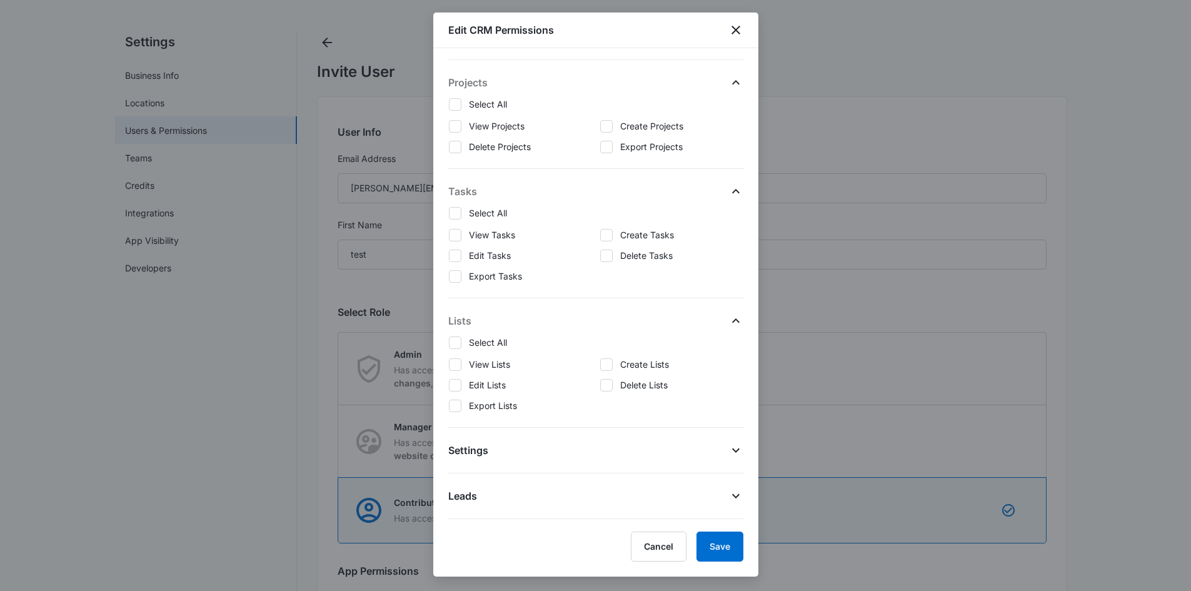
click at [484, 453] on span "Settings" at bounding box center [468, 450] width 40 height 15
click at [451, 475] on icon at bounding box center [454, 471] width 11 height 11
click at [449, 472] on input "Select All" at bounding box center [448, 471] width 1 height 1
checkbox input "false"
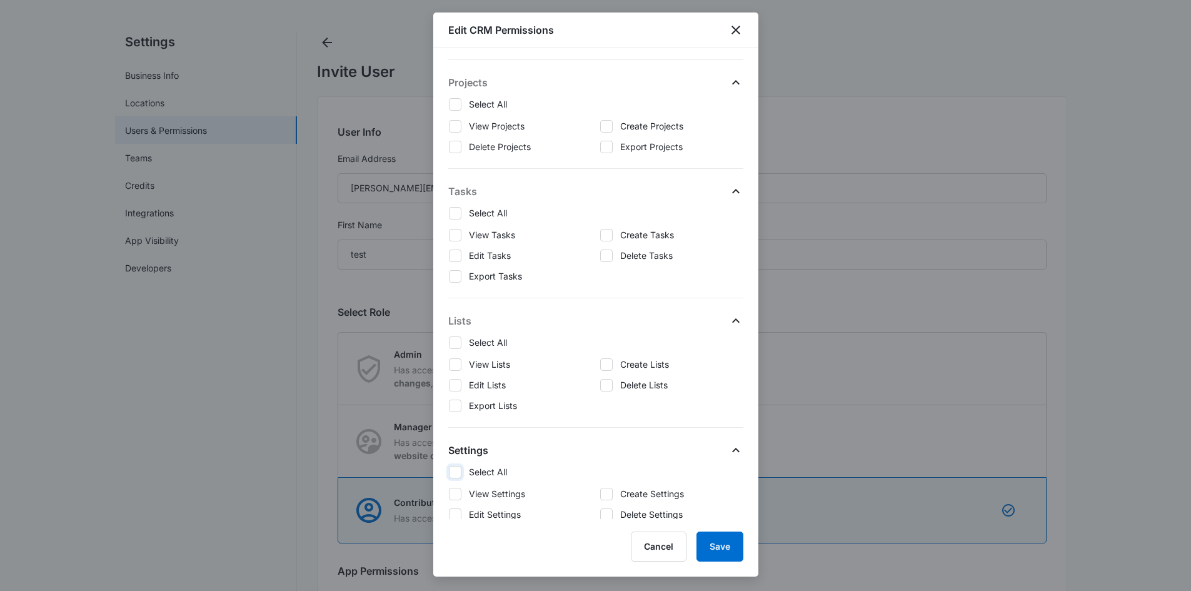
checkbox input "false"
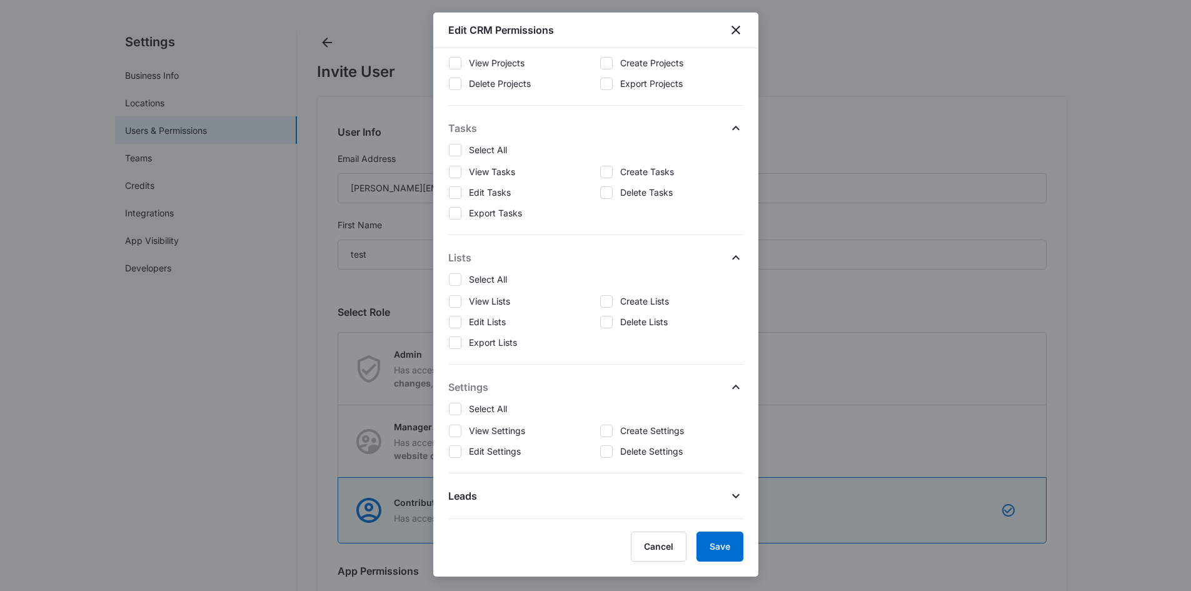
click at [470, 486] on button "Leads" at bounding box center [595, 488] width 295 height 30
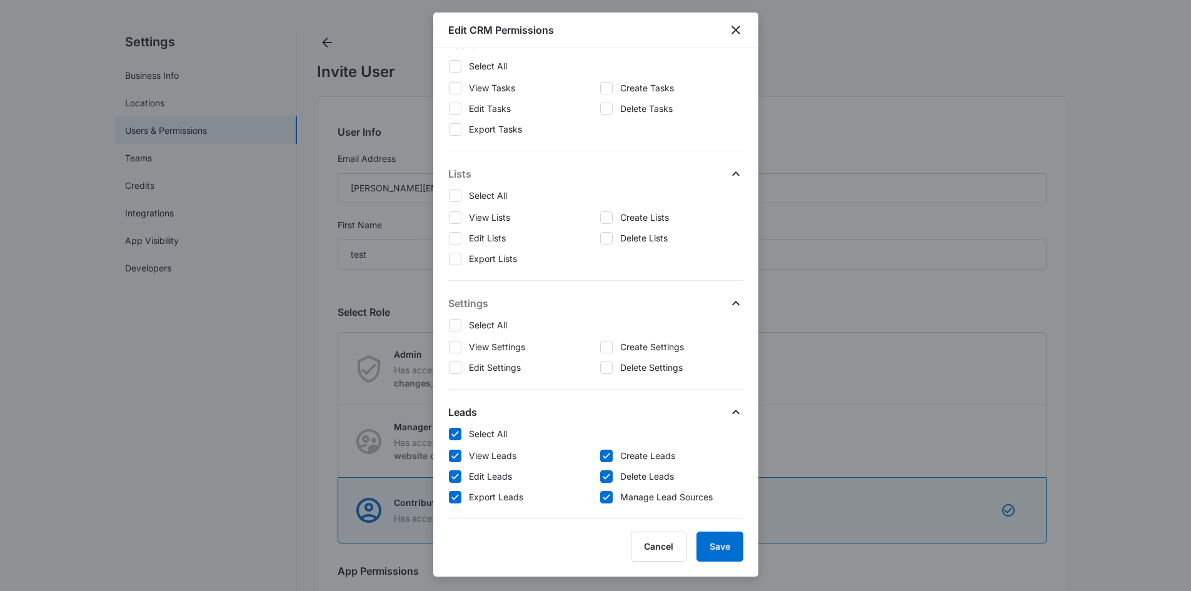
click at [457, 501] on icon at bounding box center [454, 496] width 11 height 11
click at [449, 497] on input "Export Leads" at bounding box center [448, 496] width 1 height 1
checkbox input "false"
click at [604, 459] on icon at bounding box center [606, 455] width 11 height 11
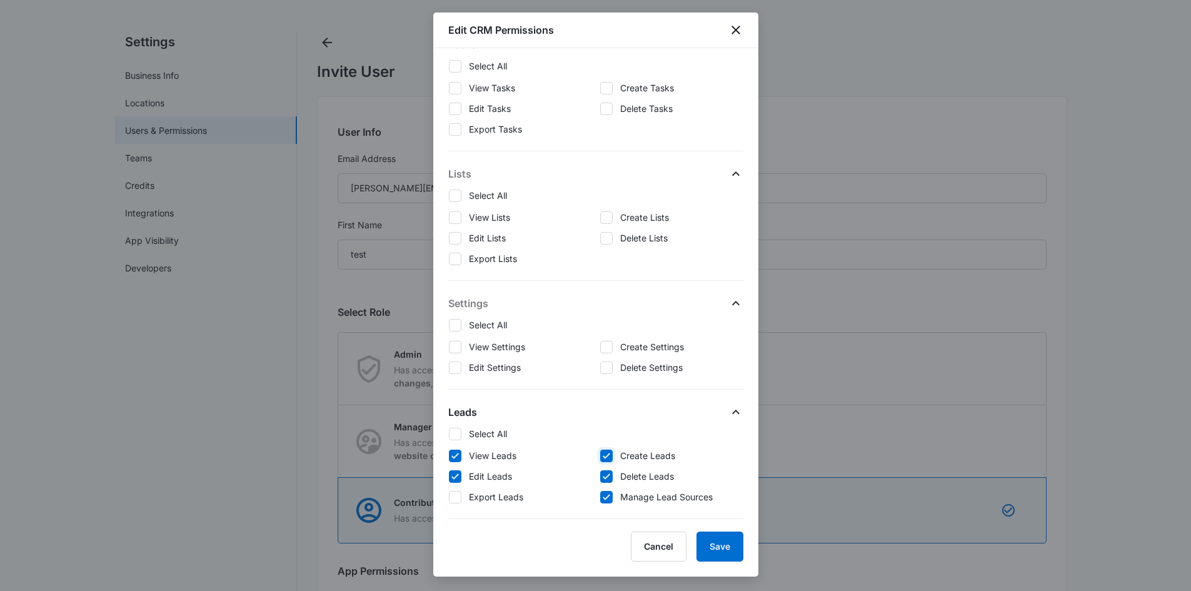
click at [600, 456] on input "Create Leads" at bounding box center [600, 455] width 1 height 1
checkbox input "false"
click at [604, 476] on icon at bounding box center [606, 476] width 11 height 11
click at [600, 476] on input "Delete Leads" at bounding box center [600, 476] width 1 height 1
checkbox input "false"
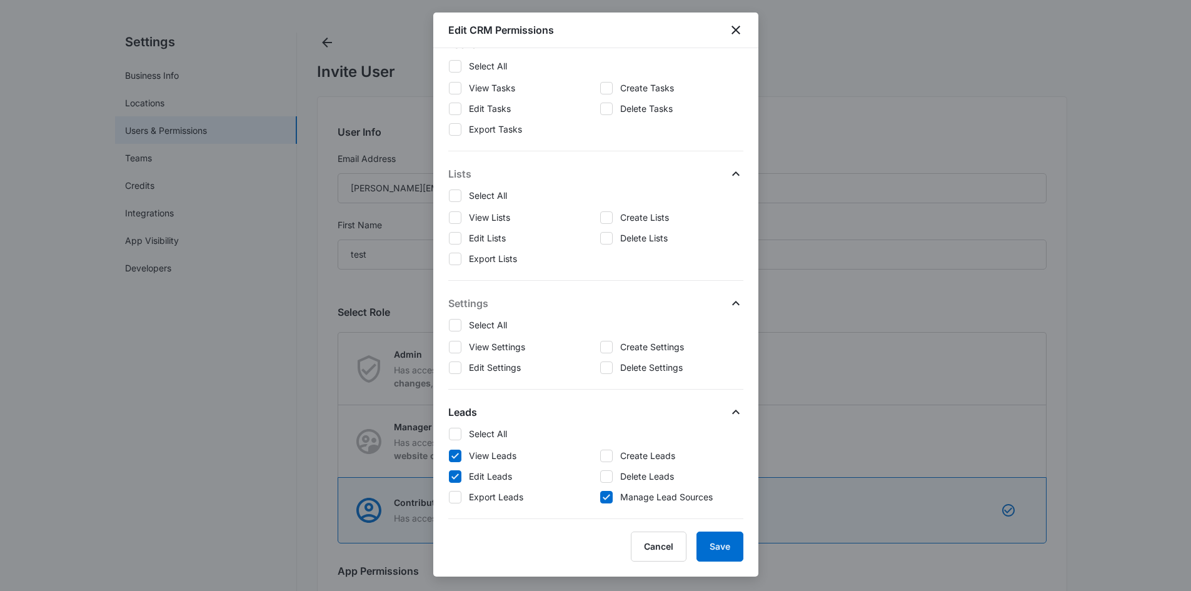
click at [607, 499] on div at bounding box center [606, 497] width 13 height 13
click at [600, 497] on input "Manage Lead Sources" at bounding box center [600, 496] width 1 height 1
checkbox input "false"
click at [454, 478] on icon at bounding box center [455, 476] width 8 height 6
click at [449, 476] on input "Edit Leads" at bounding box center [448, 476] width 1 height 1
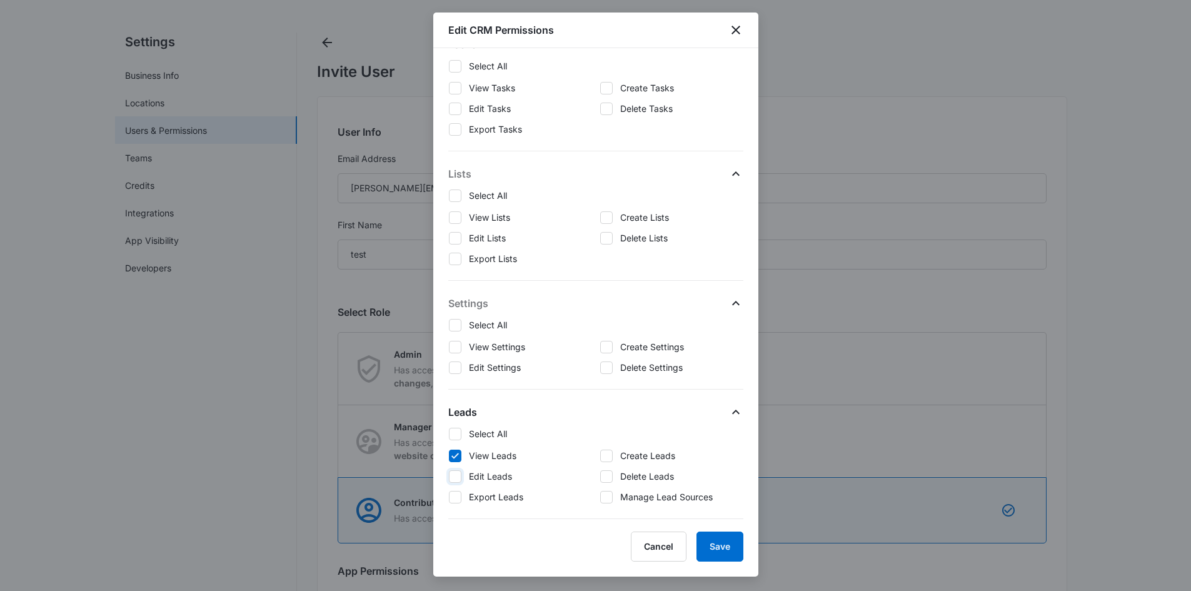
checkbox input "false"
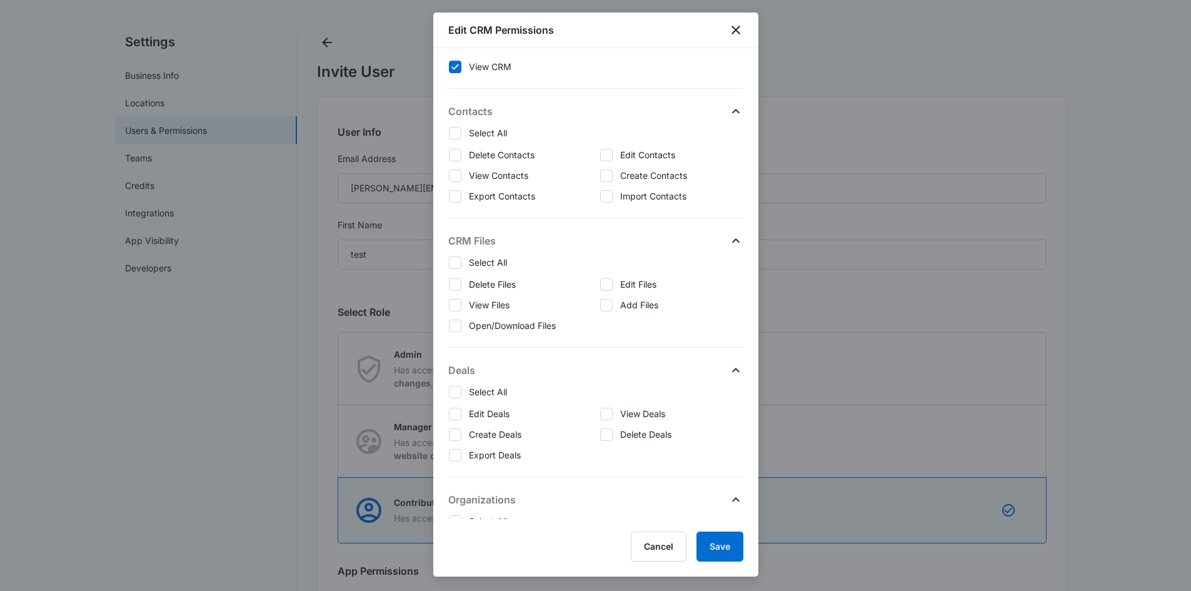
scroll to position [0, 0]
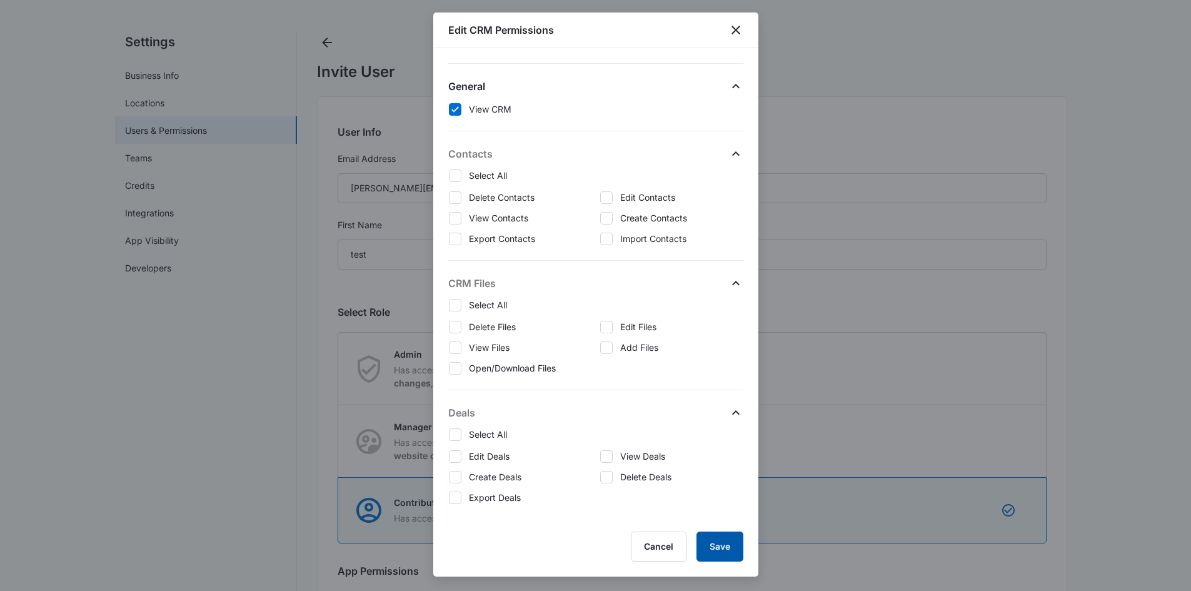
click at [721, 543] on button "Save" at bounding box center [719, 546] width 47 height 30
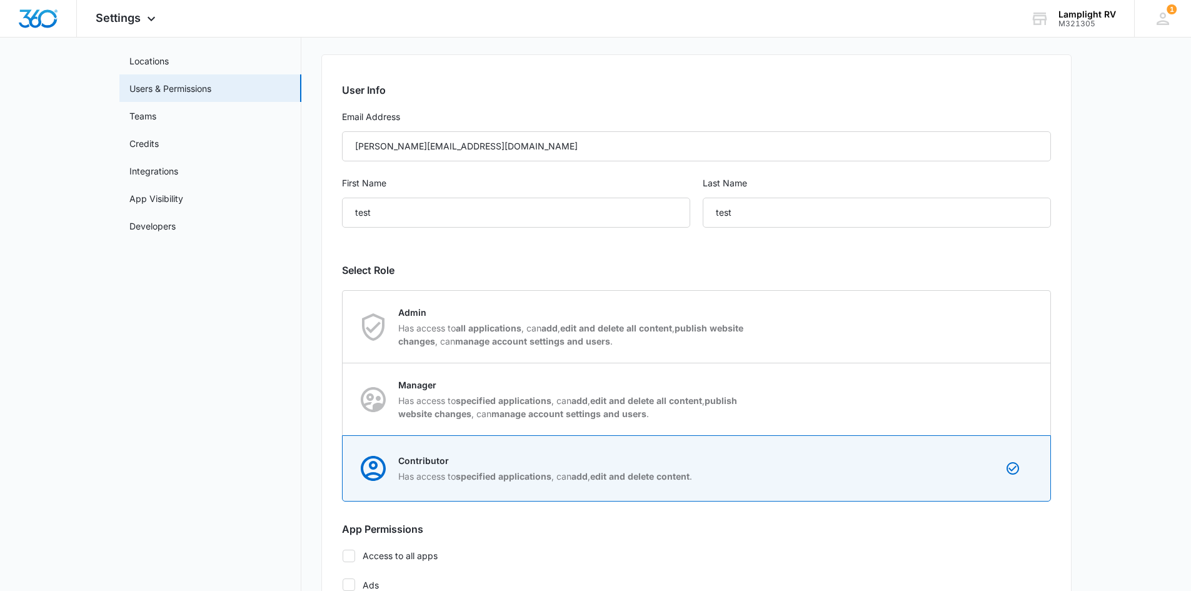
scroll to position [86, 0]
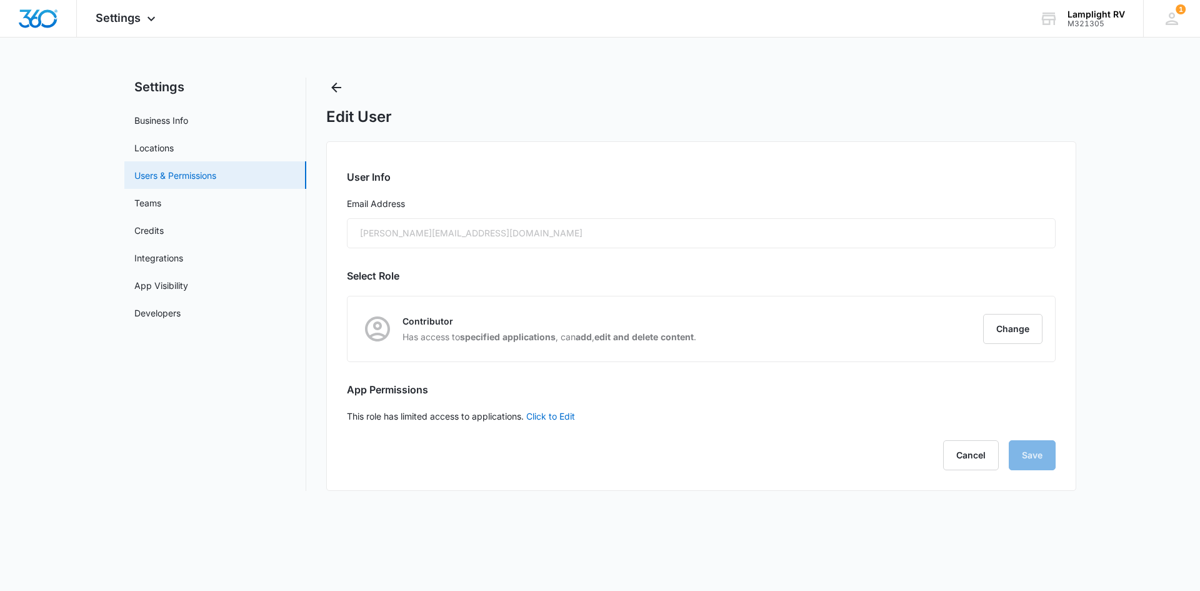
click at [194, 176] on link "Users & Permissions" at bounding box center [175, 175] width 82 height 13
